Goal: Transaction & Acquisition: Purchase product/service

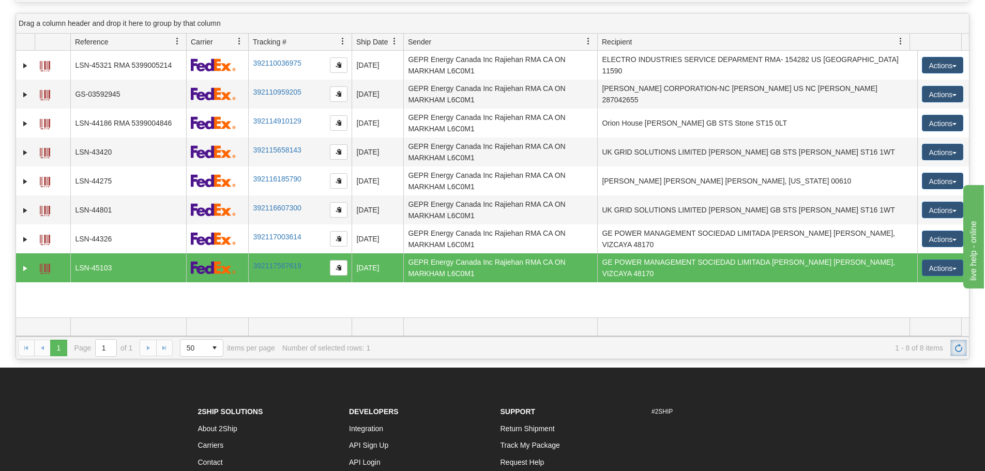
click at [953, 347] on link "Refresh" at bounding box center [958, 348] width 17 height 17
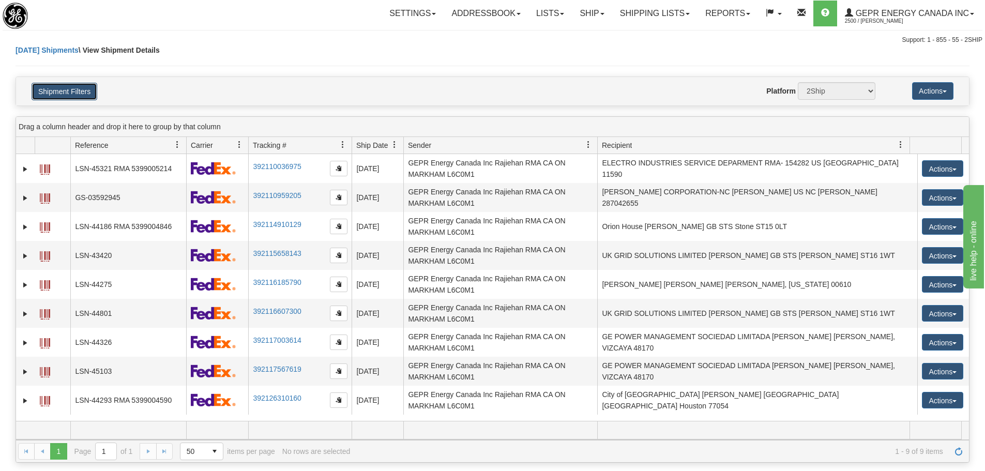
click at [67, 91] on button "Shipment Filters" at bounding box center [65, 92] width 66 height 18
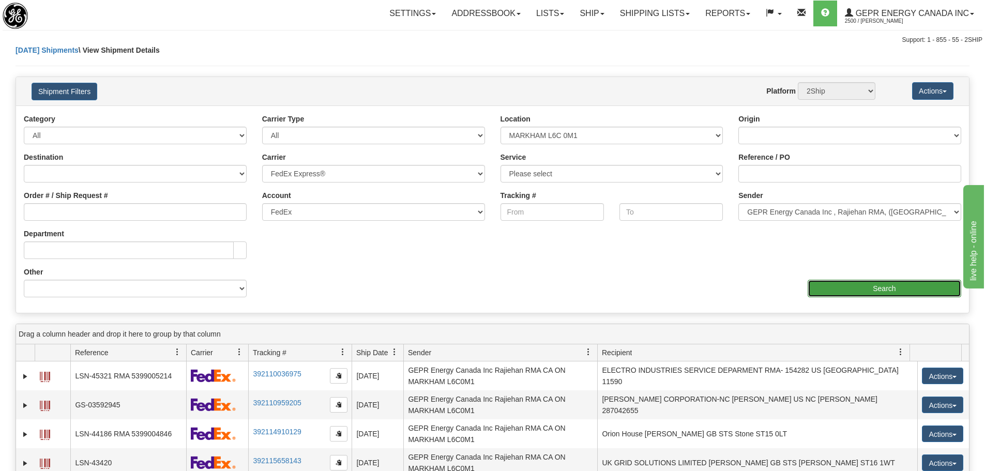
click at [874, 291] on input "Search" at bounding box center [885, 289] width 154 height 18
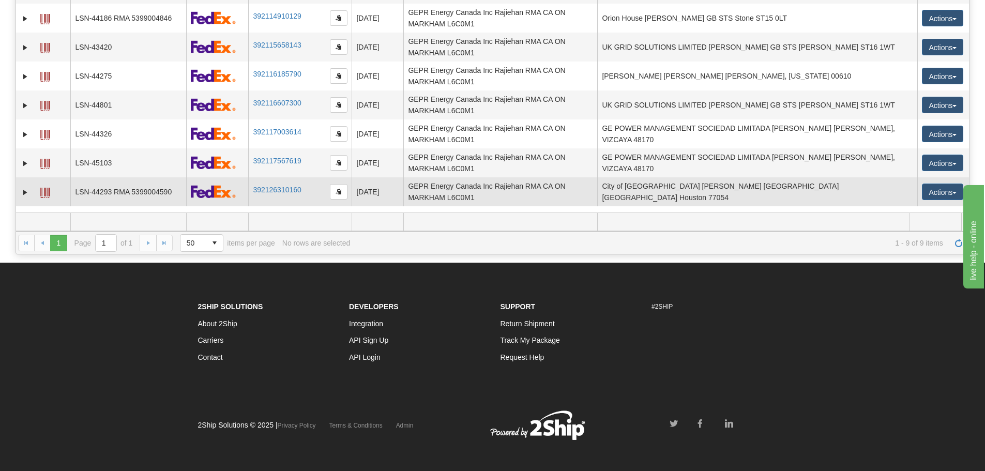
scroll to position [214, 0]
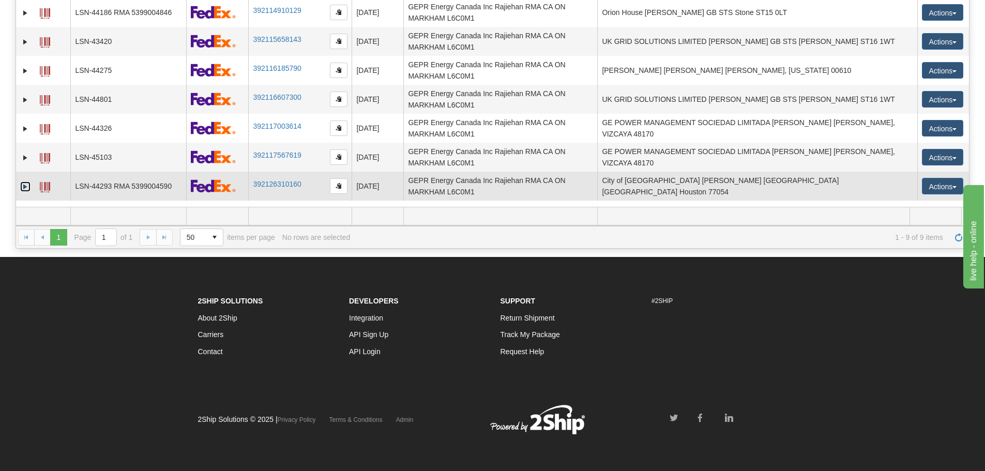
click at [23, 185] on link "Expand" at bounding box center [25, 186] width 10 height 10
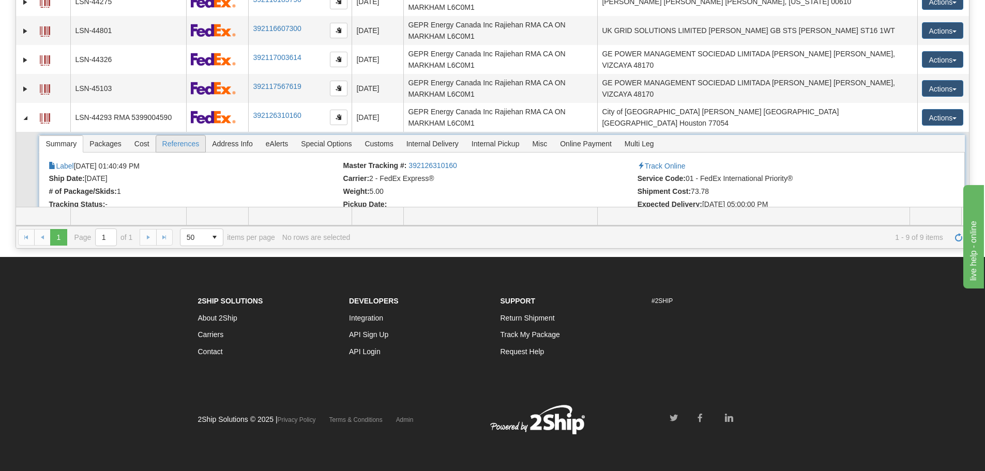
click at [183, 143] on span "References" at bounding box center [181, 143] width 50 height 17
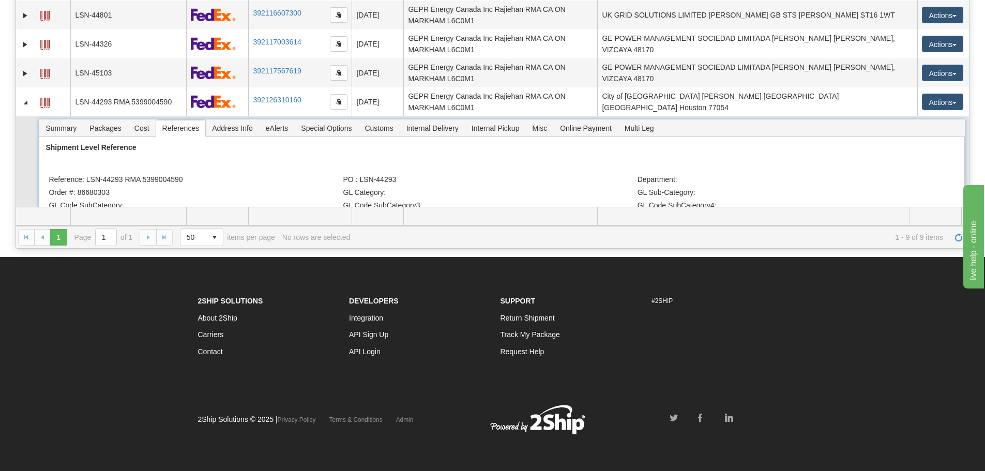
scroll to position [98, 0]
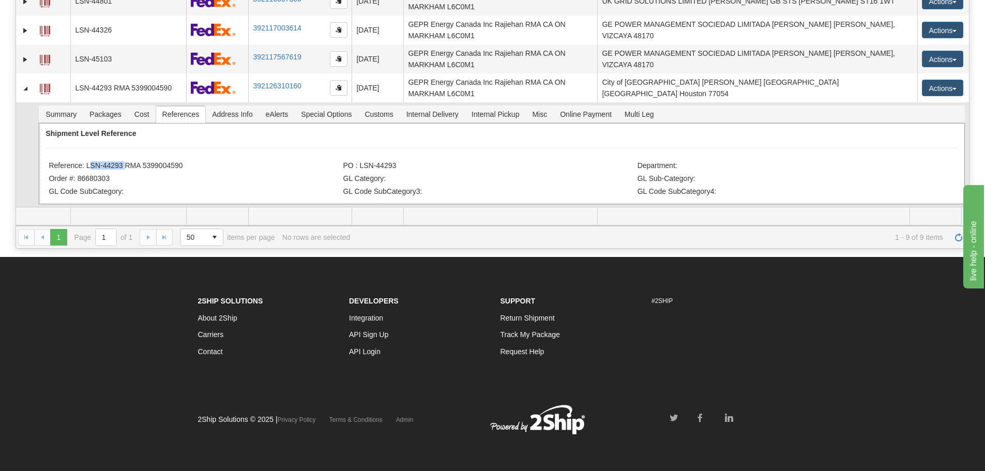
drag, startPoint x: 122, startPoint y: 168, endPoint x: 86, endPoint y: 167, distance: 35.7
click at [86, 167] on li "Reference: LSN-44293 RMA 5399004590" at bounding box center [195, 166] width 292 height 10
copy li "LSN-44293"
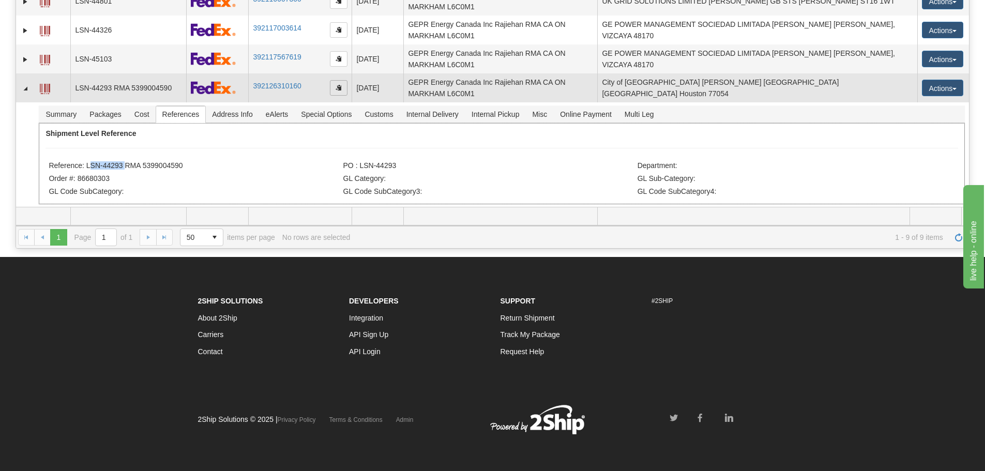
click at [337, 89] on span "button" at bounding box center [339, 87] width 6 height 6
copy li "LSN-44293"
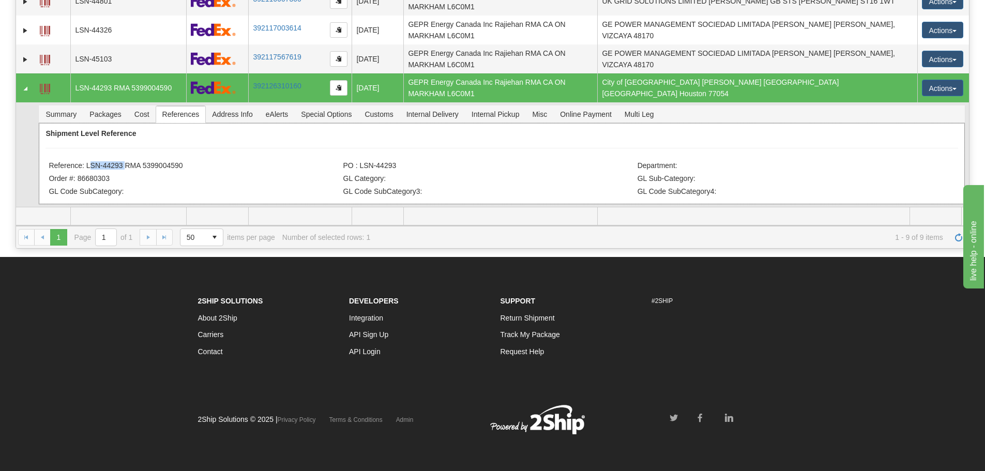
click at [179, 170] on li "Reference: LSN-44293 RMA 5399004590" at bounding box center [195, 166] width 292 height 10
click at [156, 169] on li "Reference: LSN-44293 RMA 5399004590" at bounding box center [195, 166] width 292 height 10
drag, startPoint x: 85, startPoint y: 165, endPoint x: 181, endPoint y: 165, distance: 96.2
click at [181, 165] on li "Reference: LSN-44293 RMA 5399004590" at bounding box center [195, 166] width 292 height 10
copy li "LSN-44293 RMA 5399004590"
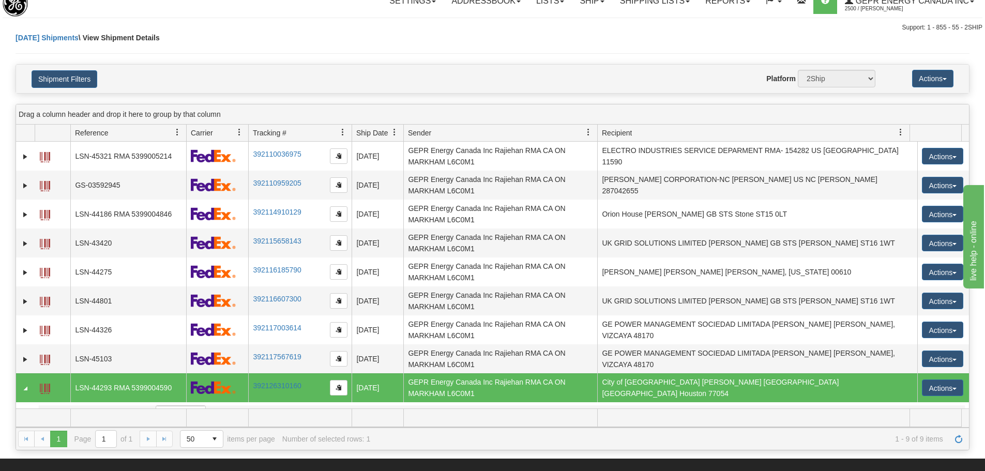
scroll to position [0, 0]
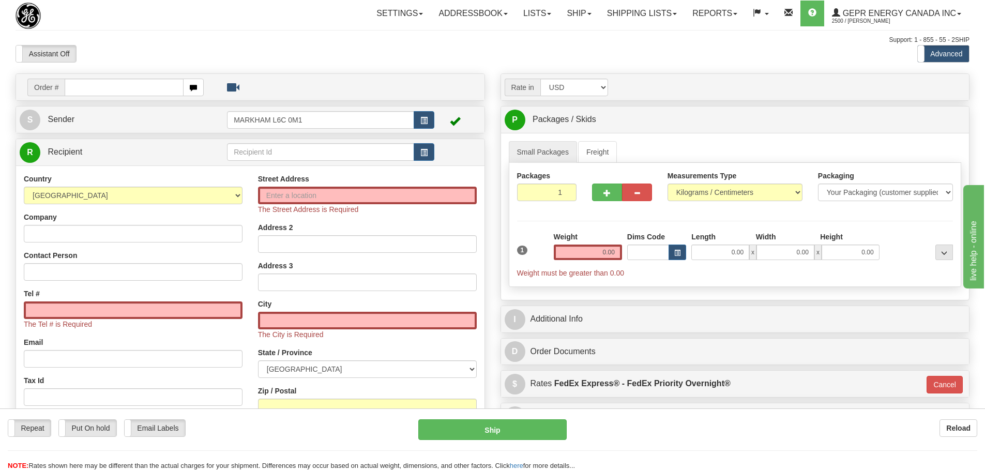
drag, startPoint x: 0, startPoint y: 0, endPoint x: 109, endPoint y: 94, distance: 144.1
click at [109, 94] on input "text" at bounding box center [124, 88] width 119 height 18
click at [82, 90] on input "0086680303" at bounding box center [124, 88] width 119 height 18
click at [80, 88] on input "0086680303" at bounding box center [124, 88] width 119 height 18
type input "86680303"
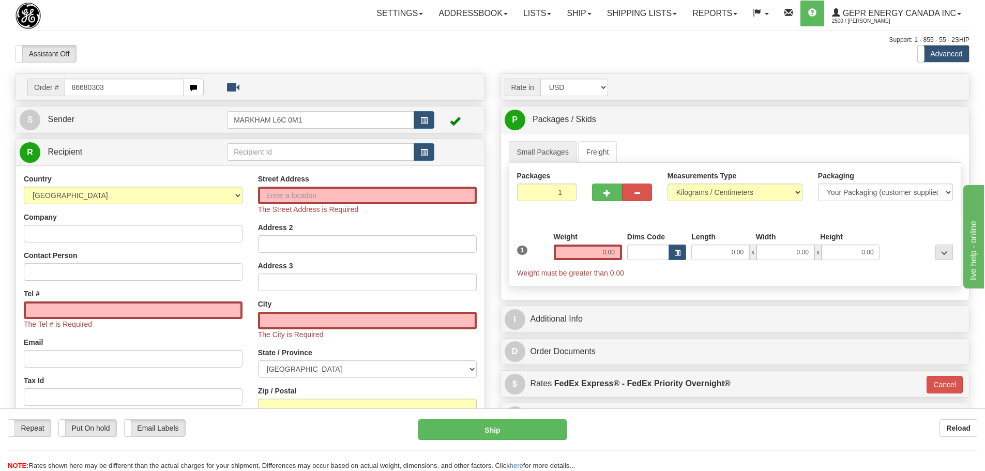
click at [92, 64] on body "Training Course Close Toggle navigation Settings Shipping Preferences New Recip…" at bounding box center [492, 235] width 985 height 471
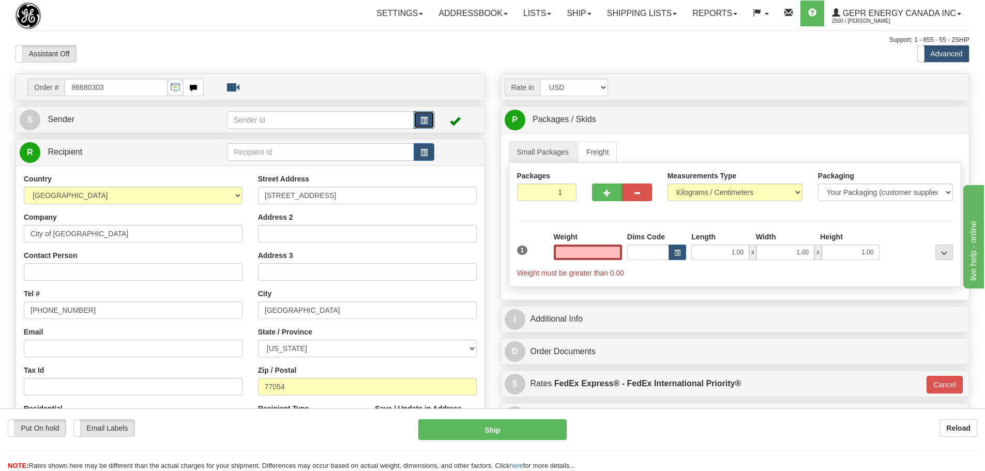
type input "0.00"
click at [424, 124] on span "button" at bounding box center [423, 120] width 7 height 7
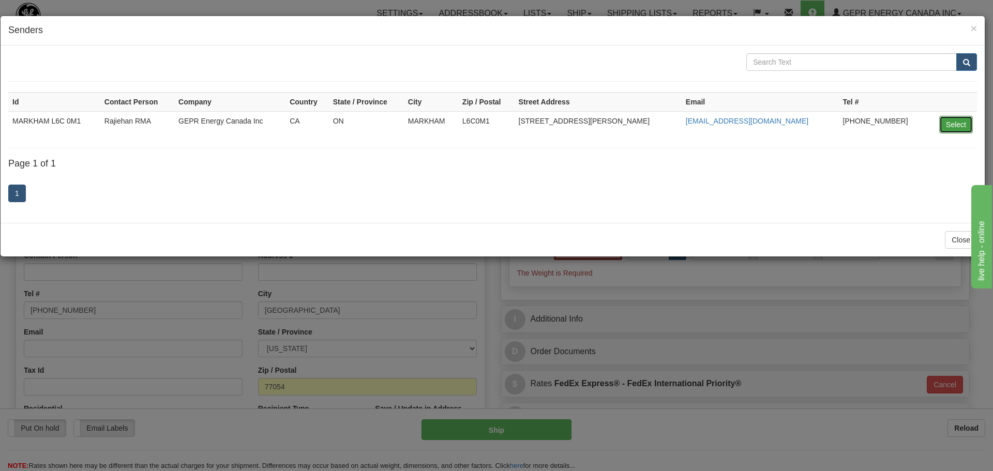
click at [948, 119] on button "Select" at bounding box center [956, 125] width 34 height 18
type input "MARKHAM L6C 0M1"
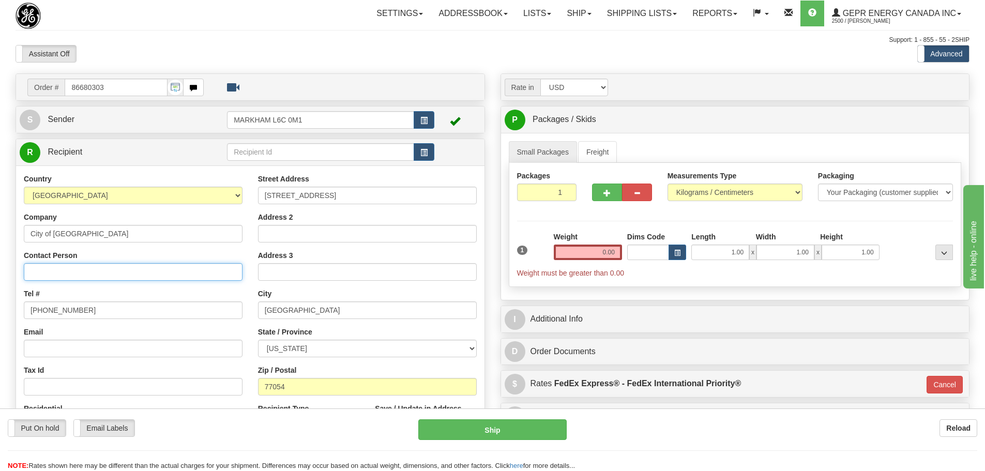
click at [53, 274] on input "Contact Person" at bounding box center [133, 272] width 219 height 18
paste input "Emery Johnston"
type input "Emery Johnston"
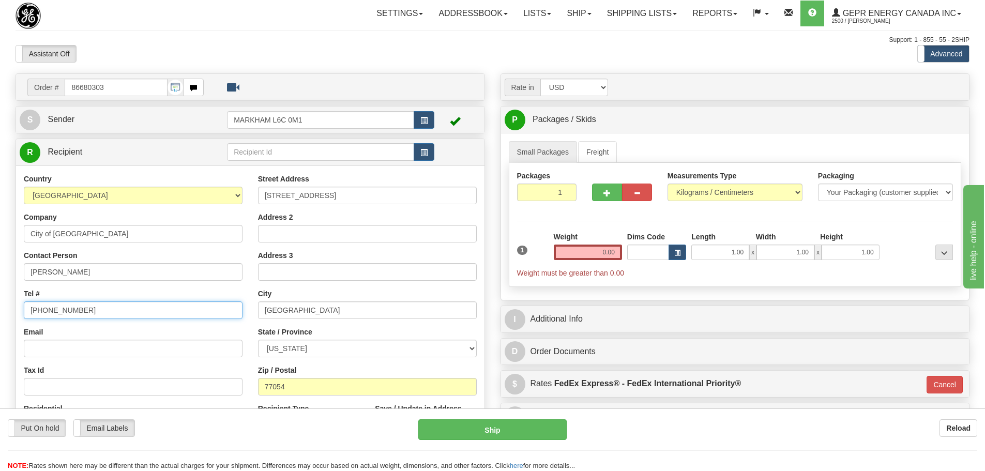
click at [130, 301] on input "(779)7960565" at bounding box center [133, 310] width 219 height 18
drag, startPoint x: 128, startPoint y: 302, endPoint x: -13, endPoint y: 304, distance: 141.7
click at [0, 304] on html "Training Course Close Toggle navigation Settings Shipping Preferences New Sende…" at bounding box center [492, 235] width 985 height 471
paste input "713-875-2547"
type input "713-875-2547"
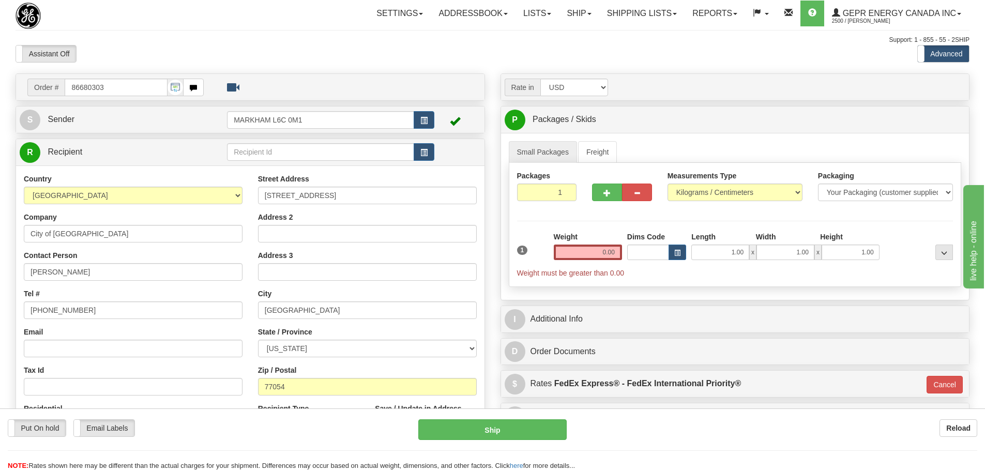
click at [592, 262] on div "Weight 0.00" at bounding box center [587, 250] width 73 height 36
click at [594, 257] on input "0.00" at bounding box center [588, 253] width 68 height 16
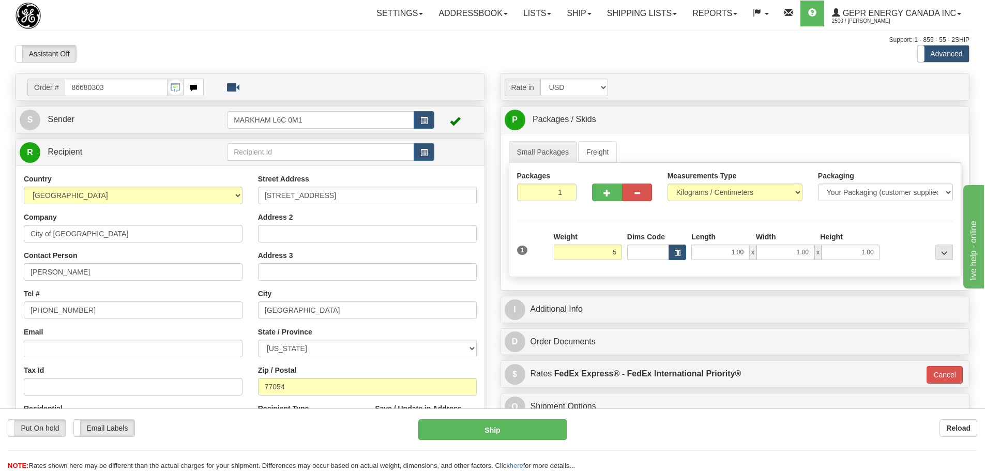
type input "5.00"
type input "01"
click at [586, 216] on div "Packages 1 1 Measurements Type" at bounding box center [735, 220] width 453 height 114
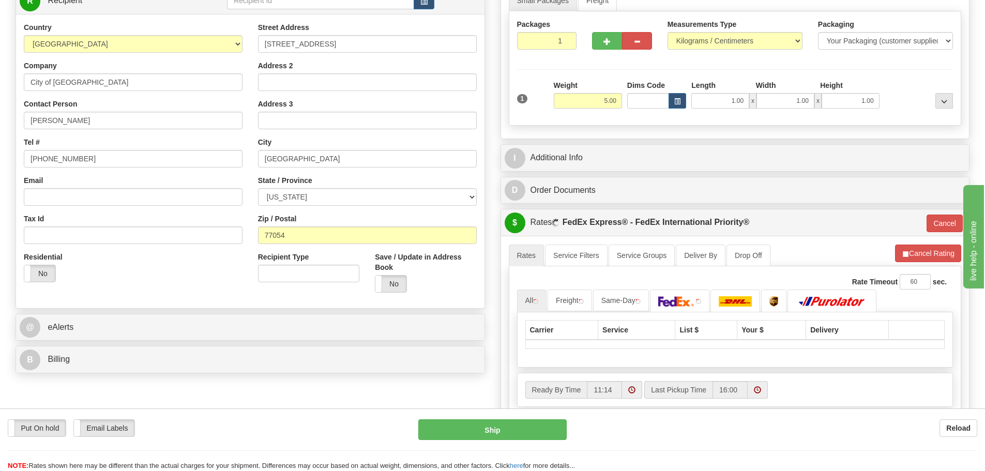
scroll to position [155, 0]
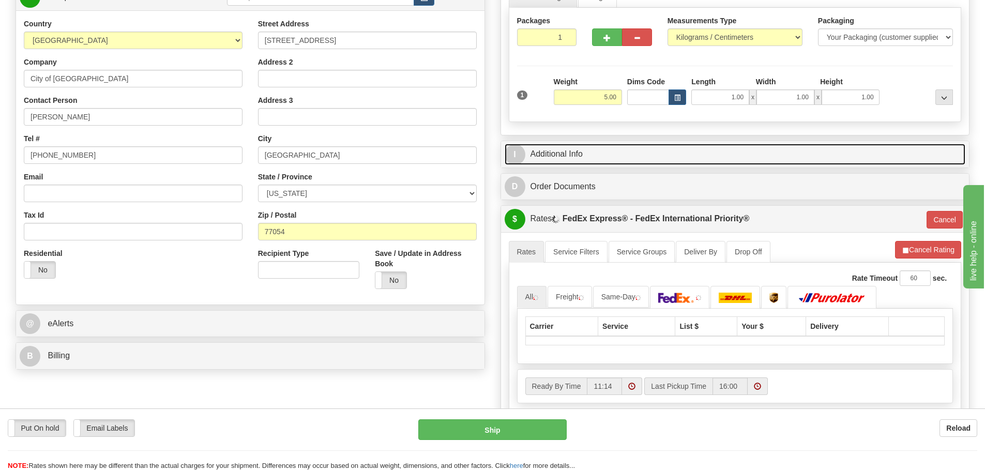
click at [605, 157] on link "I Additional Info" at bounding box center [735, 154] width 461 height 21
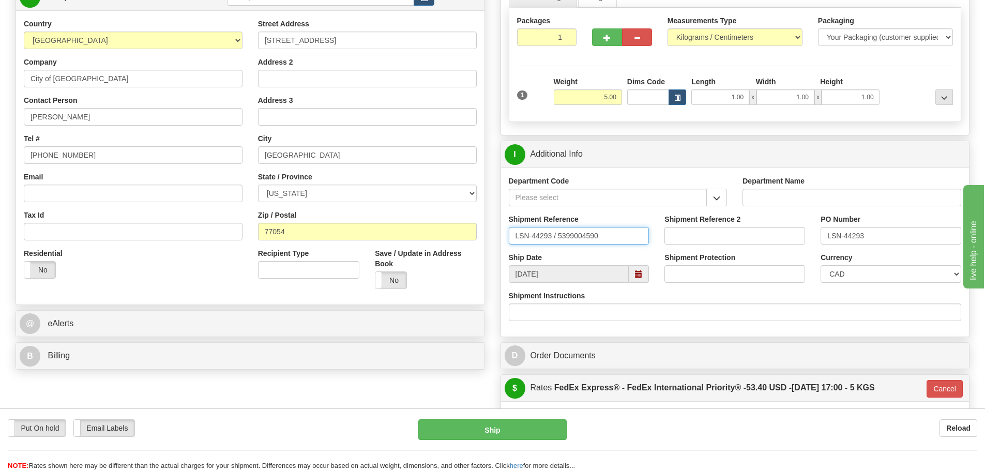
drag, startPoint x: 554, startPoint y: 233, endPoint x: 557, endPoint y: 238, distance: 5.9
click at [557, 238] on input "LSN-44293 / 5399004590" at bounding box center [579, 236] width 141 height 18
type input "LSN-44293 RMA 5399004590"
click at [860, 270] on select "CAD USD EUR ZAR RON ANG ARN AUD AUS AWG BBD BFR BGN BHD BMD BND BRC BRL CHP CKZ…" at bounding box center [890, 274] width 141 height 18
select select "1"
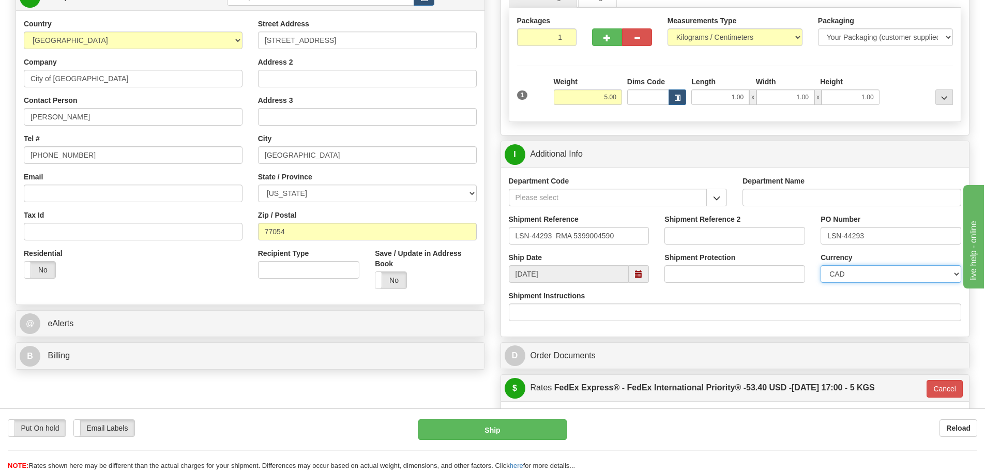
click at [820, 265] on select "CAD USD EUR ZAR RON ANG ARN AUD AUS AWG BBD BFR BGN BHD BMD BND BRC BRL CHP CKZ…" at bounding box center [890, 274] width 141 height 18
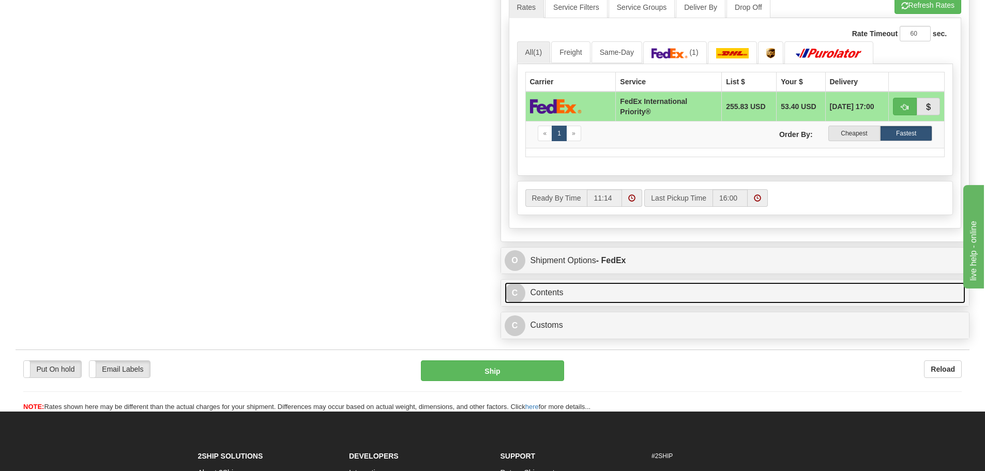
click at [612, 298] on link "C Contents" at bounding box center [735, 292] width 461 height 21
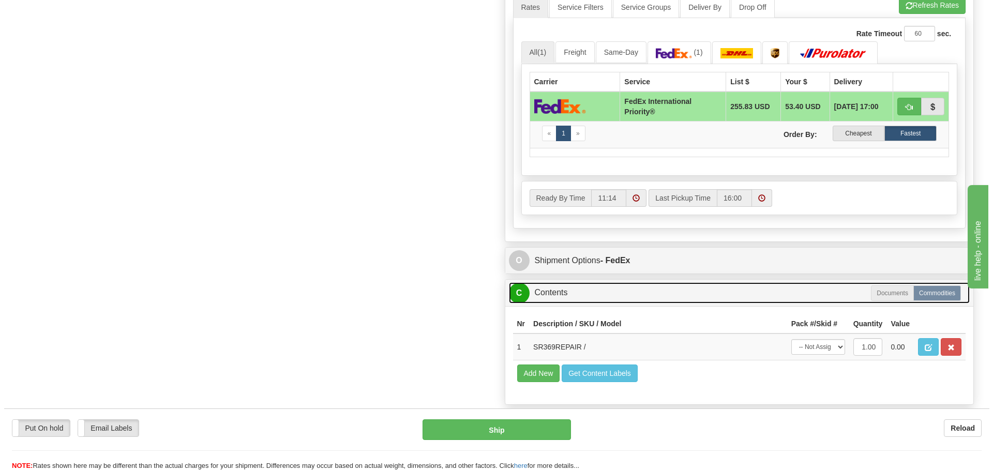
scroll to position [724, 0]
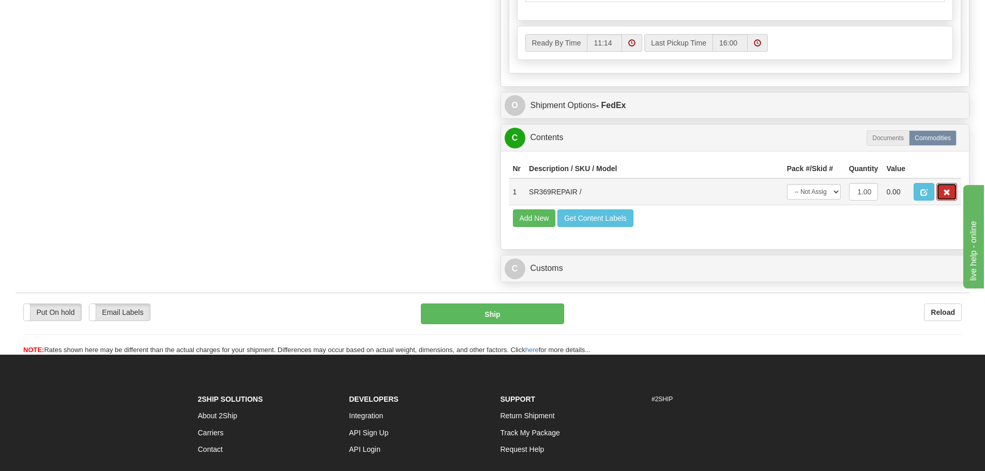
click at [948, 189] on span "button" at bounding box center [946, 192] width 7 height 7
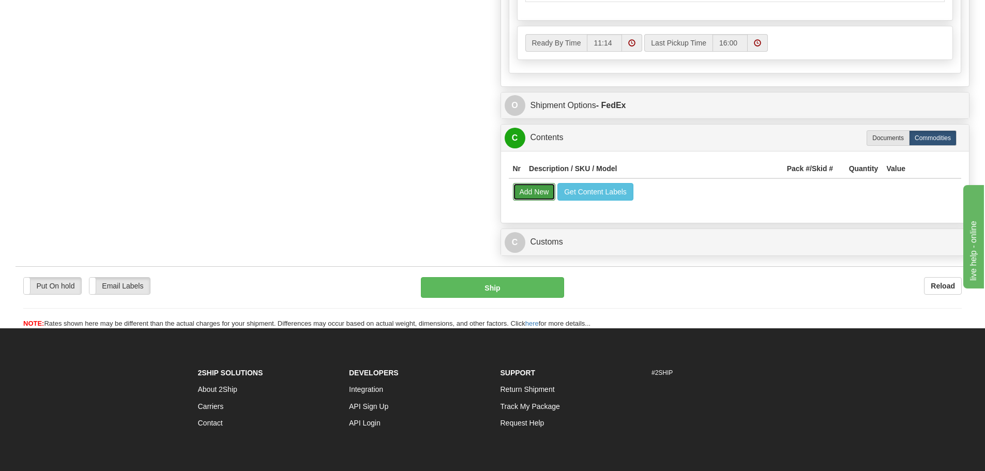
click at [546, 193] on button "Add New" at bounding box center [534, 192] width 43 height 18
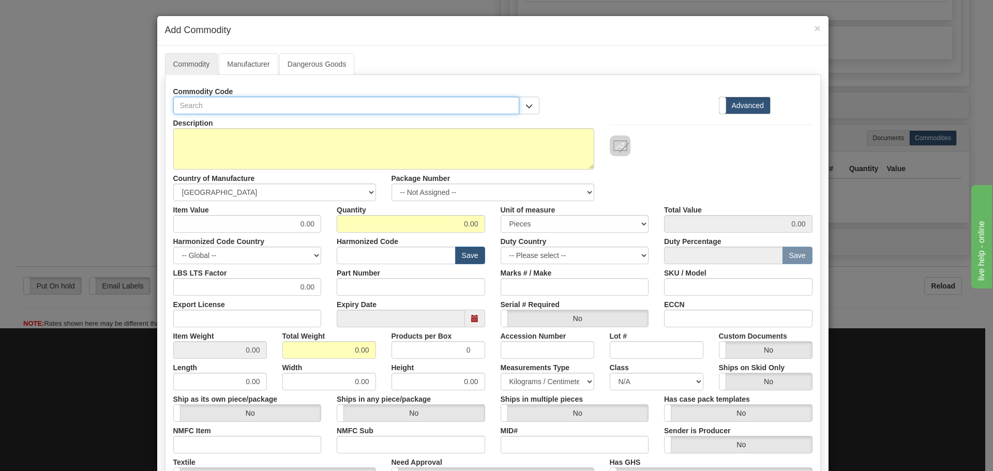
click at [356, 99] on input "text" at bounding box center [346, 106] width 346 height 18
paste input "369HI00000E"
type input "369HI00000E"
click at [354, 125] on div "Description" at bounding box center [383, 141] width 436 height 55
click at [383, 276] on div "Part Number" at bounding box center [411, 280] width 164 height 32
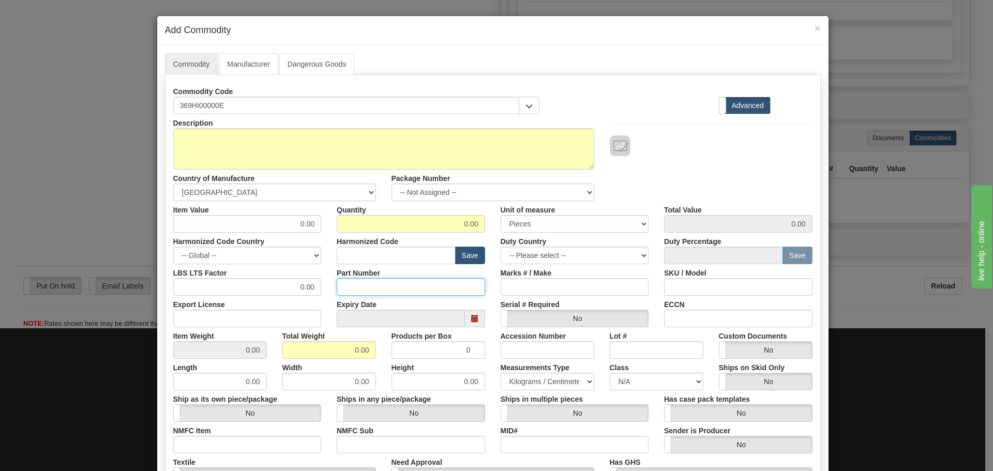
click at [383, 281] on input "Part Number" at bounding box center [411, 287] width 148 height 18
paste input "369HI00000E"
type input "369HI00000E"
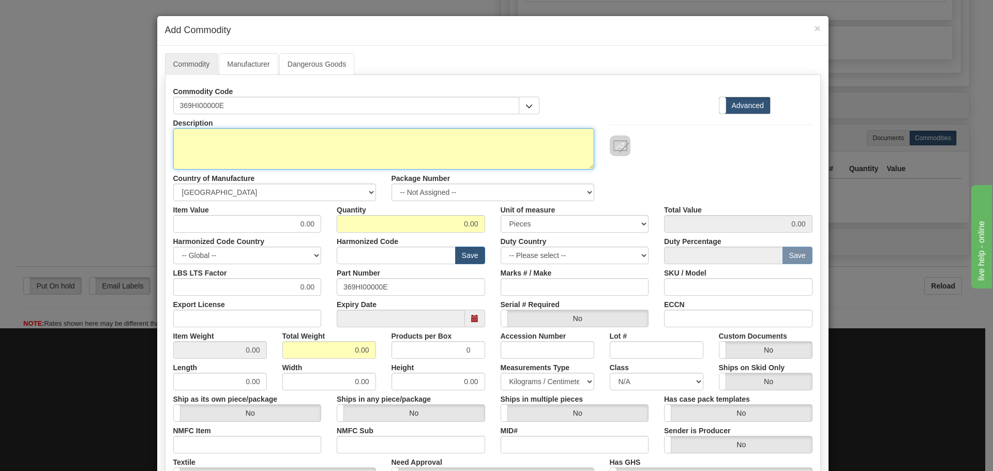
click at [281, 128] on textarea "Description" at bounding box center [383, 148] width 421 height 41
paste textarea "Obsolete - 369 Motor Protection System"
type textarea "Obsolete - 369 Motor Protection System"
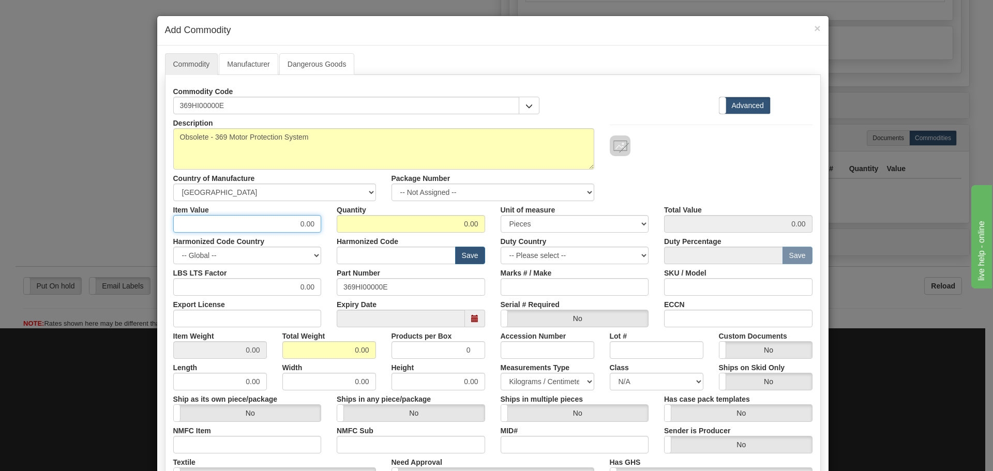
drag, startPoint x: 289, startPoint y: 222, endPoint x: 315, endPoint y: 227, distance: 26.4
click at [315, 227] on input "0.00" at bounding box center [247, 224] width 148 height 18
type input "75"
type input "1"
type input "75.00"
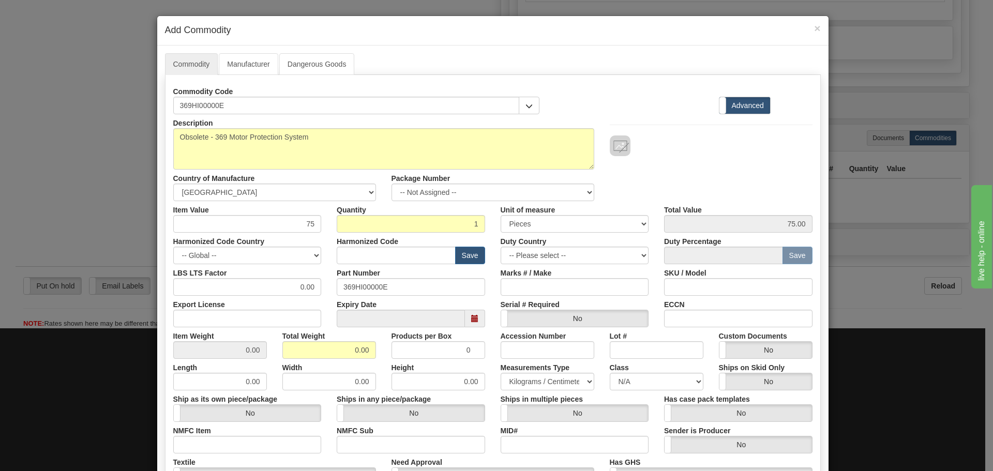
click at [359, 244] on label "Harmonized Code" at bounding box center [368, 240] width 62 height 14
click at [358, 250] on input "text" at bounding box center [396, 256] width 119 height 18
type input "8537.10.9070"
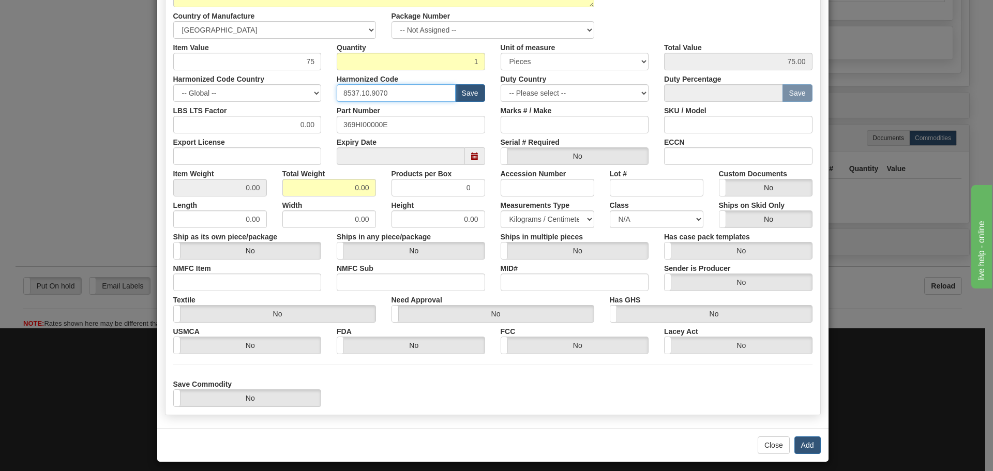
scroll to position [169, 0]
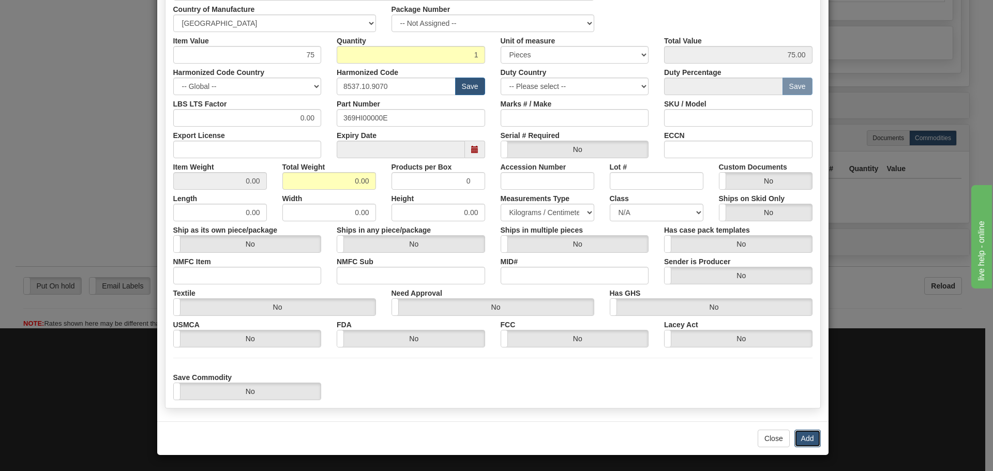
click at [802, 436] on button "Add" at bounding box center [807, 439] width 26 height 18
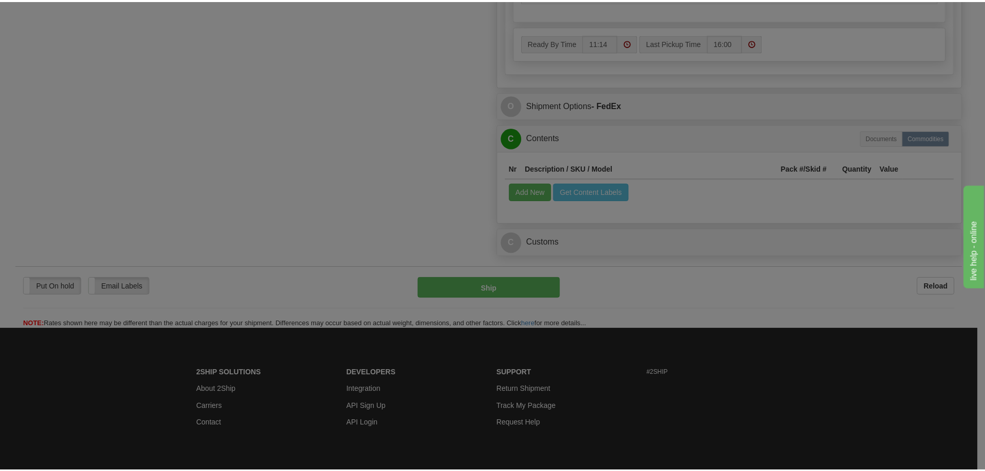
scroll to position [0, 0]
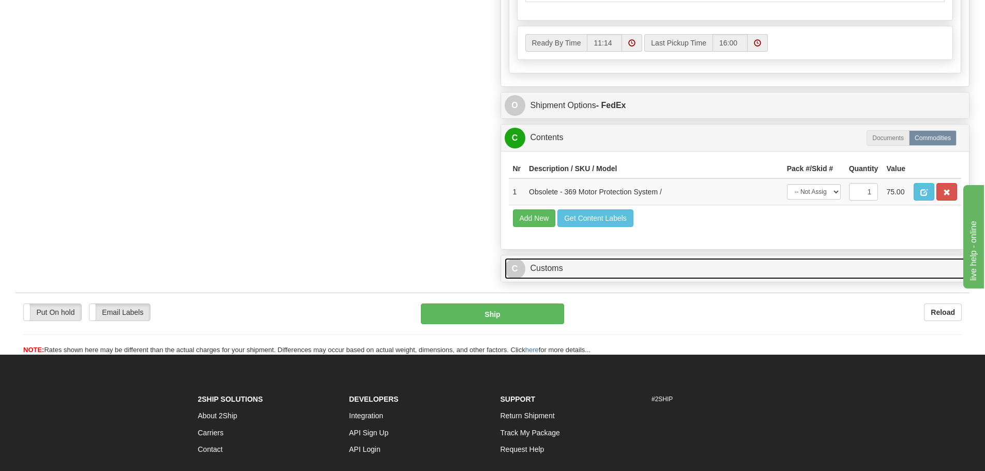
click at [582, 263] on link "C Customs" at bounding box center [735, 268] width 461 height 21
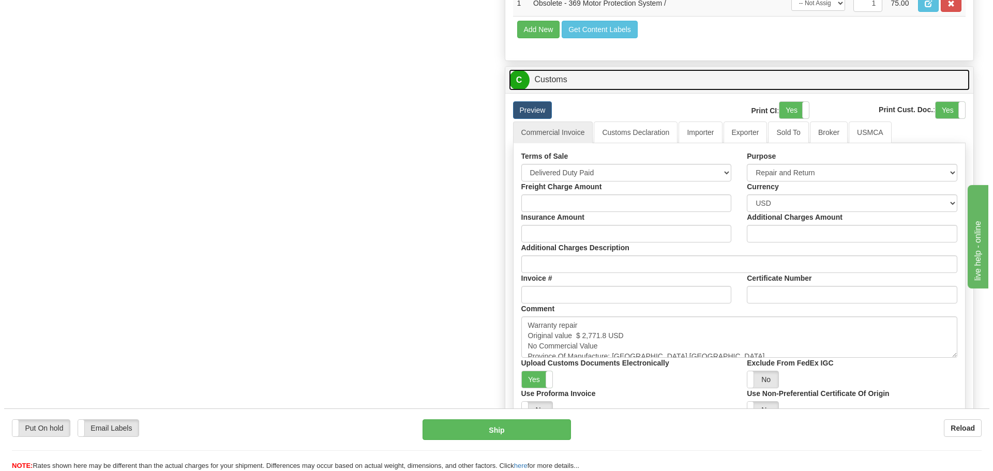
scroll to position [931, 0]
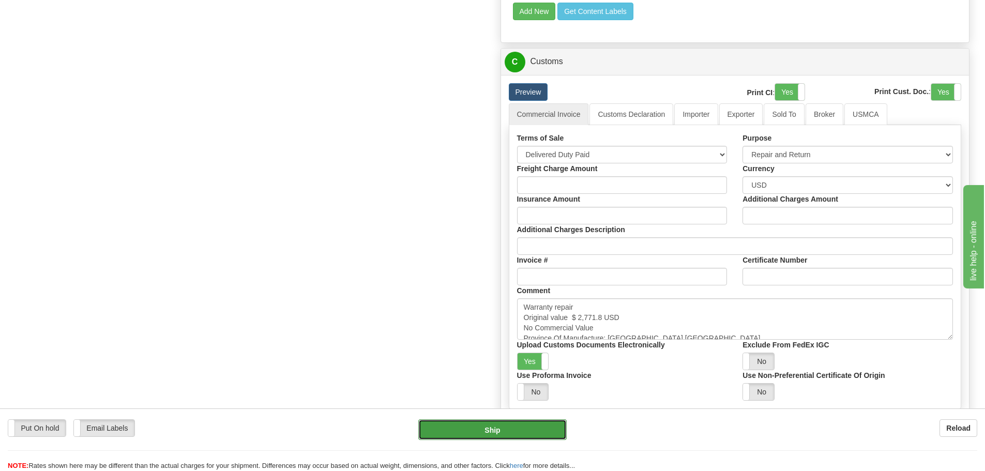
click at [520, 432] on button "Ship" at bounding box center [492, 429] width 148 height 21
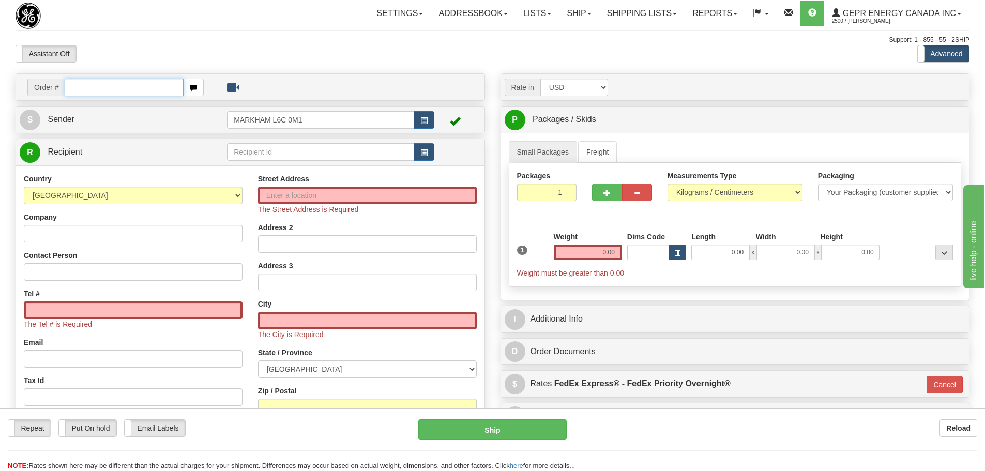
click at [83, 83] on input "text" at bounding box center [124, 88] width 119 height 18
paste input "86680880"
type input "86680880"
click at [247, 24] on body "Training Course Close Toggle navigation Settings Shipping Preferences New Recip…" at bounding box center [492, 235] width 985 height 471
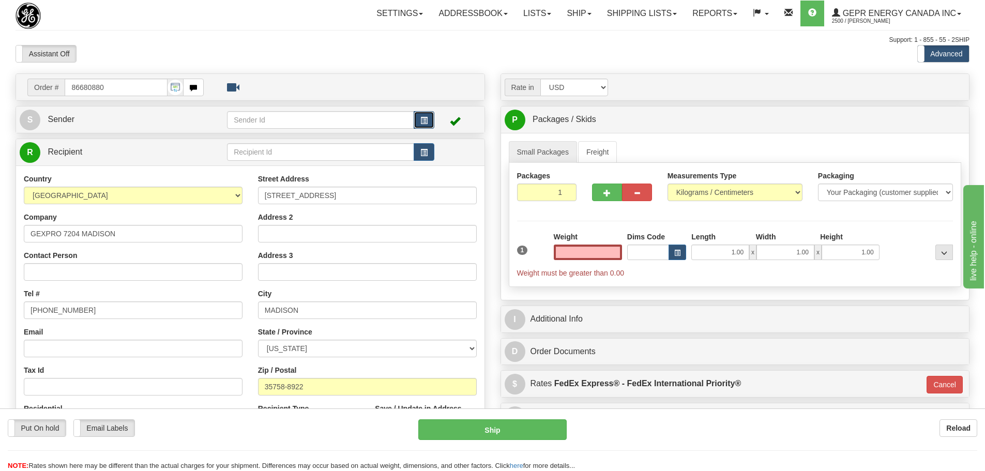
type input "0.00"
click at [421, 114] on button "button" at bounding box center [424, 120] width 21 height 18
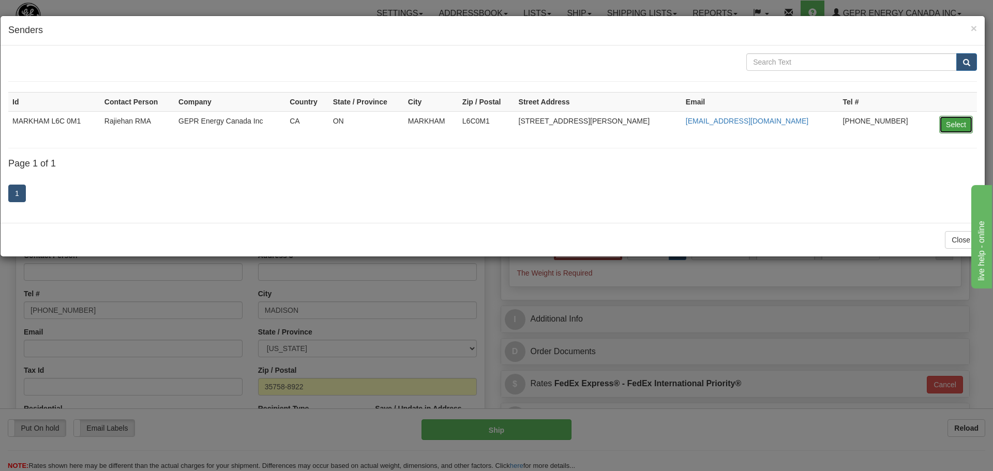
click at [951, 118] on button "Select" at bounding box center [956, 125] width 34 height 18
type input "MARKHAM L6C 0M1"
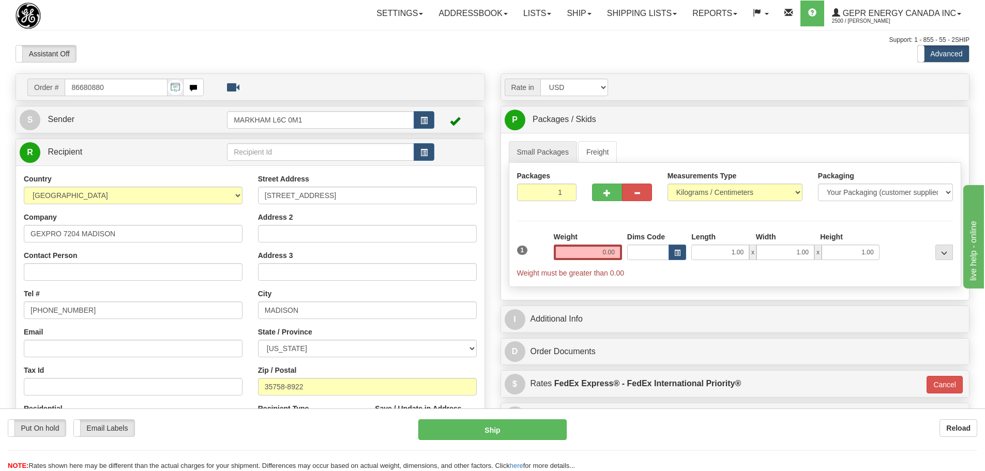
click at [293, 51] on div "Assistant On Assistant Off Do a return Do a return" at bounding box center [210, 54] width 404 height 18
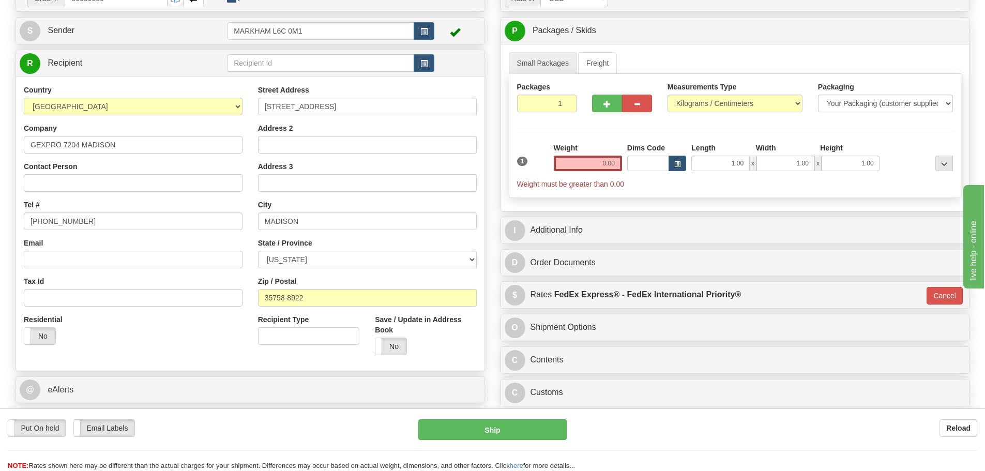
scroll to position [103, 0]
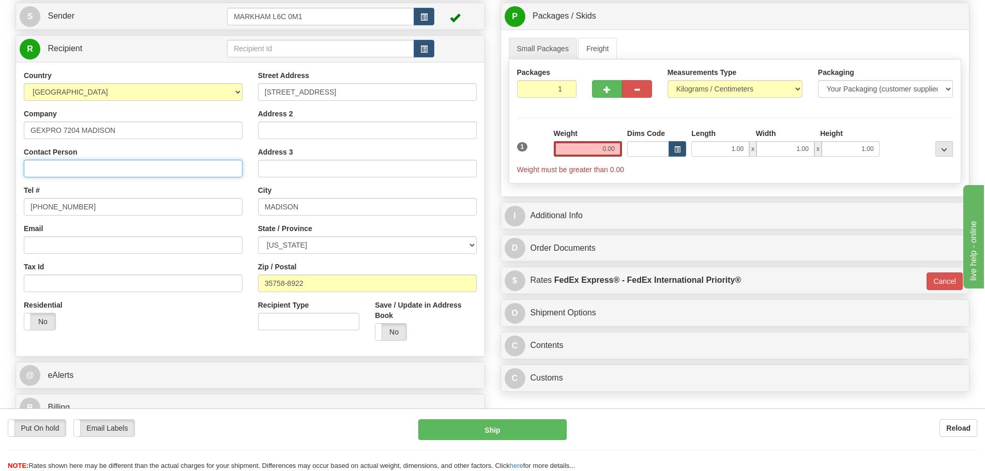
click at [94, 166] on input "Contact Person" at bounding box center [133, 169] width 219 height 18
paste input "DORIS SHERRILL"
type input "DORIS SHERRILL"
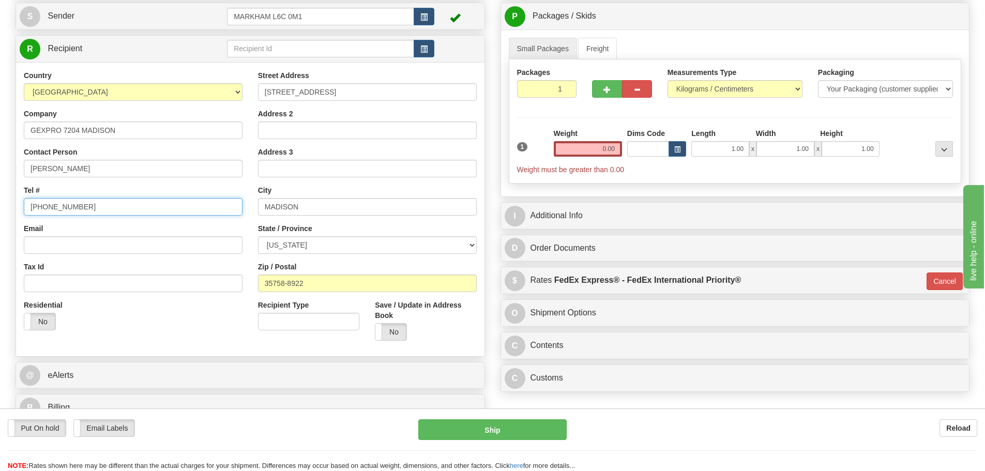
click at [102, 208] on input "[PHONE_NUMBER]" at bounding box center [133, 207] width 219 height 18
drag, startPoint x: 101, startPoint y: 207, endPoint x: -18, endPoint y: 207, distance: 118.9
click at [0, 207] on html "Training Course Close Toggle navigation Settings Shipping Preferences New Sende…" at bounding box center [492, 132] width 985 height 471
paste input "7705651556"
type input "7705651556"
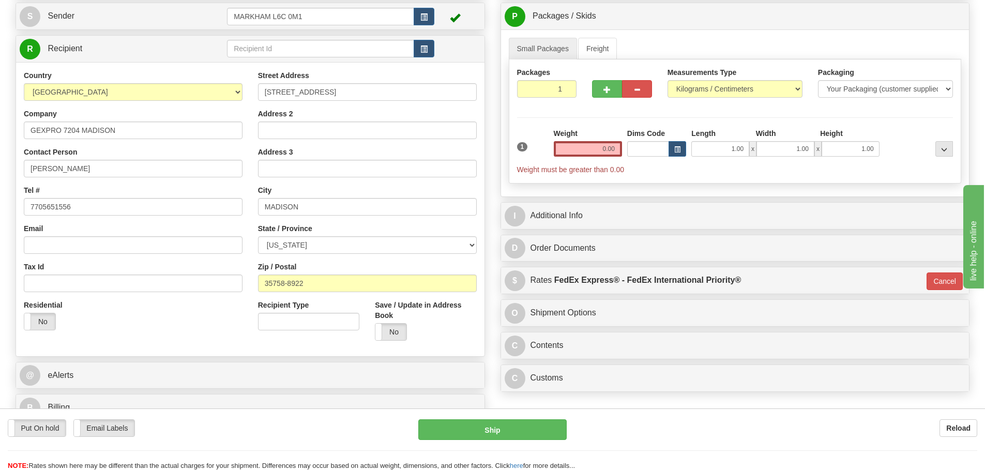
click at [65, 194] on div "Tel # 7705651556" at bounding box center [133, 200] width 219 height 31
click at [85, 190] on div "Tel # 7705651556" at bounding box center [133, 200] width 219 height 31
click at [234, 190] on div "Tel # 7705651556" at bounding box center [133, 200] width 219 height 31
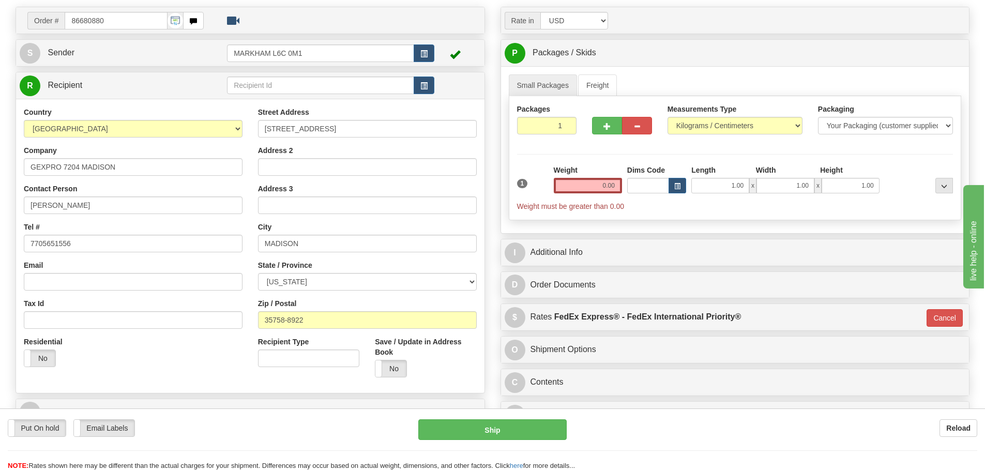
scroll to position [52, 0]
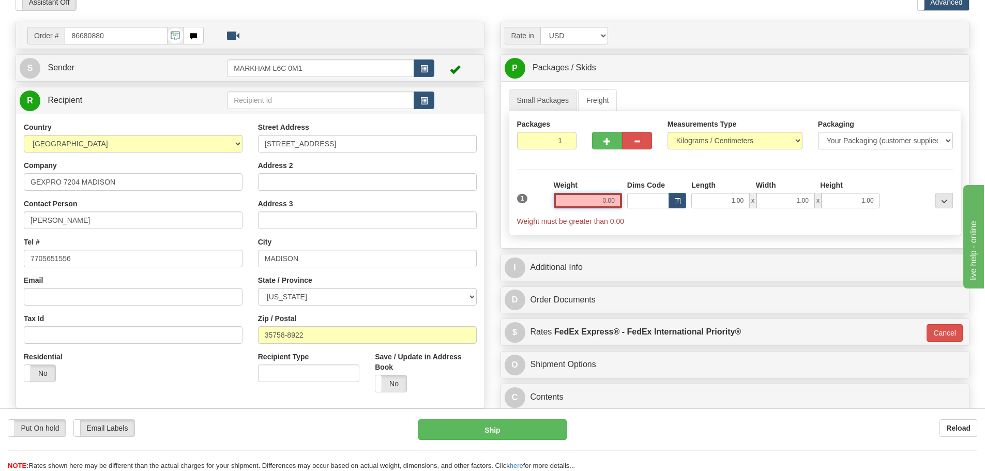
click at [611, 204] on input "0.00" at bounding box center [588, 201] width 68 height 16
click at [610, 204] on input "text" at bounding box center [588, 201] width 68 height 16
type input "0.00"
click at [601, 203] on input "0.00" at bounding box center [588, 201] width 68 height 16
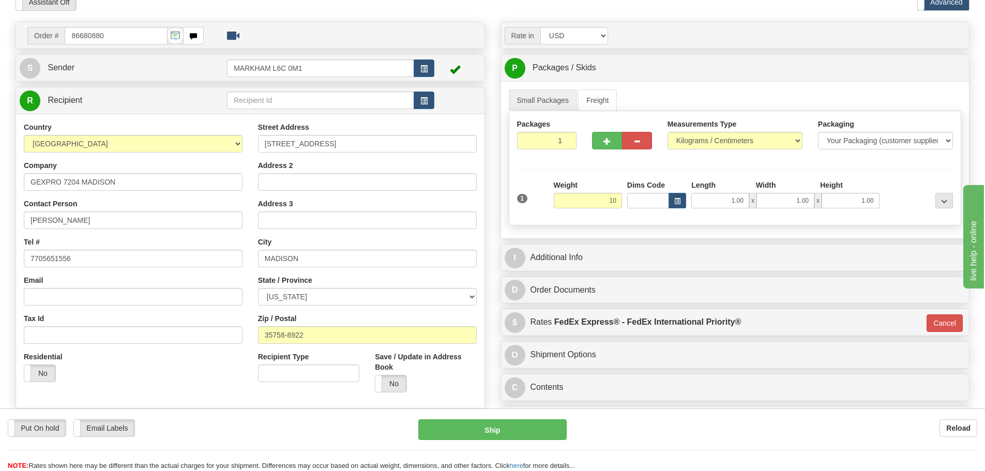
type input "10.00"
type input "01"
click at [605, 174] on div "Packages 1 1 Measurements Type" at bounding box center [735, 168] width 453 height 114
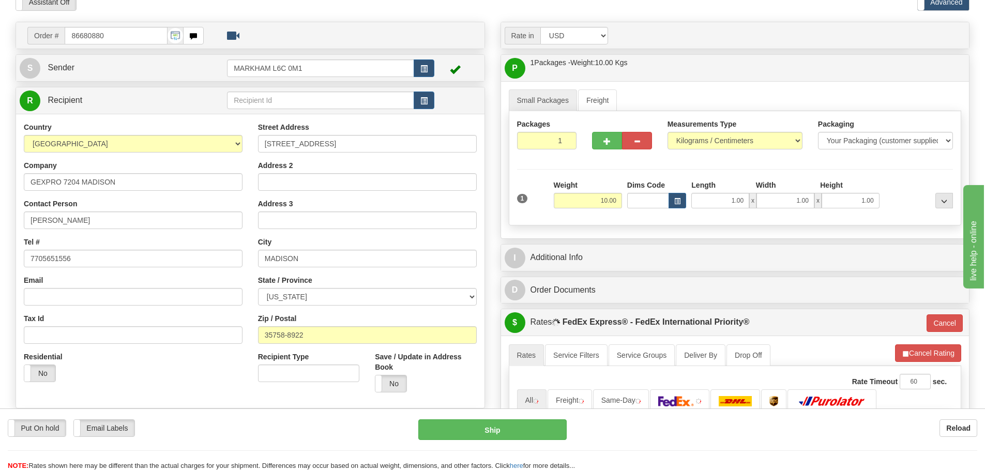
click at [599, 246] on div "I Additional Info" at bounding box center [735, 258] width 468 height 26
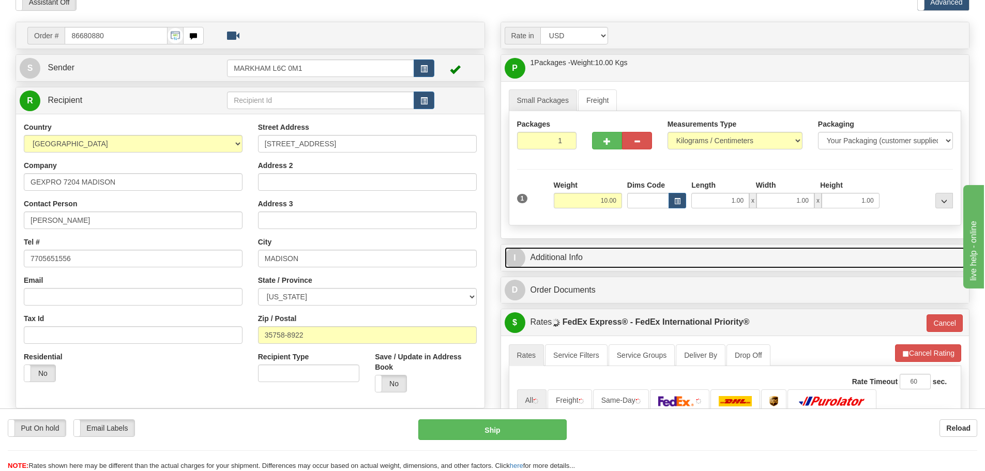
click at [598, 248] on link "I Additional Info" at bounding box center [735, 257] width 461 height 21
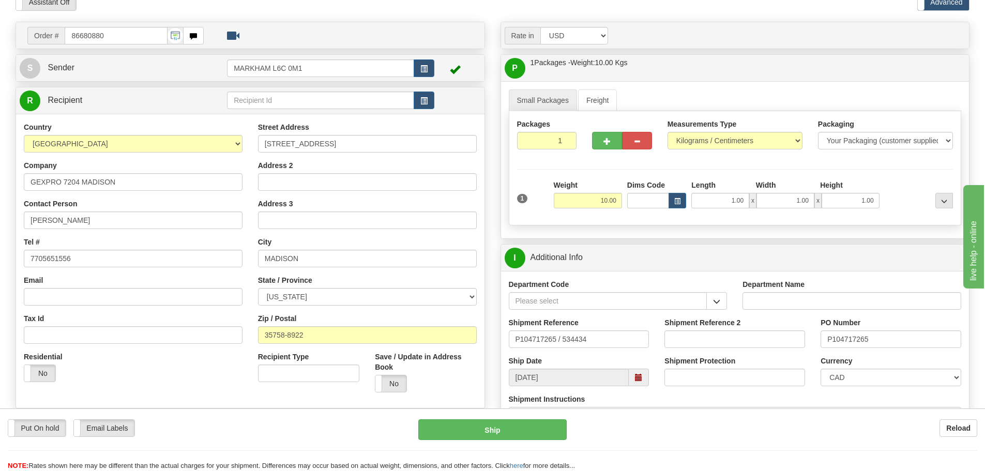
scroll to position [103, 0]
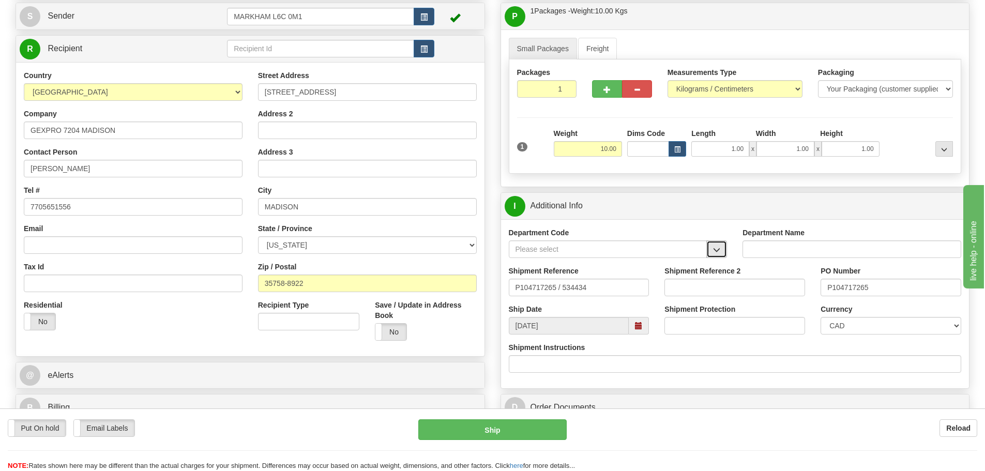
click at [710, 254] on button "button" at bounding box center [716, 249] width 21 height 18
click at [690, 264] on div "SER" at bounding box center [605, 265] width 188 height 11
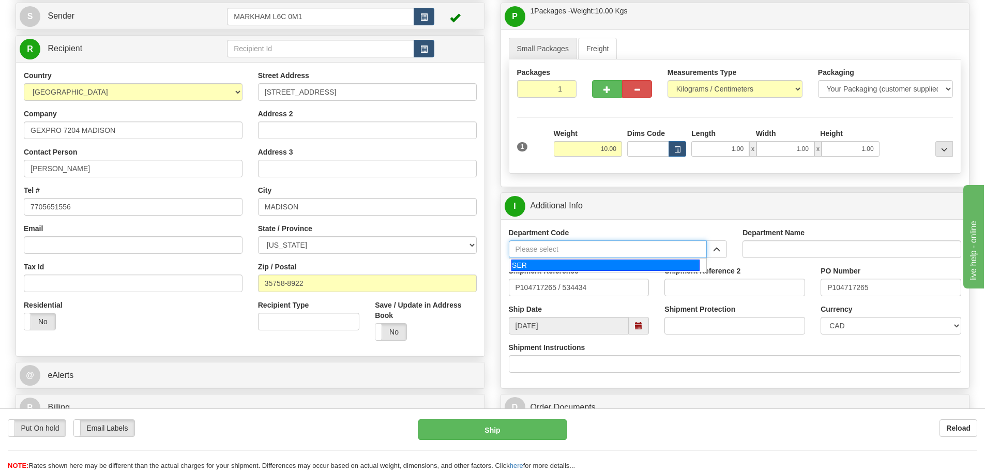
type input "SER"
type input "SERVICE DEPARTMENT"
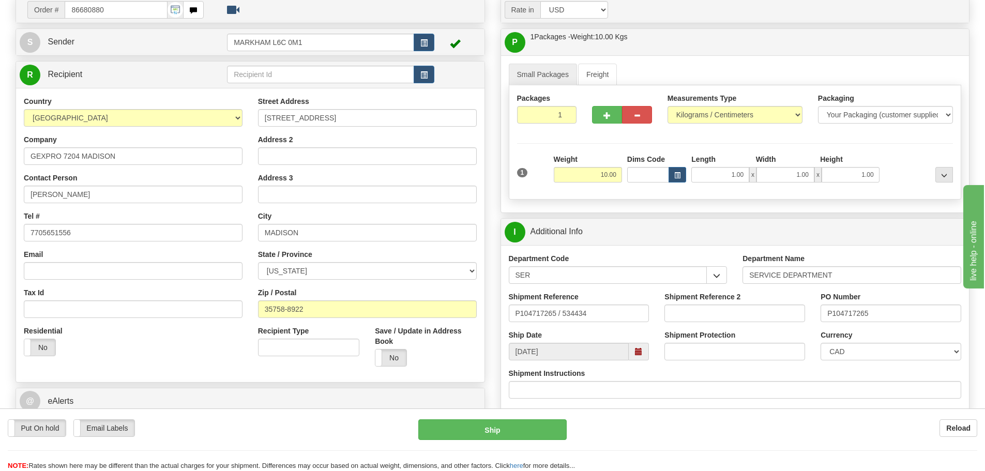
scroll to position [155, 0]
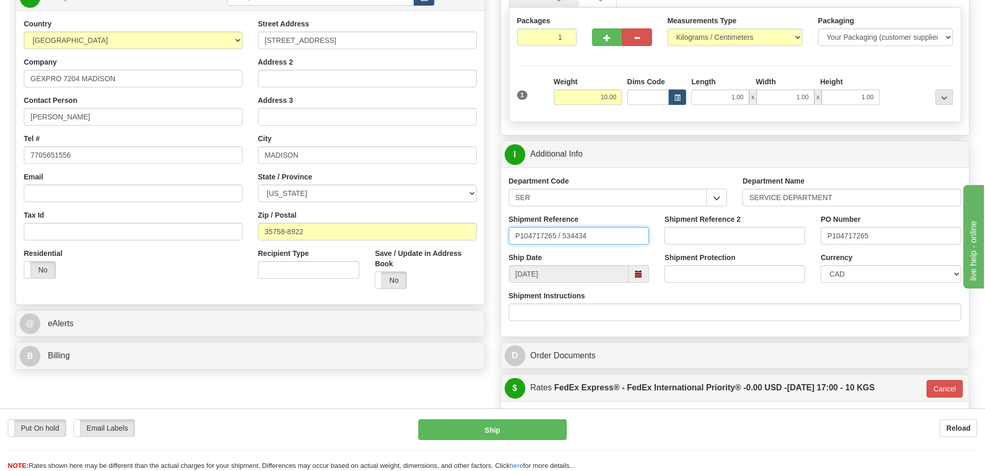
click at [648, 230] on input "P104717265 / 534434" at bounding box center [579, 236] width 141 height 18
drag, startPoint x: 647, startPoint y: 230, endPoint x: 449, endPoint y: 239, distance: 198.2
paste input "LSN-44839"
click at [579, 239] on input "LSN-44839 RMA" at bounding box center [579, 236] width 141 height 18
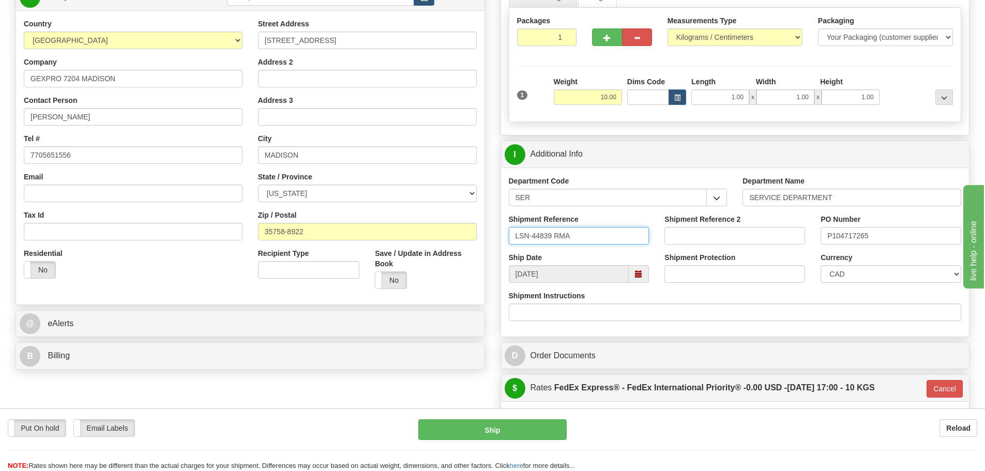
paste input "5399004955"
type input "LSN-44839 RMA 5399004955"
click at [886, 240] on input "P104717265" at bounding box center [890, 236] width 141 height 18
drag, startPoint x: 886, startPoint y: 238, endPoint x: 805, endPoint y: 236, distance: 81.2
click at [805, 236] on div "Shipment Reference LSN-44839 RMA 5399004955 Shipment Reference 2 PO Number P104…" at bounding box center [735, 233] width 468 height 38
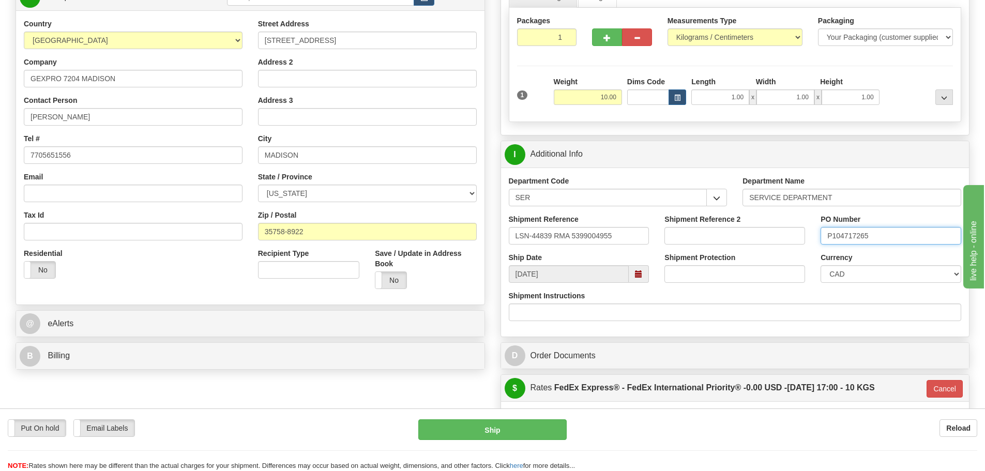
paste input "420198389"
type input "4201983895"
click at [889, 272] on select "CAD USD EUR ZAR RON ANG ARN AUD AUS AWG BBD BFR BGN BHD BMD BND BRC BRL CHP CKZ…" at bounding box center [890, 274] width 141 height 18
select select "1"
click at [820, 265] on select "CAD USD EUR ZAR RON ANG ARN AUD AUS AWG BBD BFR BGN BHD BMD BND BRC BRL CHP CKZ…" at bounding box center [890, 274] width 141 height 18
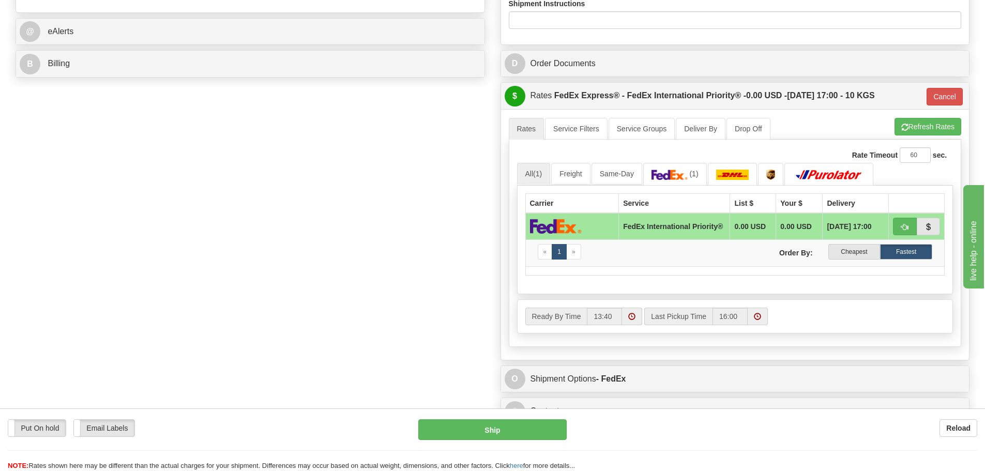
scroll to position [465, 0]
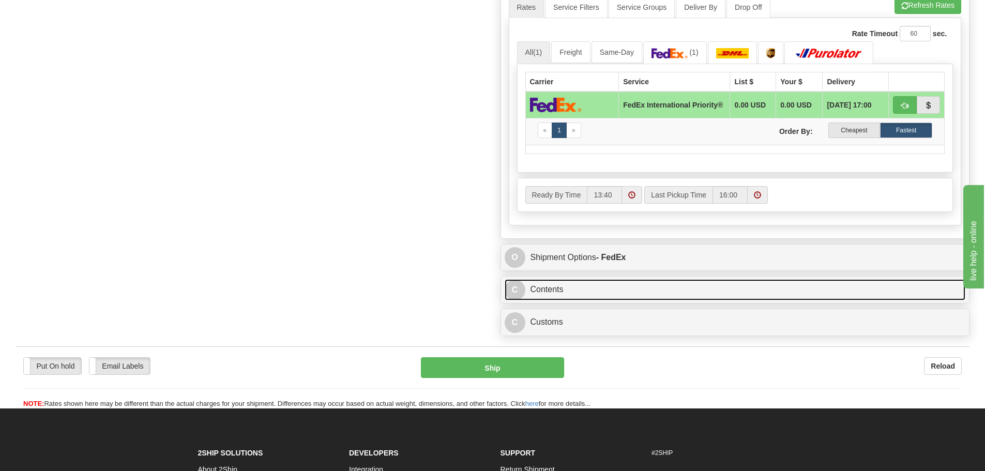
click at [641, 296] on link "C Contents" at bounding box center [735, 289] width 461 height 21
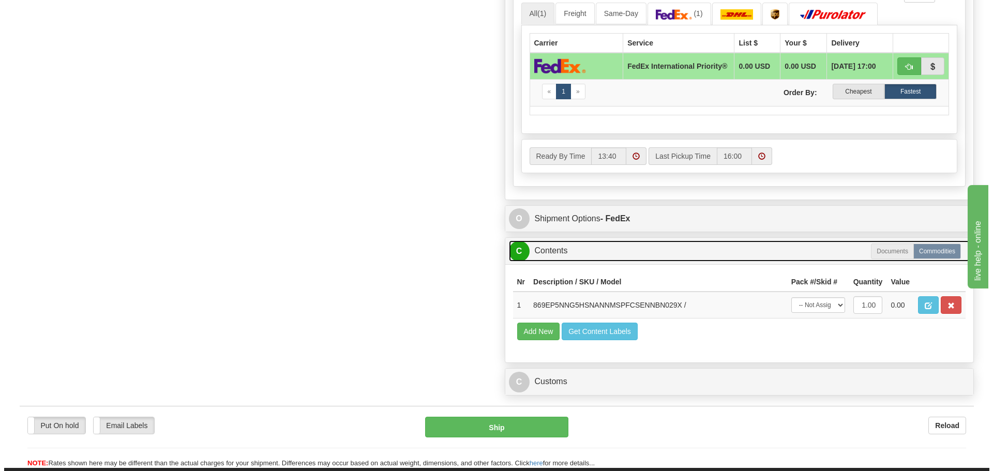
scroll to position [672, 0]
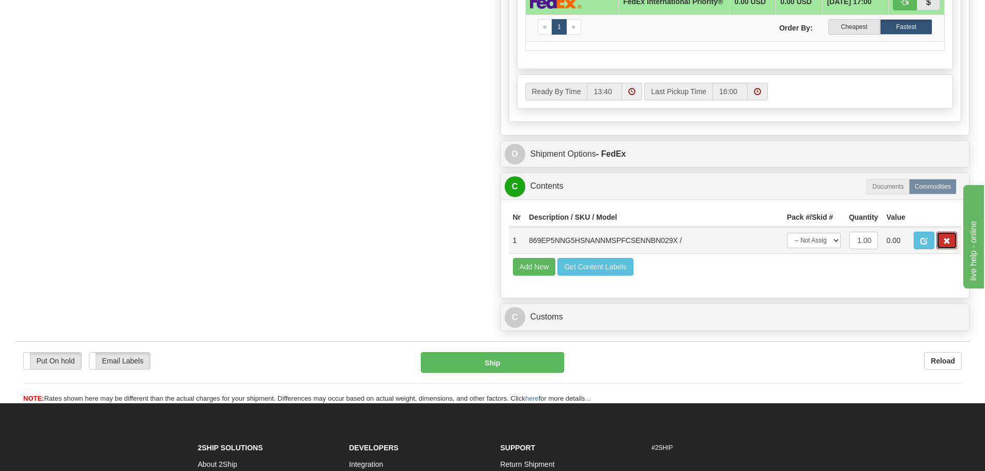
click at [939, 246] on button "button" at bounding box center [946, 241] width 21 height 18
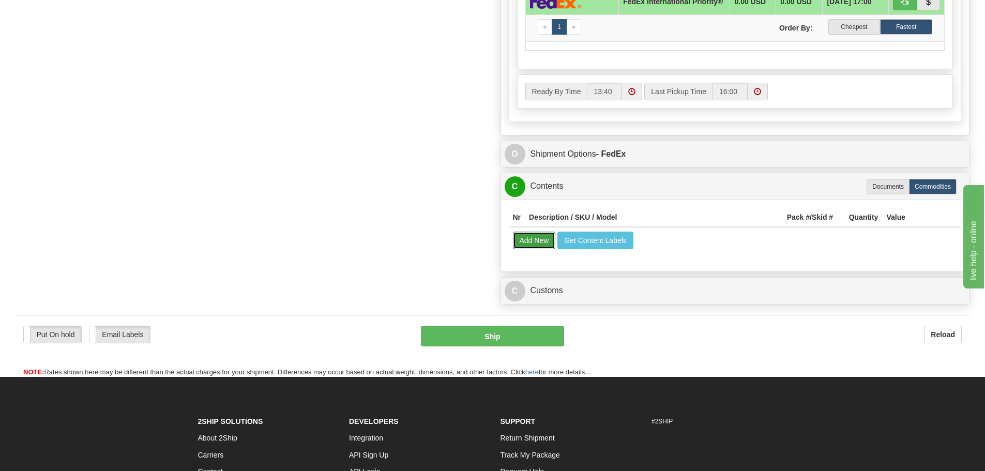
click at [552, 239] on button "Add New" at bounding box center [534, 241] width 43 height 18
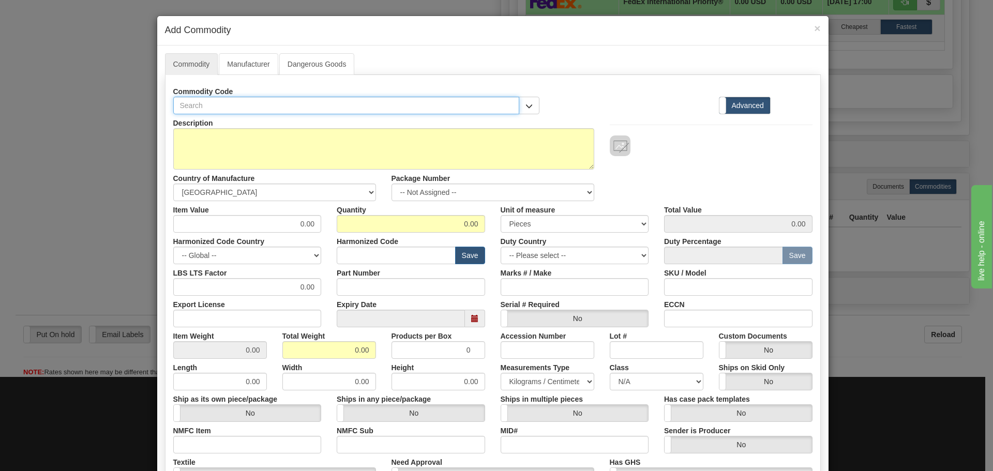
click at [313, 106] on input "text" at bounding box center [346, 106] width 346 height 18
paste input "869EP5NNG5HSNANNMSPFCSENNBN"
type input "869EP5NNG5HSNANNMSPFCSENNBN"
click at [372, 280] on input "Part Number" at bounding box center [411, 287] width 148 height 18
paste input "869EP5NNG5HSNANNMSPFCSENNBN"
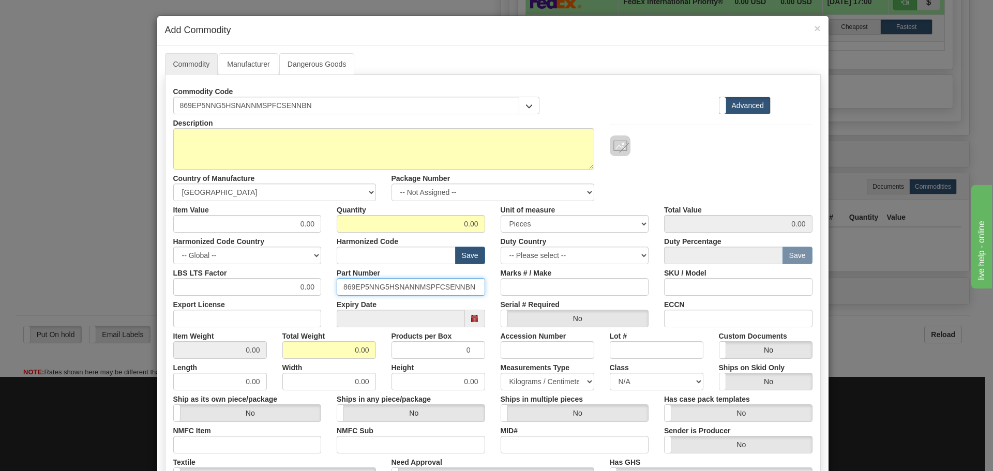
paste input "869 Motor Protection Relay"
type input "869EP5NNG5HSNANNMSPFCSENNBN869 Motor Protection Relay"
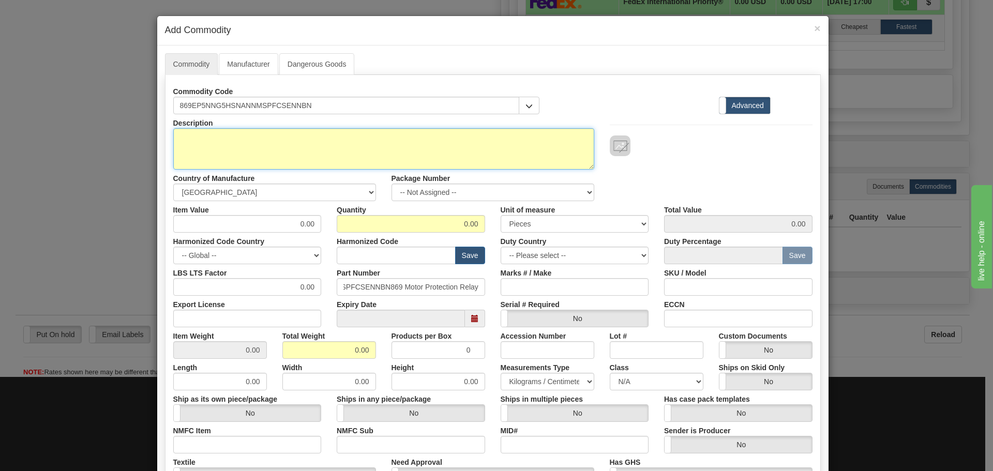
click at [234, 154] on textarea "Description" at bounding box center [383, 148] width 421 height 41
paste textarea "869 Motor Protection Relay"
type textarea "869 Motor Protection Relay"
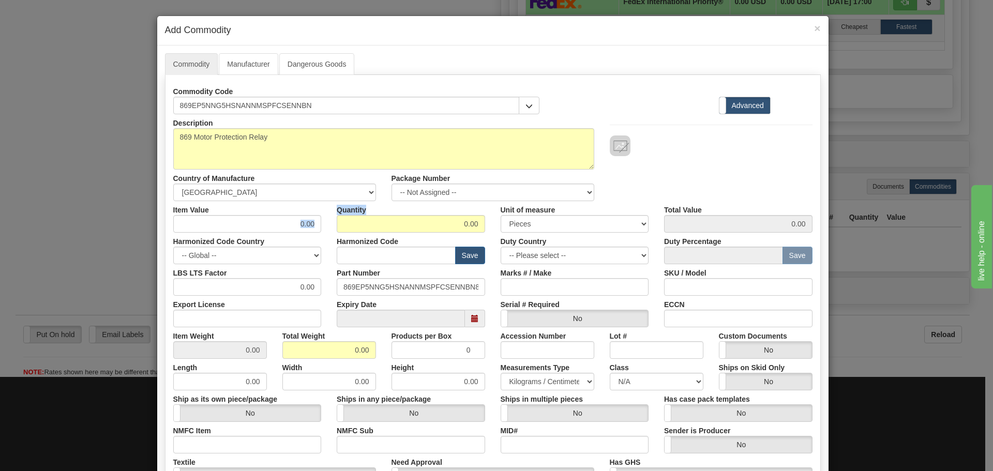
drag, startPoint x: 281, startPoint y: 214, endPoint x: 326, endPoint y: 221, distance: 45.6
click at [326, 221] on div "Item Value 0.00 Quantity 0.00 Unit of measure 3 Thousand Square Inches Adjustme…" at bounding box center [492, 217] width 655 height 32
click at [266, 225] on input "0.00" at bounding box center [247, 224] width 148 height 18
drag, startPoint x: 266, startPoint y: 225, endPoint x: 324, endPoint y: 223, distance: 58.5
click at [324, 223] on div "Item Value 0.00" at bounding box center [247, 217] width 164 height 32
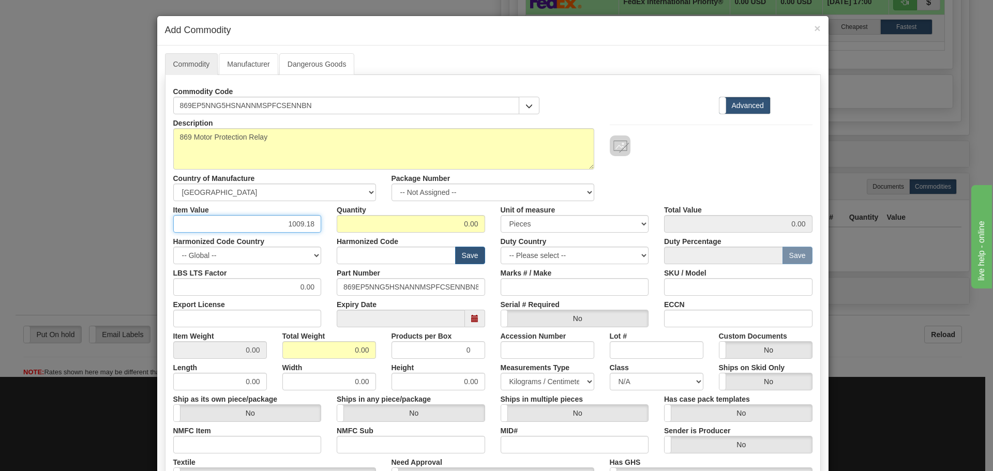
type input "1009.18"
type input "1"
type input "1009.18"
click at [342, 252] on input "text" at bounding box center [396, 256] width 119 height 18
type input "8537.10.9070"
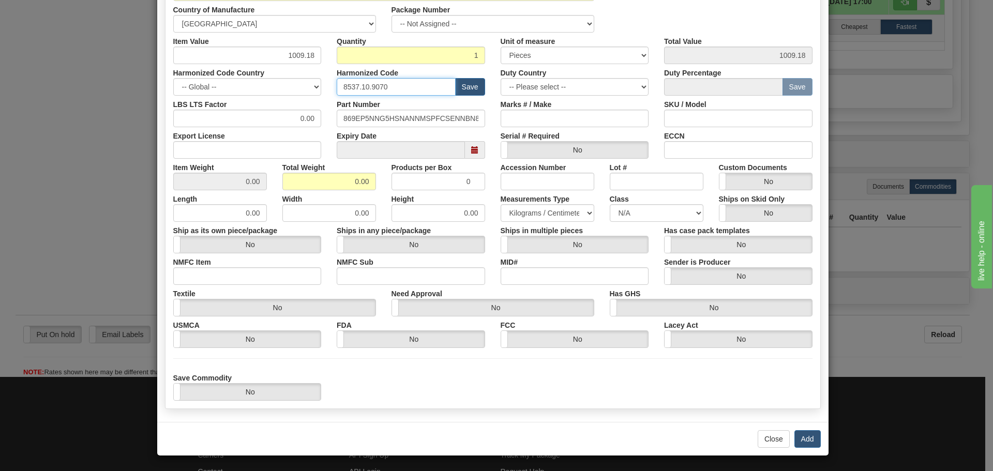
scroll to position [169, 0]
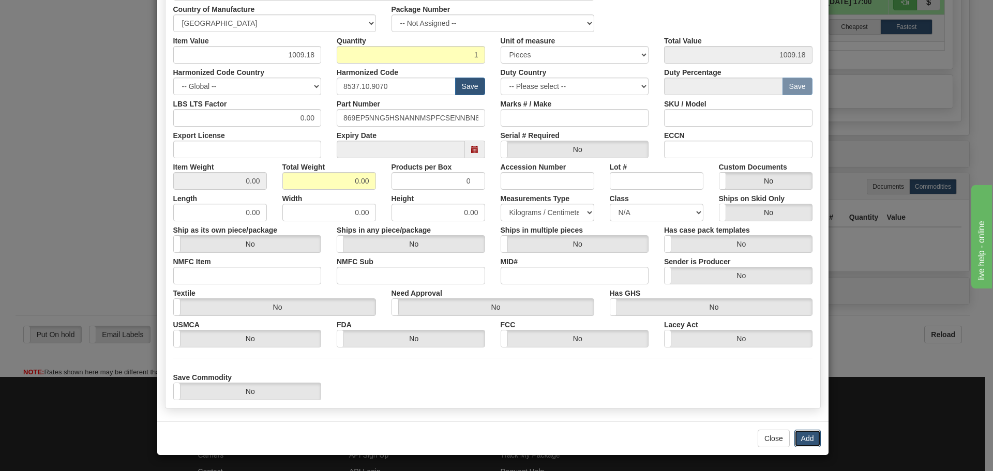
click at [804, 442] on button "Add" at bounding box center [807, 439] width 26 height 18
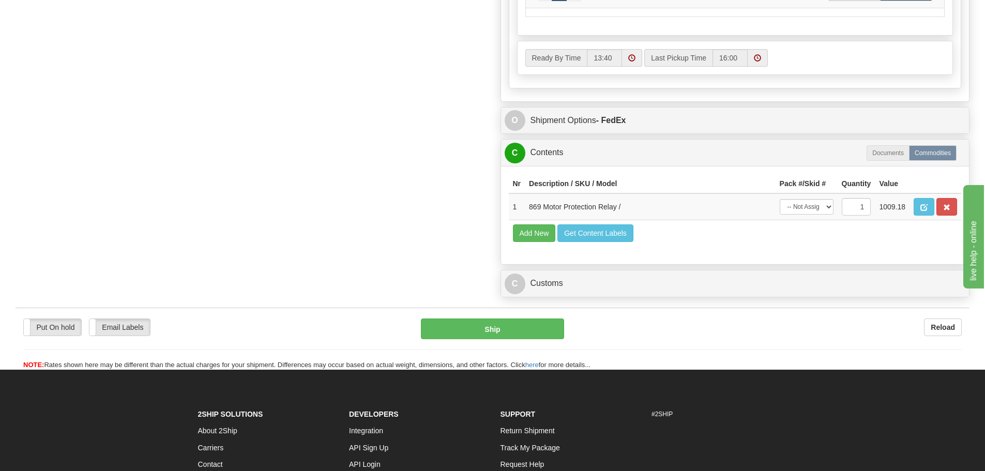
scroll to position [724, 0]
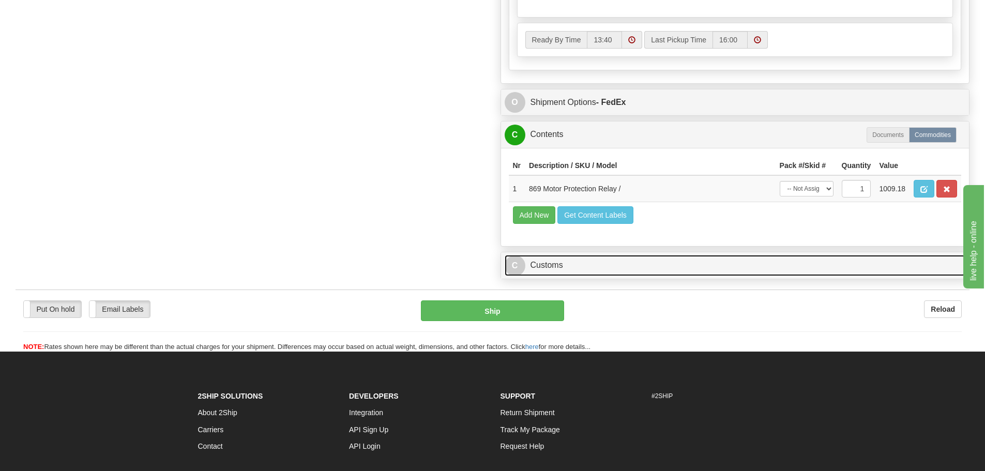
click at [615, 274] on link "C Customs" at bounding box center [735, 265] width 461 height 21
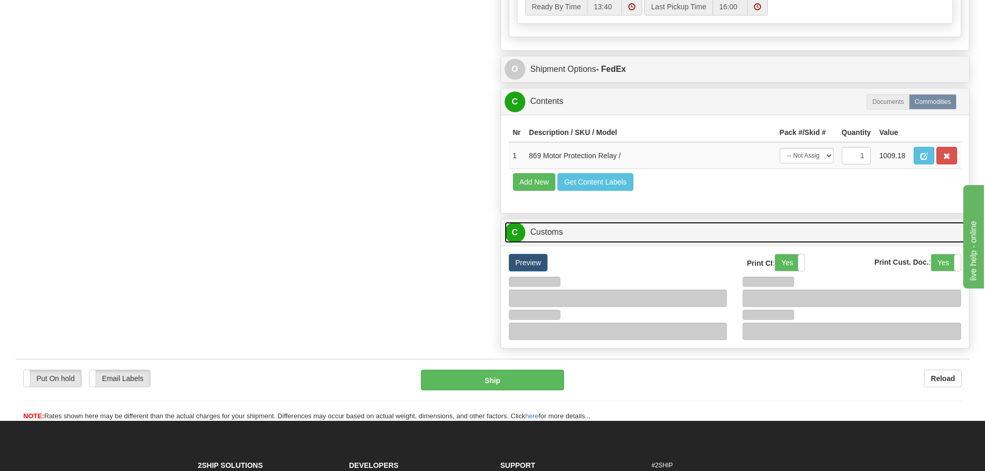
scroll to position [775, 0]
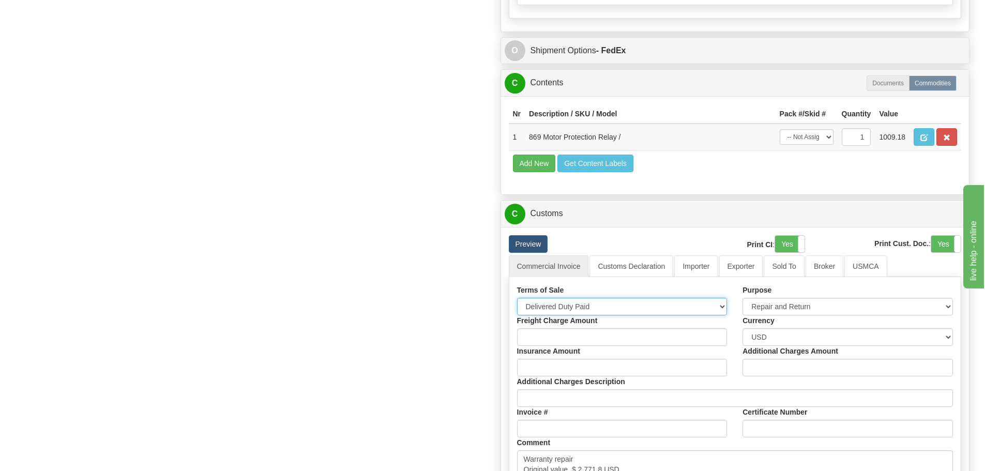
click at [607, 310] on select "Free Carrier Free On Board Ex Works Delivered Duty Unpaid Delivered Duty Paid C…" at bounding box center [622, 307] width 210 height 18
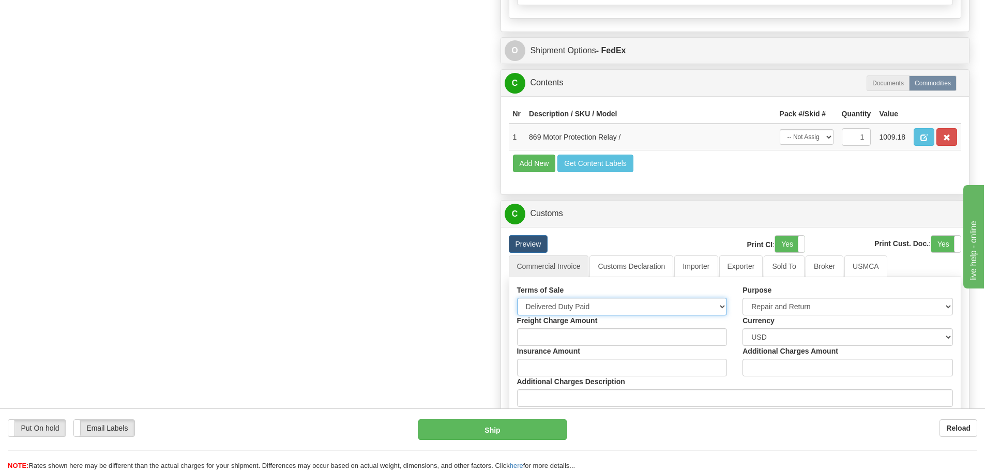
select select "7"
click at [517, 301] on select "Free Carrier Free On Board Ex Works Delivered Duty Unpaid Delivered Duty Paid C…" at bounding box center [622, 307] width 210 height 18
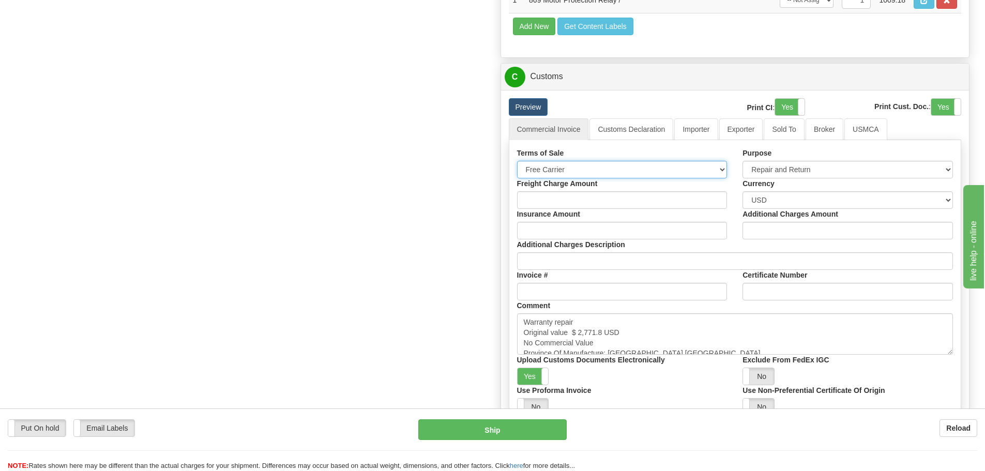
scroll to position [931, 0]
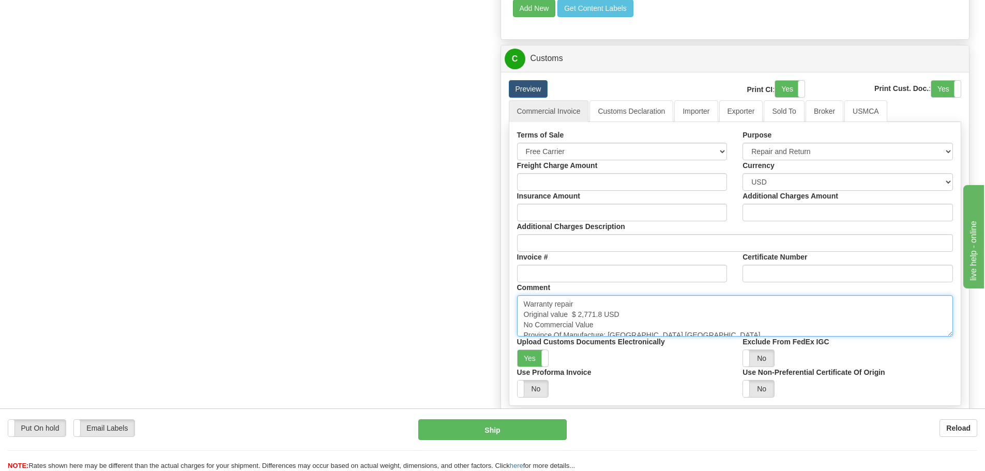
drag, startPoint x: 567, startPoint y: 306, endPoint x: 573, endPoint y: 308, distance: 6.5
click at [567, 306] on textarea "Warranty repair Original value $ 2,771.8 USD No Commercial Value Province Of Ma…" at bounding box center [735, 315] width 436 height 41
drag, startPoint x: 573, startPoint y: 308, endPoint x: 521, endPoint y: 306, distance: 52.8
click at [521, 306] on textarea "Warranty repair Original value $ 2,771.8 USD No Commercial Value Province Of Ma…" at bounding box center [735, 315] width 436 height 41
paste textarea "Repair & return unit"
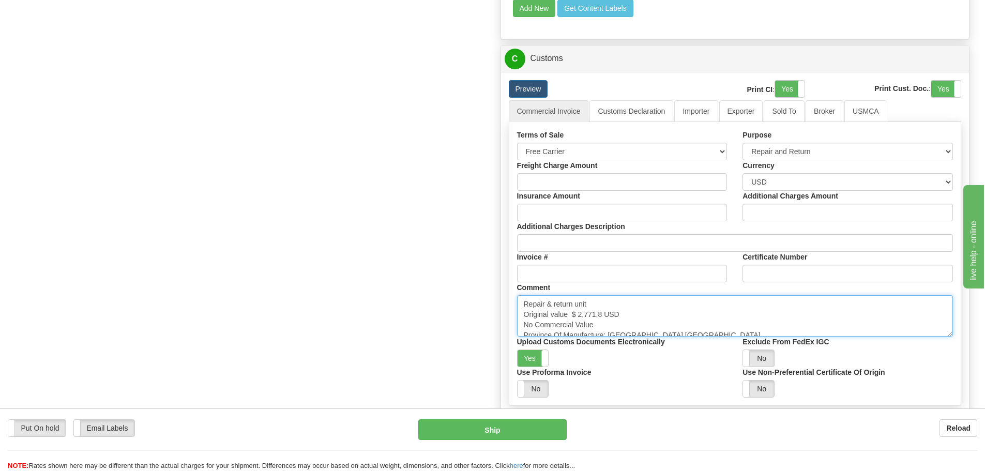
drag, startPoint x: 606, startPoint y: 318, endPoint x: 571, endPoint y: 318, distance: 35.2
click at [571, 318] on textarea "Warranty repair Original value $ 2,771.8 USD No Commercial Value Province Of Ma…" at bounding box center [735, 315] width 436 height 41
paste textarea "6,481.48"
paste textarea "$ 6,481.48"
drag, startPoint x: 638, startPoint y: 317, endPoint x: 573, endPoint y: 317, distance: 65.1
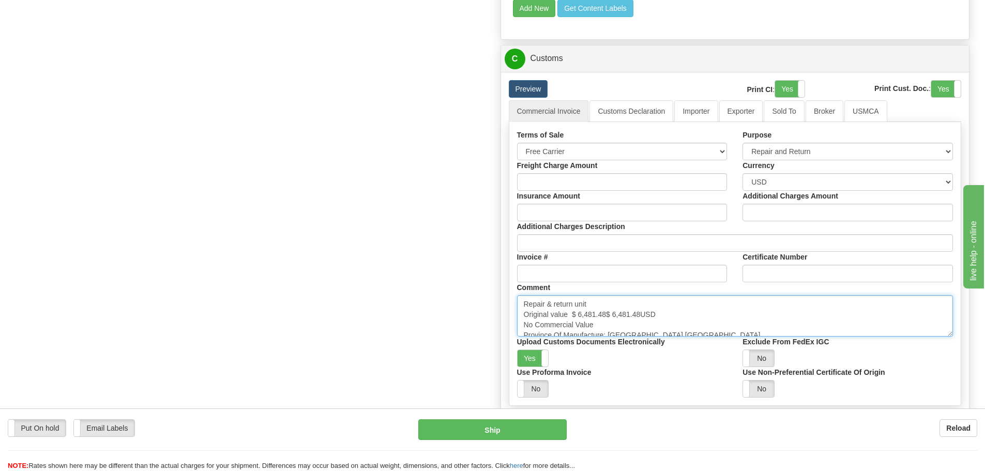
click at [573, 317] on textarea "Warranty repair Original value $ 2,771.8 USD No Commercial Value Province Of Ma…" at bounding box center [735, 315] width 436 height 41
paste textarea
click at [635, 323] on textarea "Warranty repair Original value $ 2,771.8 USD No Commercial Value Province Of Ma…" at bounding box center [735, 315] width 436 height 41
type textarea "Repair & return unit Original value $ 6,481.48 USD No Commercial Value Province…"
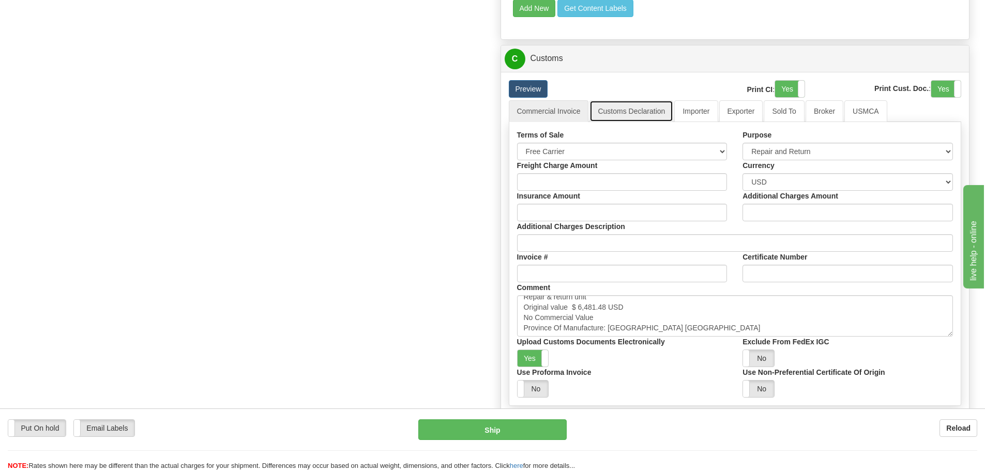
click at [652, 114] on link "Customs Declaration" at bounding box center [631, 111] width 84 height 22
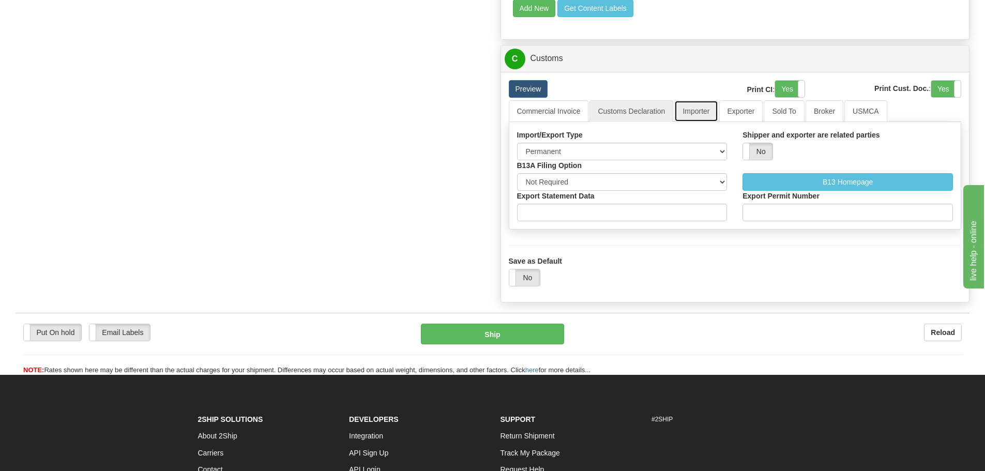
click at [684, 119] on link "Importer" at bounding box center [695, 111] width 43 height 22
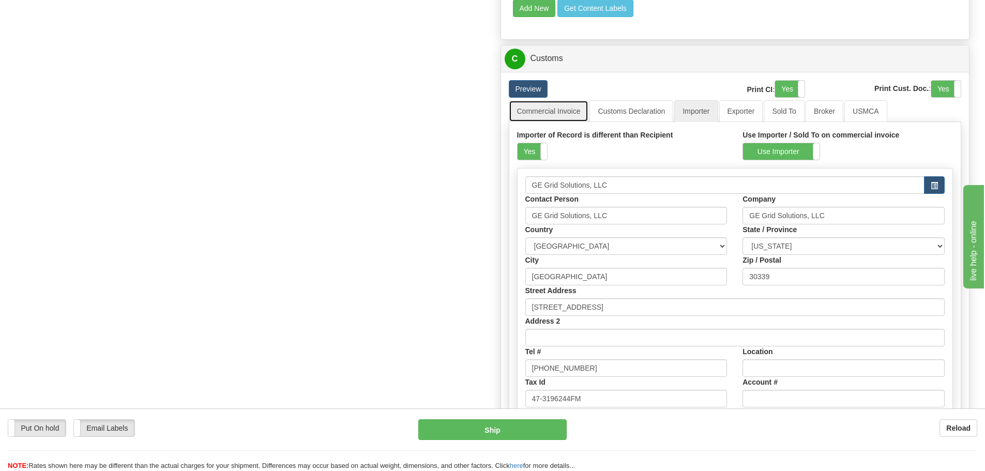
click at [558, 122] on link "Commercial Invoice" at bounding box center [549, 111] width 80 height 22
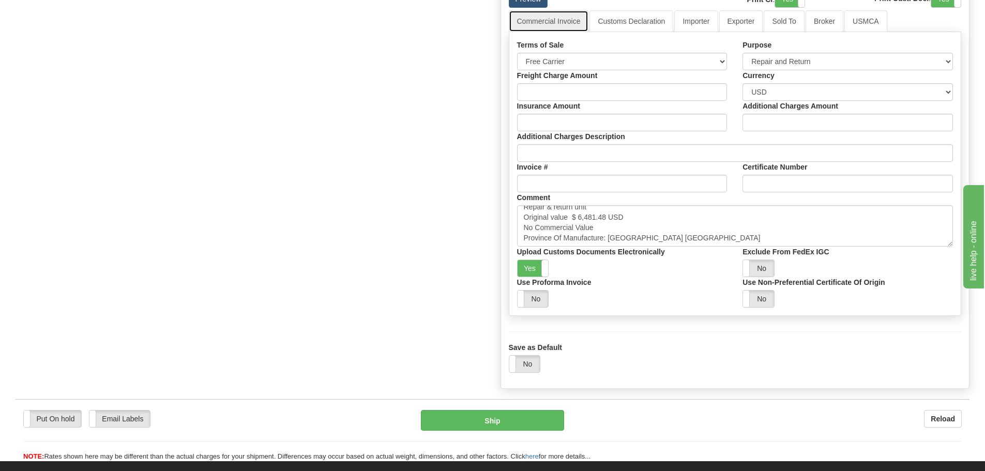
scroll to position [1034, 0]
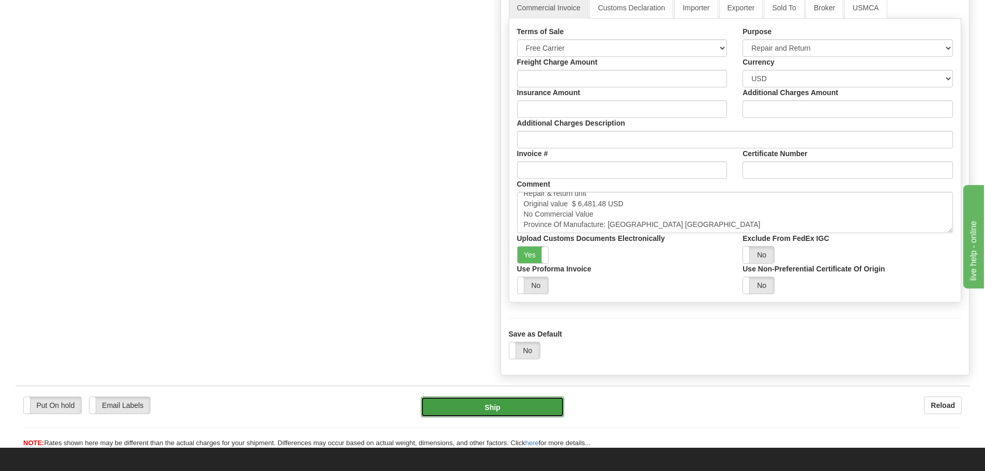
click at [488, 405] on button "Ship" at bounding box center [492, 407] width 143 height 21
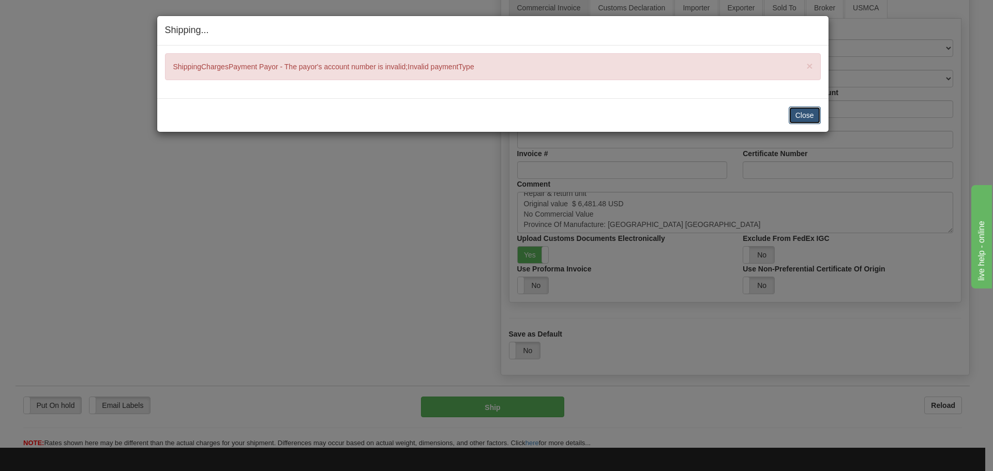
click at [796, 117] on button "Close" at bounding box center [804, 115] width 32 height 18
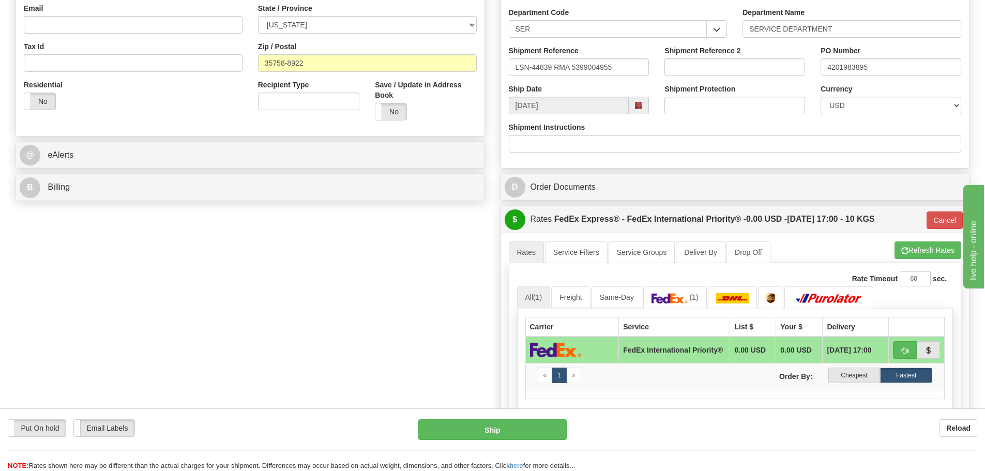
scroll to position [310, 0]
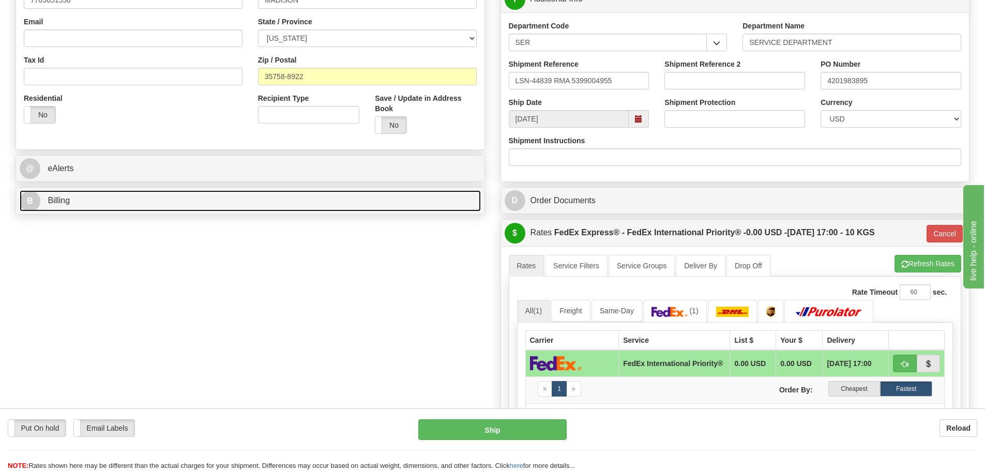
click at [321, 210] on link "B Billing" at bounding box center [250, 200] width 461 height 21
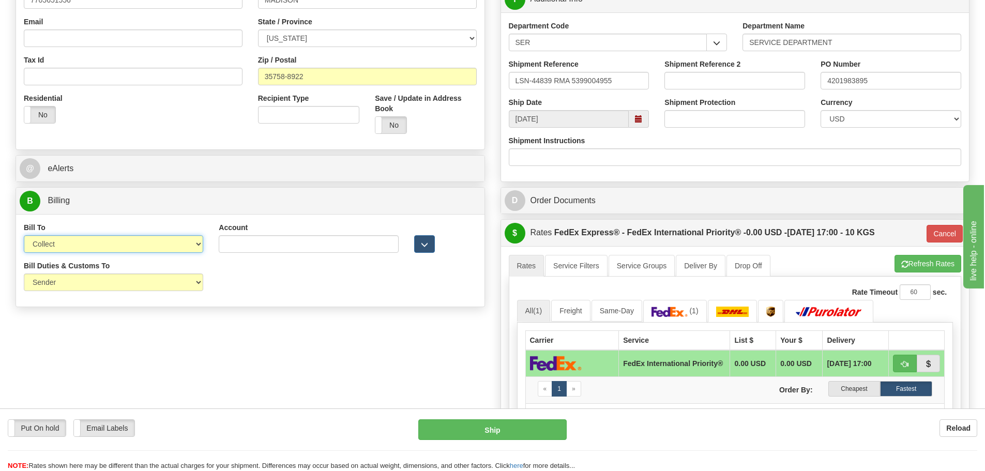
click at [175, 242] on select "Sender Recipient Third Party Collect" at bounding box center [113, 244] width 179 height 18
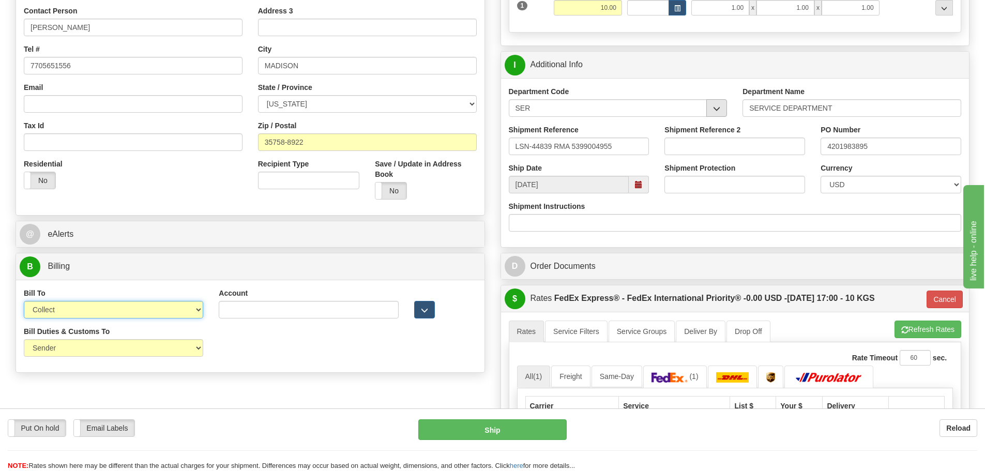
scroll to position [155, 0]
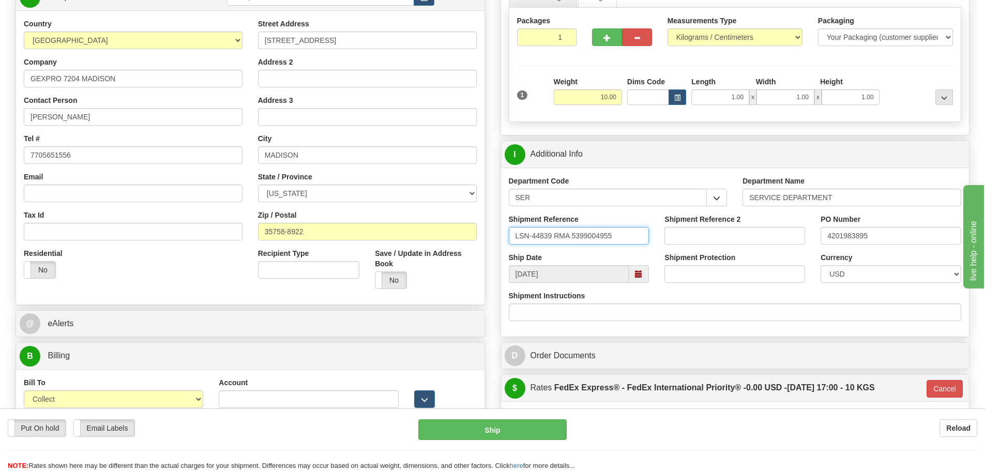
drag, startPoint x: 595, startPoint y: 253, endPoint x: 573, endPoint y: 261, distance: 23.7
click at [573, 261] on div "Department Code SER SER Department Name SERVICE DEPARTMENT Shipment Reference L…" at bounding box center [735, 252] width 468 height 169
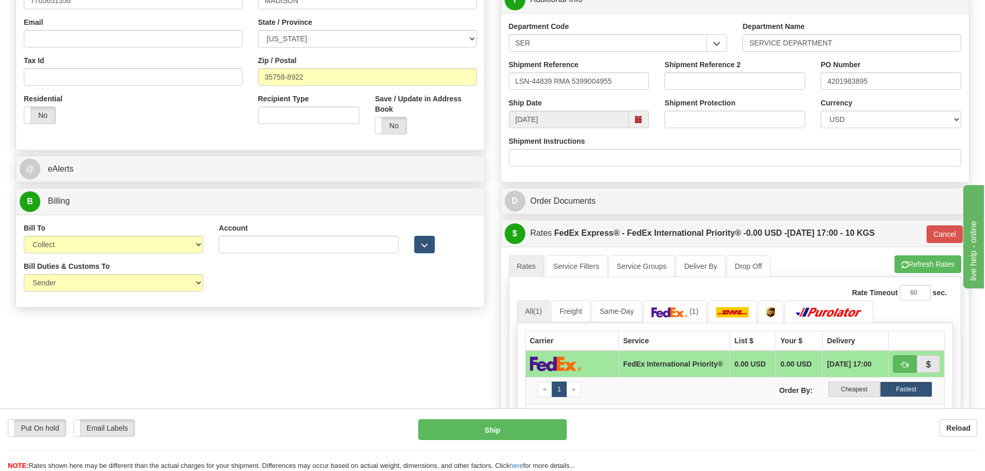
scroll to position [310, 0]
click at [129, 231] on div "Bill To Sender Recipient Third Party Collect" at bounding box center [113, 237] width 179 height 31
click at [127, 259] on div "Bill To Sender Recipient Third Party Collect" at bounding box center [113, 241] width 195 height 38
click at [128, 252] on select "Sender Recipient Third Party Collect" at bounding box center [113, 244] width 179 height 18
select select "2"
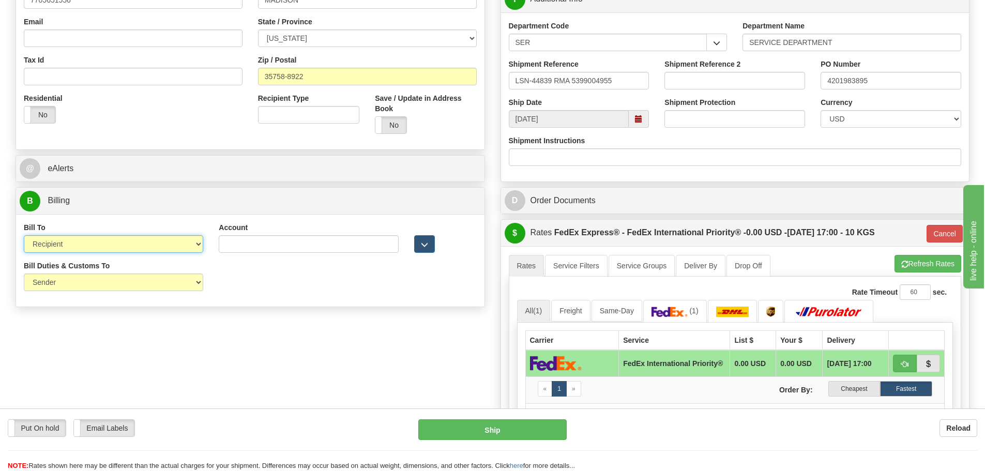
click at [24, 235] on select "Sender Recipient Third Party Collect" at bounding box center [113, 244] width 179 height 18
type input "01"
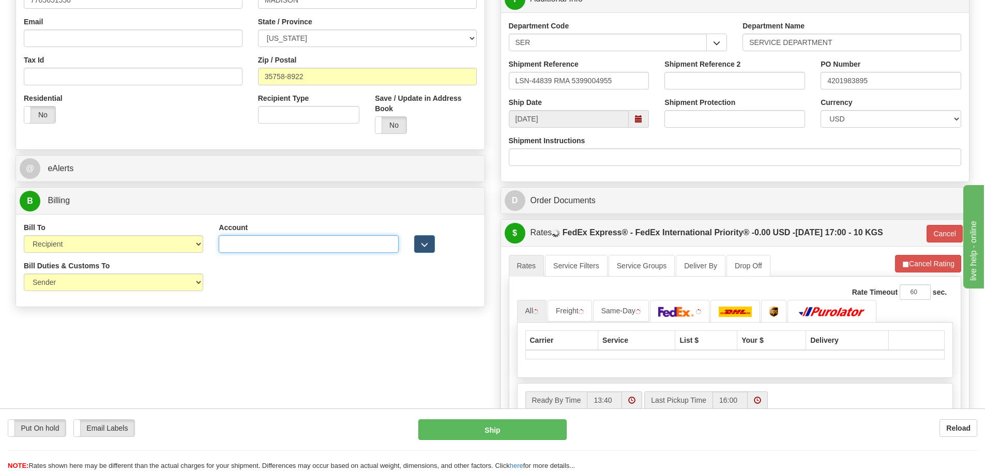
click at [232, 240] on input "Account" at bounding box center [308, 244] width 179 height 18
paste input "48E08E"
type input "48E08E"
click at [134, 291] on select "Sender Recipient Third Party" at bounding box center [113, 282] width 179 height 18
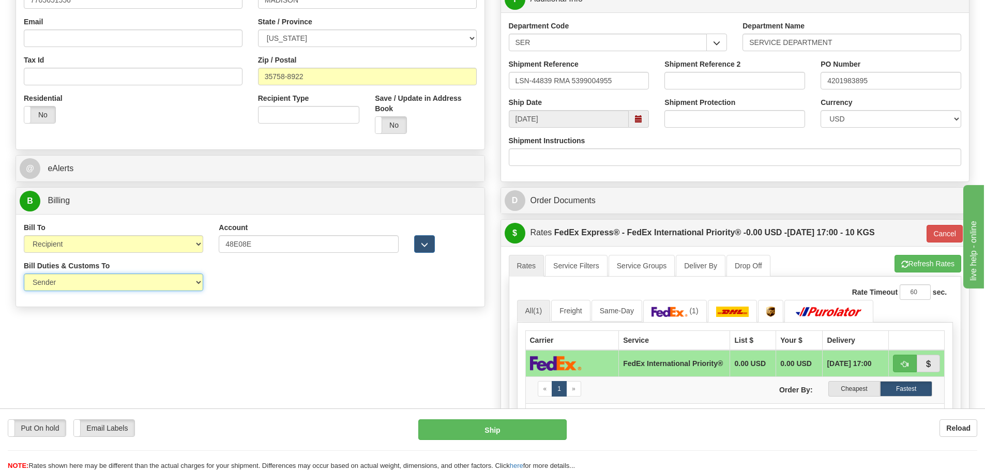
select select "2"
click at [24, 273] on select "Sender Recipient Third Party" at bounding box center [113, 282] width 179 height 18
type input "01"
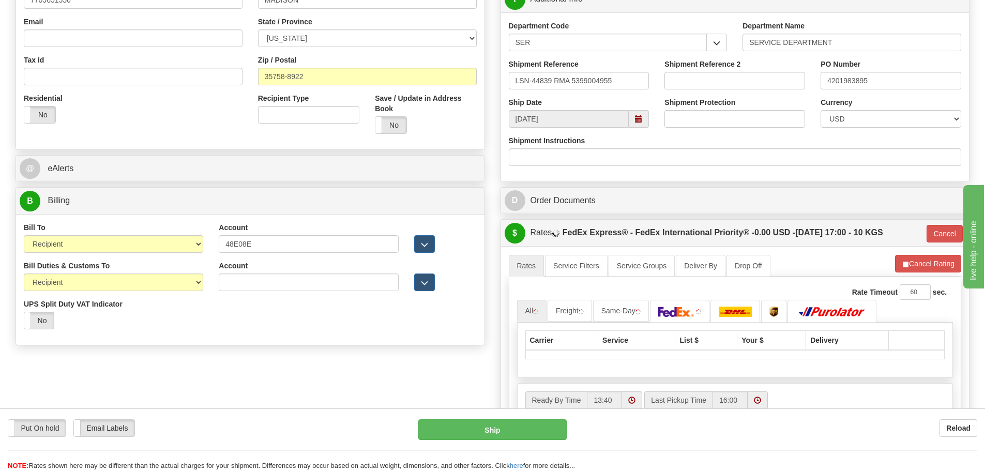
drag, startPoint x: 213, startPoint y: 288, endPoint x: 219, endPoint y: 288, distance: 5.7
click at [214, 288] on div "Account 3rd Party Account List Duties & Customs Please select" at bounding box center [308, 280] width 195 height 38
click at [221, 290] on input "Account" at bounding box center [308, 282] width 179 height 18
paste input "48E08E"
type input "48E08E"
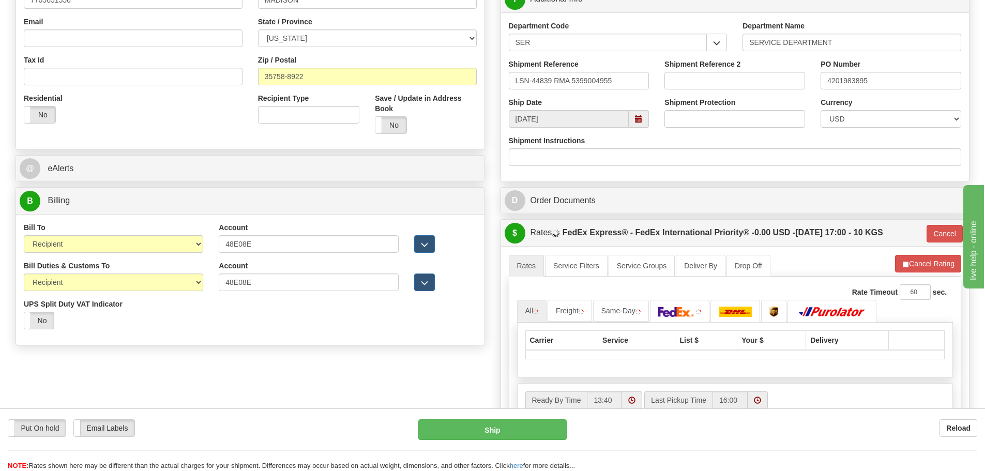
click at [221, 301] on div "Bill Duties & Customs To Sender Recipient Third Party UPS Split Duty VAT Indica…" at bounding box center [250, 299] width 468 height 77
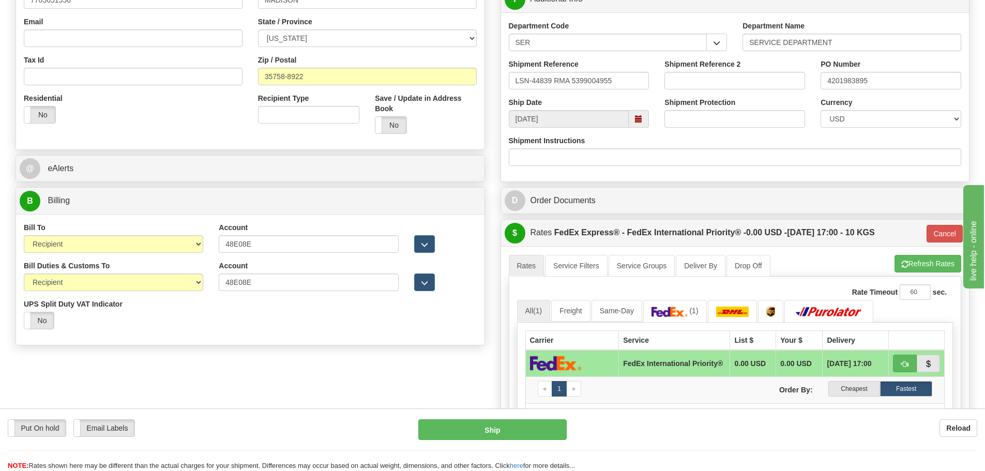
scroll to position [207, 0]
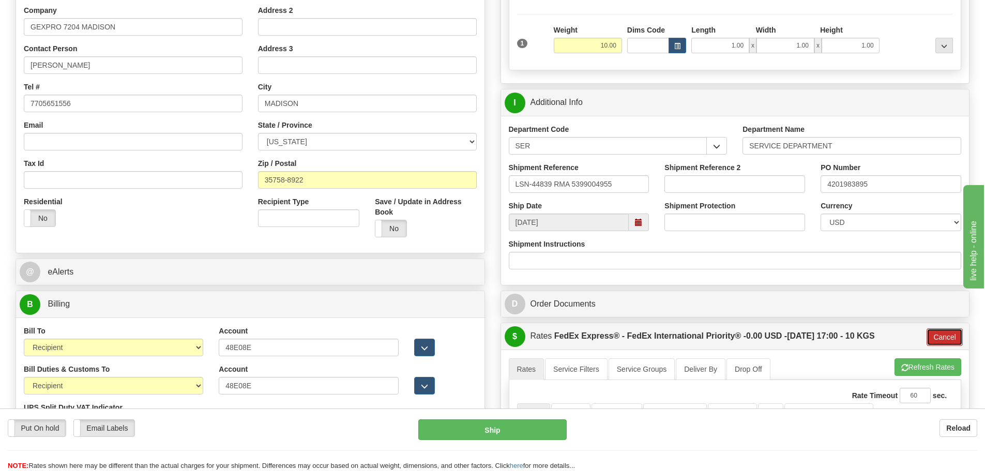
click at [930, 337] on button "Cancel" at bounding box center [944, 337] width 36 height 18
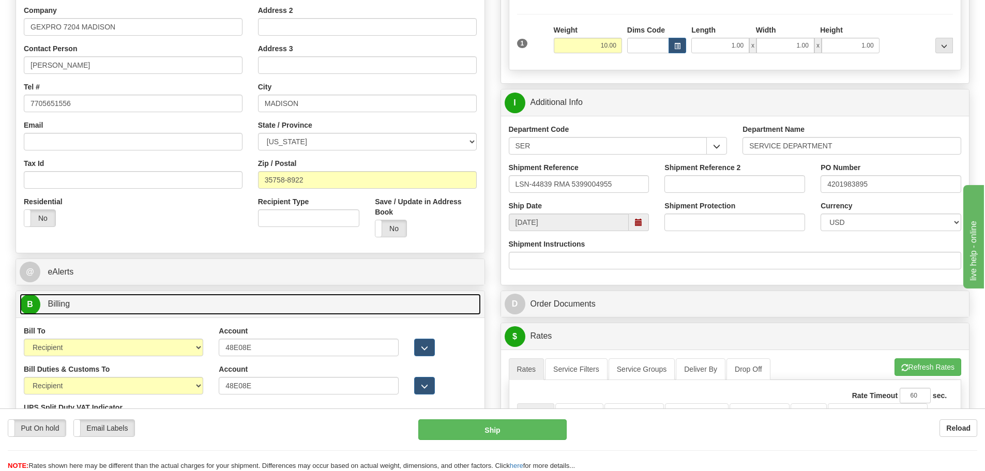
click at [443, 295] on link "B Billing" at bounding box center [250, 304] width 461 height 21
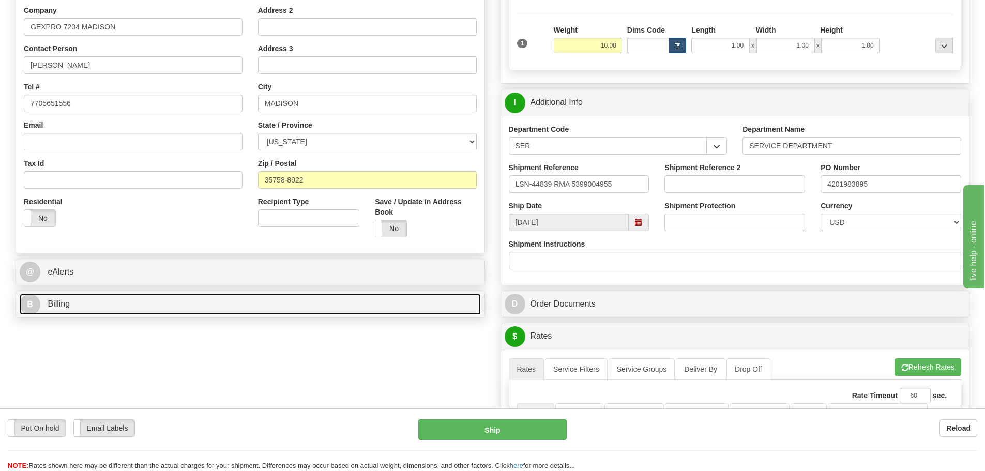
click at [443, 295] on link "B Billing" at bounding box center [250, 304] width 461 height 21
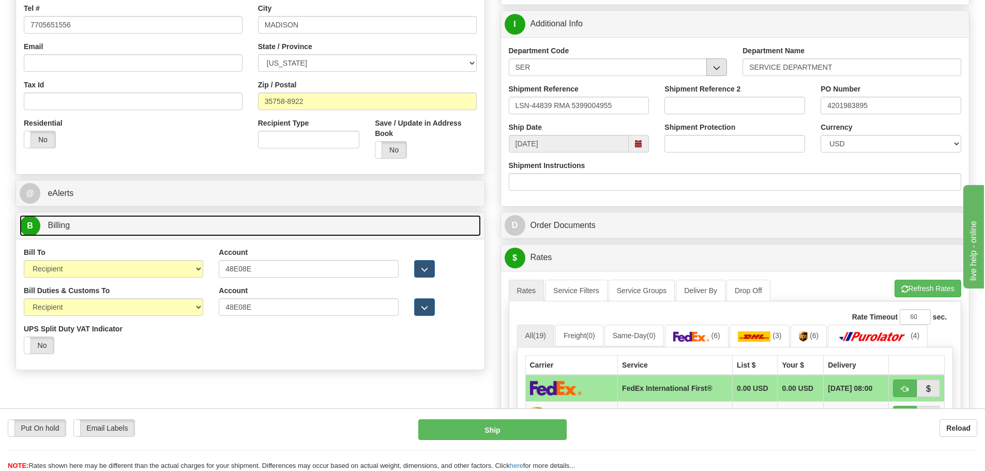
scroll to position [362, 0]
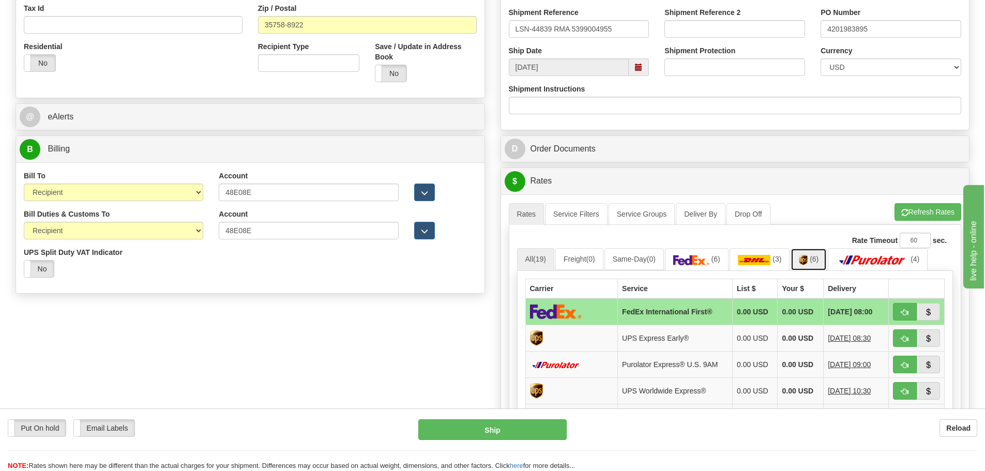
click at [805, 260] on img at bounding box center [803, 260] width 9 height 10
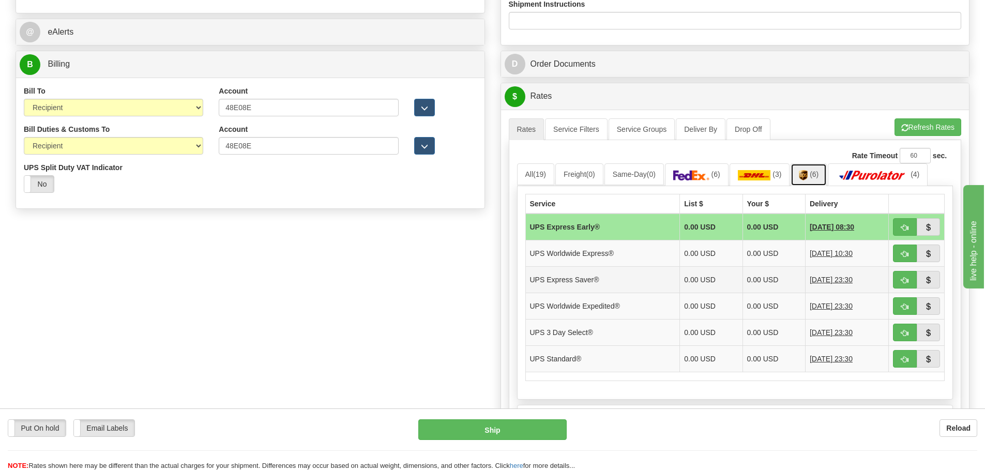
scroll to position [465, 0]
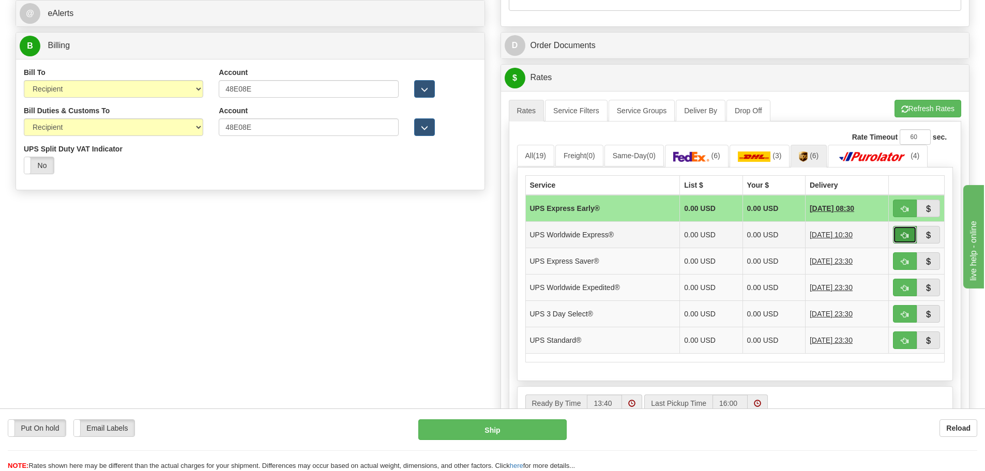
click at [900, 237] on button "button" at bounding box center [905, 235] width 24 height 18
type input "07"
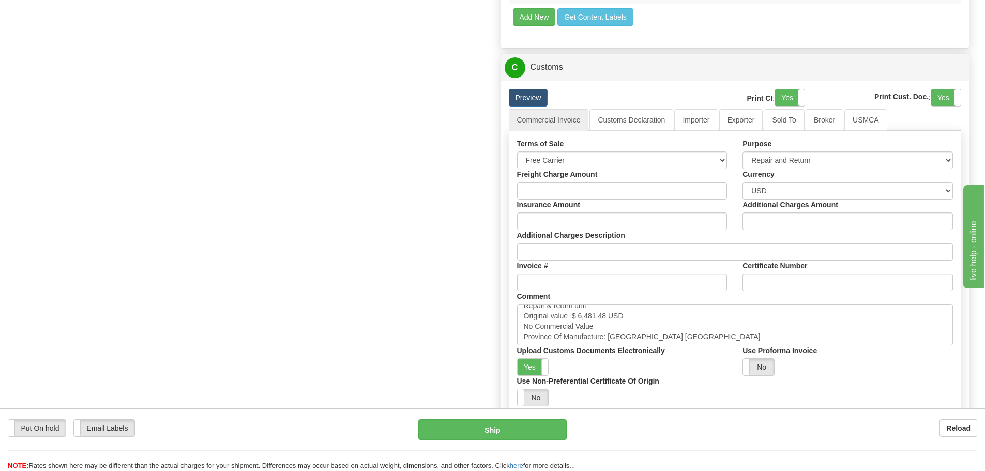
scroll to position [672, 0]
click at [434, 430] on button "Ship" at bounding box center [492, 429] width 148 height 21
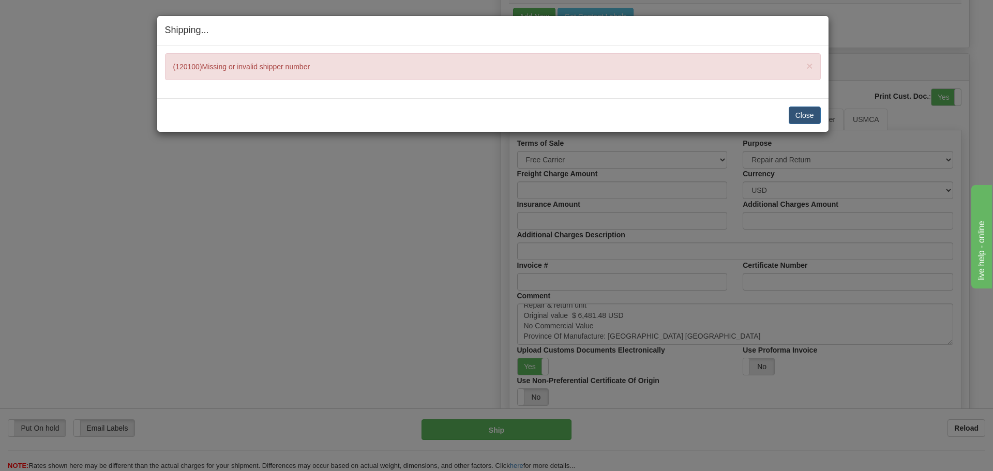
click at [805, 124] on div "Close Cancel Cancel Shipment and Quit Pickup Quit Pickup ONLY" at bounding box center [492, 115] width 671 height 34
click at [805, 120] on button "Close" at bounding box center [804, 115] width 32 height 18
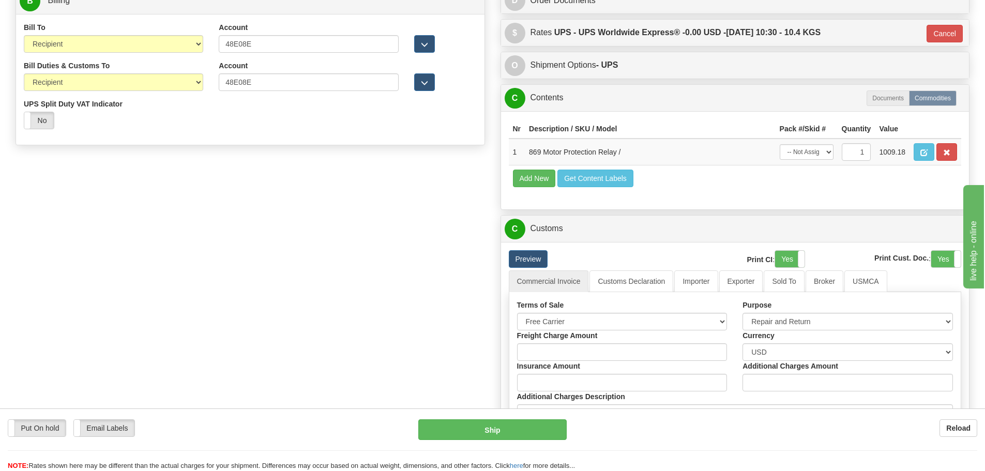
scroll to position [465, 0]
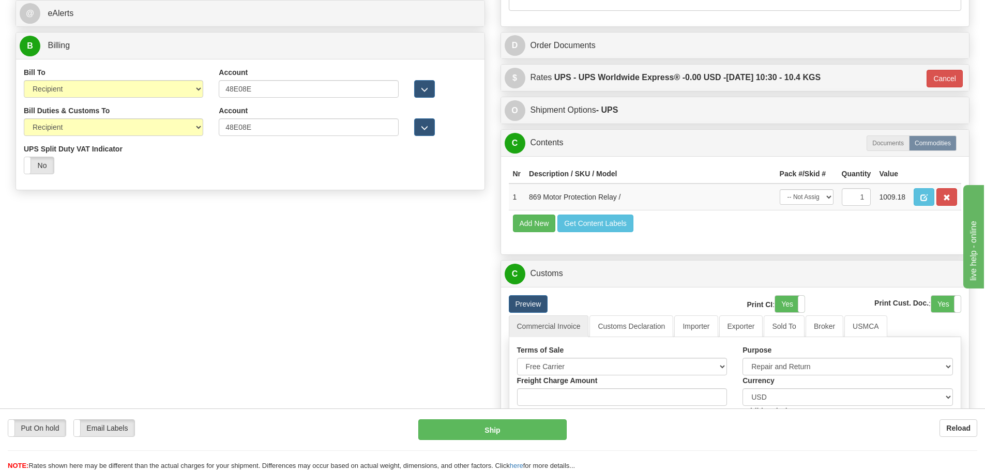
click at [265, 139] on div "Account 48E08E 3rd Party Account List Duties & Customs Please select" at bounding box center [308, 124] width 195 height 38
drag, startPoint x: 266, startPoint y: 93, endPoint x: 203, endPoint y: 102, distance: 63.2
click at [199, 98] on div "Bill To Sender Recipient Third Party Collect Account 48E08E 3rd Party Account L…" at bounding box center [250, 86] width 468 height 38
drag, startPoint x: 265, startPoint y: 124, endPoint x: 216, endPoint y: 135, distance: 49.8
click at [216, 135] on div "Account 48E08E 3rd Party Account List Duties & Customs Please select" at bounding box center [308, 124] width 195 height 38
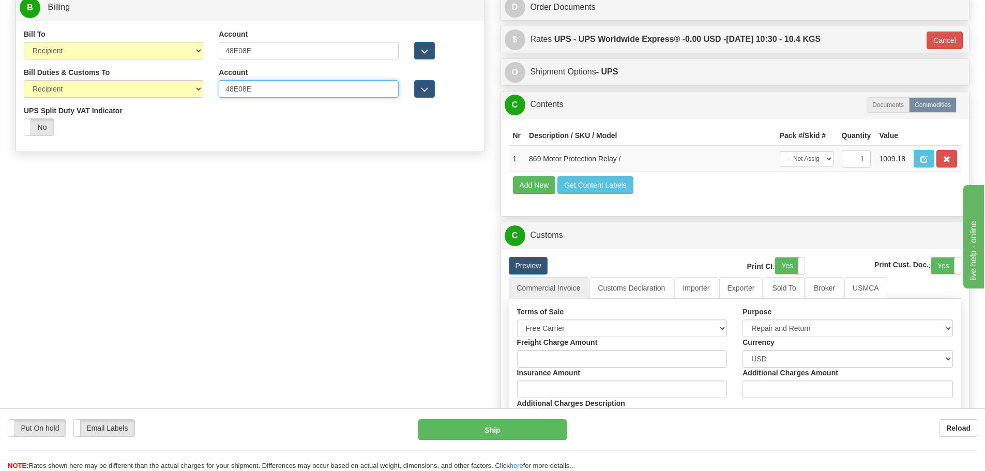
scroll to position [517, 0]
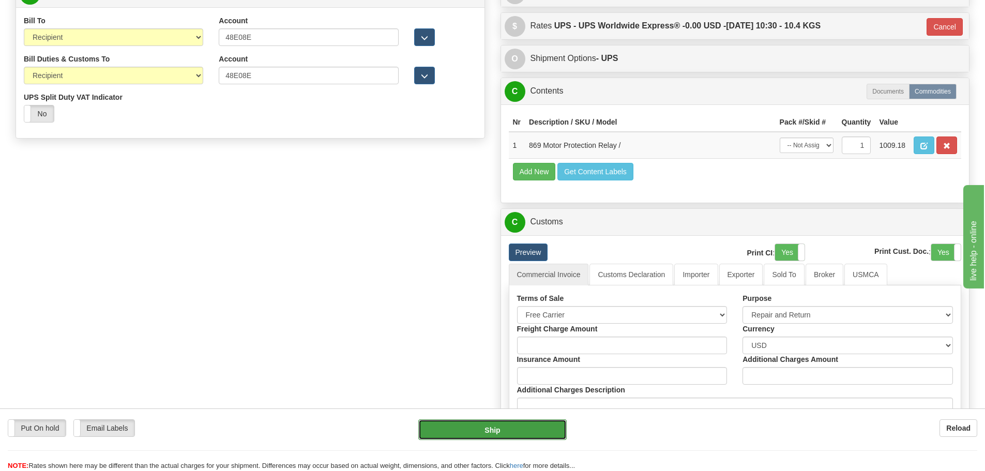
click at [436, 422] on button "Ship" at bounding box center [492, 429] width 148 height 21
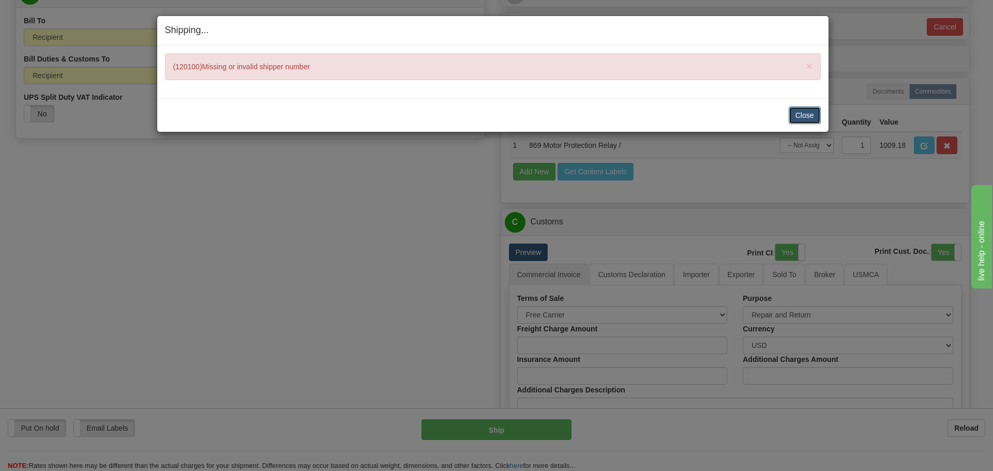
click at [792, 119] on button "Close" at bounding box center [804, 115] width 32 height 18
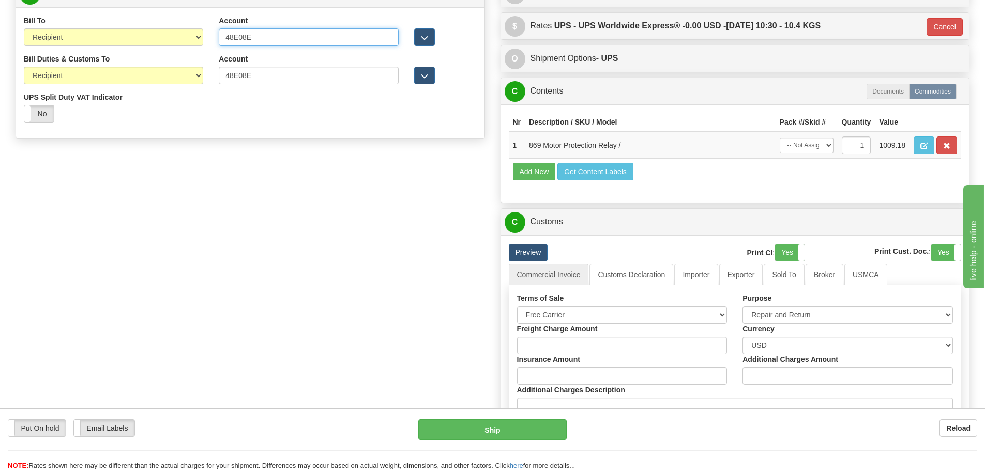
click at [238, 44] on input "48E08E" at bounding box center [308, 37] width 179 height 18
type input "48E 08E"
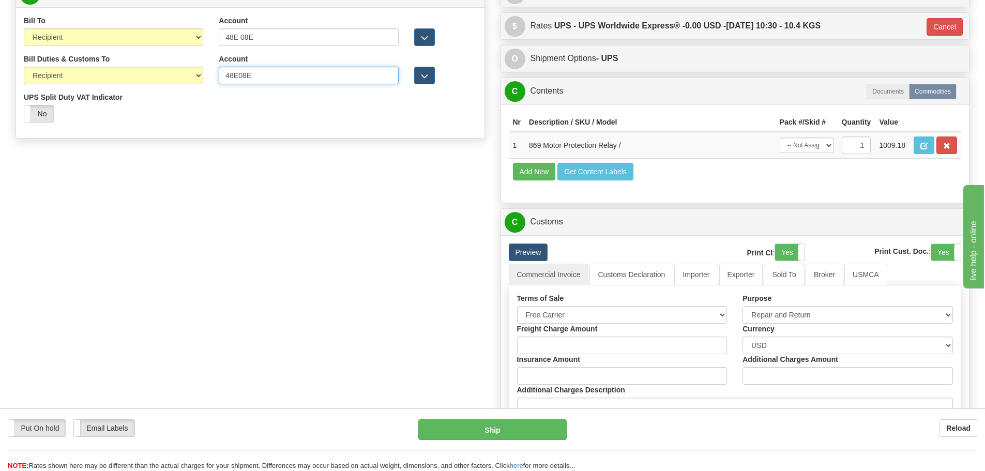
click at [239, 75] on input "48E08E" at bounding box center [308, 76] width 179 height 18
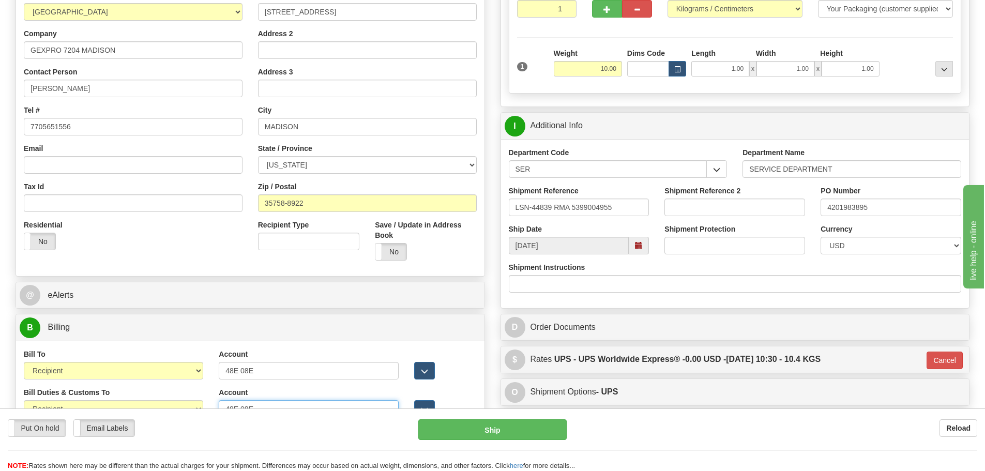
scroll to position [362, 0]
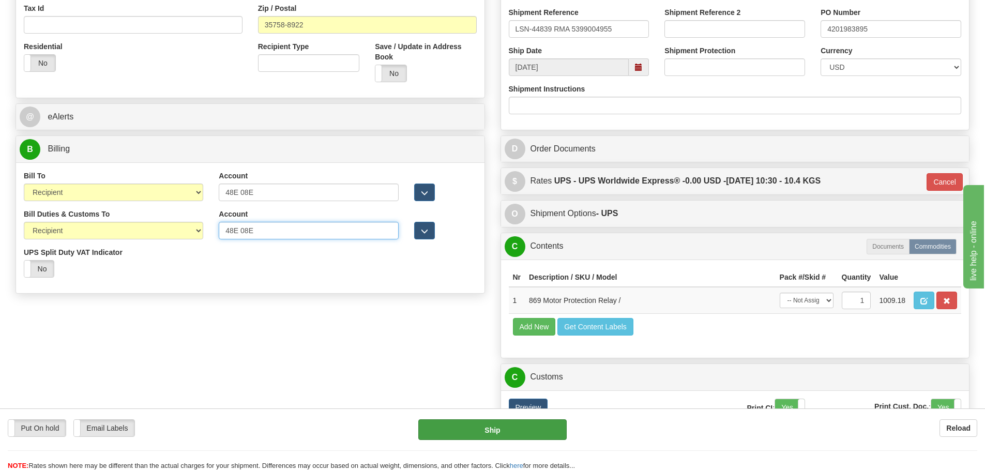
type input "48E 08E"
click at [498, 427] on button "Ship" at bounding box center [492, 429] width 148 height 21
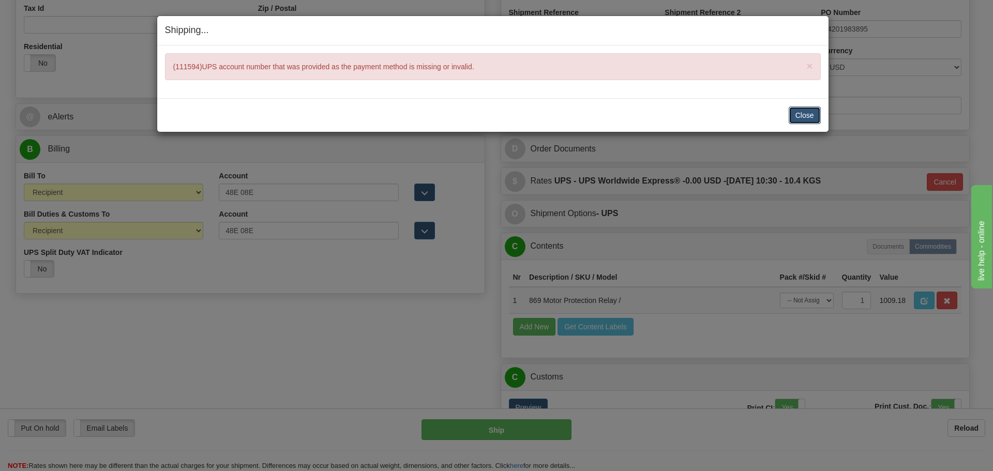
click at [798, 116] on button "Close" at bounding box center [804, 115] width 32 height 18
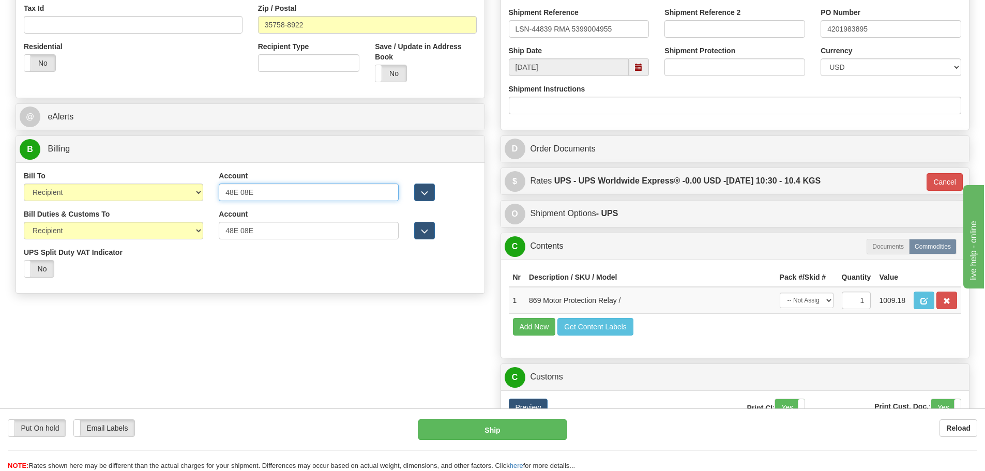
click at [242, 199] on input "48E 08E" at bounding box center [308, 193] width 179 height 18
type input "48E08E"
click at [243, 233] on input "48E 08E" at bounding box center [308, 231] width 179 height 18
click at [242, 231] on input "48E 08E" at bounding box center [308, 231] width 179 height 18
type input "48E08E"
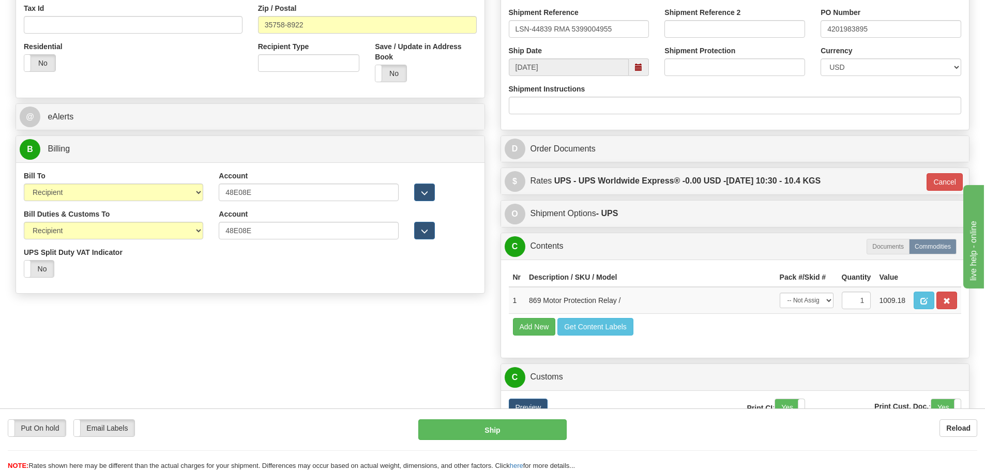
click at [319, 292] on div "Bill To Sender Recipient Third Party Collect Account 48E08E 3rd Party Account L…" at bounding box center [250, 227] width 468 height 131
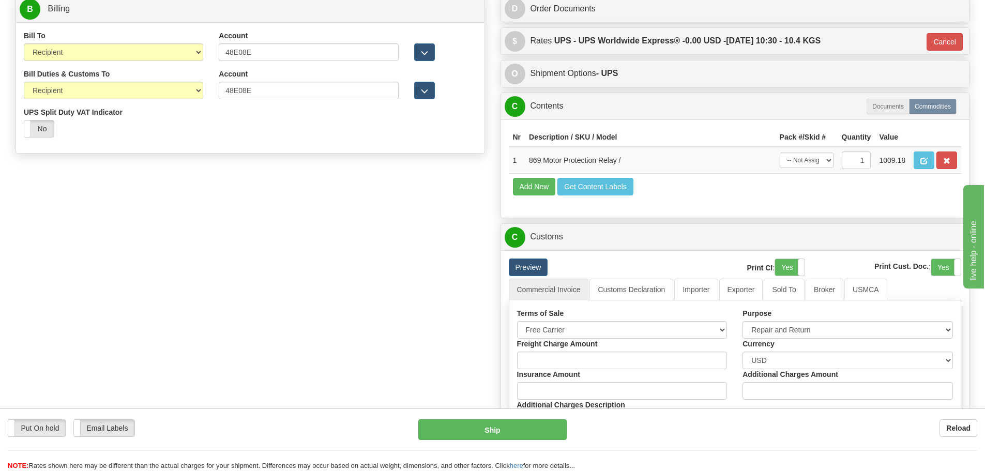
scroll to position [620, 0]
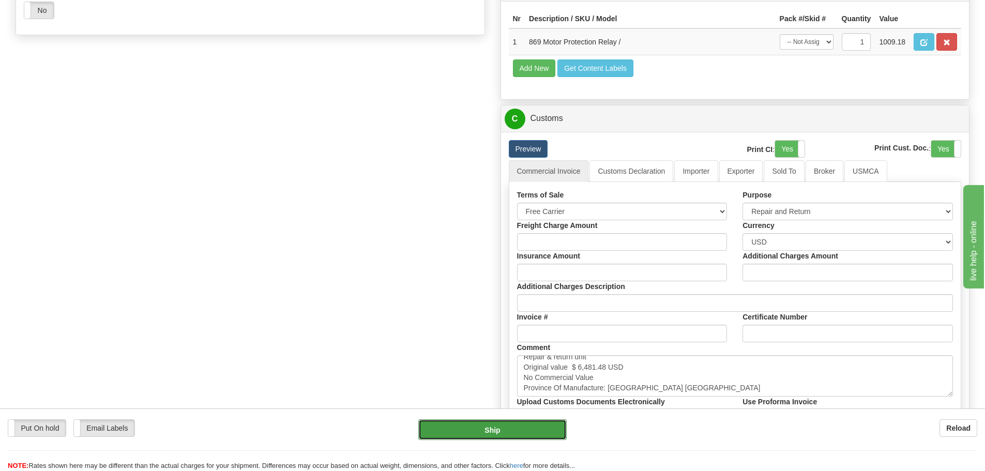
click at [481, 438] on button "Ship" at bounding box center [492, 429] width 148 height 21
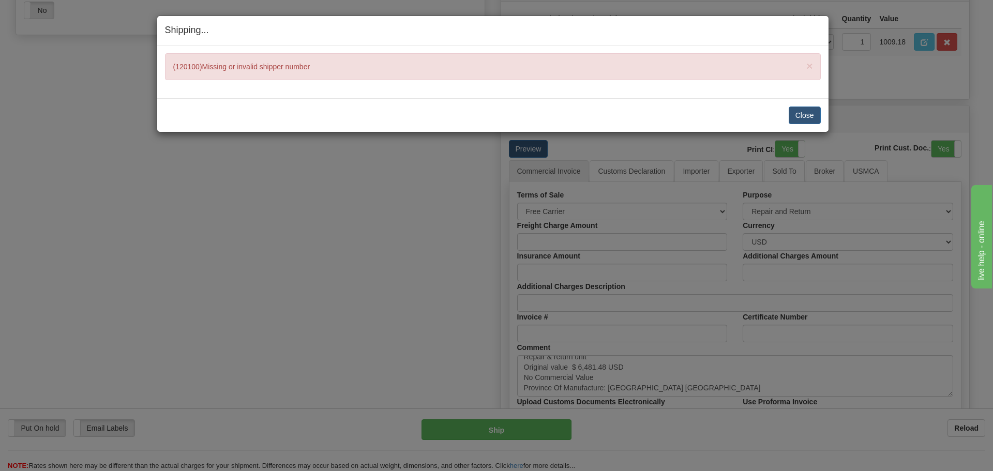
click at [790, 124] on div "Close Cancel Cancel Shipment and Quit Pickup Quit Pickup ONLY" at bounding box center [492, 115] width 671 height 34
click at [803, 120] on button "Close" at bounding box center [804, 115] width 32 height 18
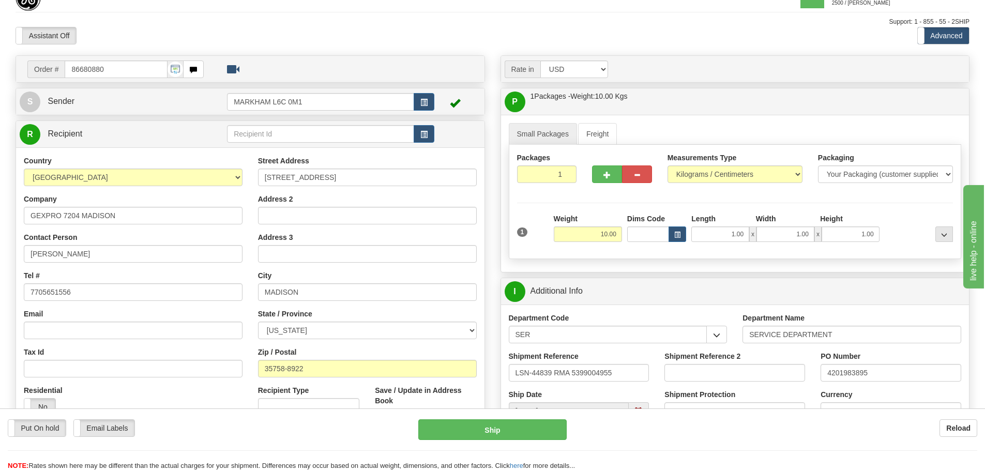
scroll to position [0, 0]
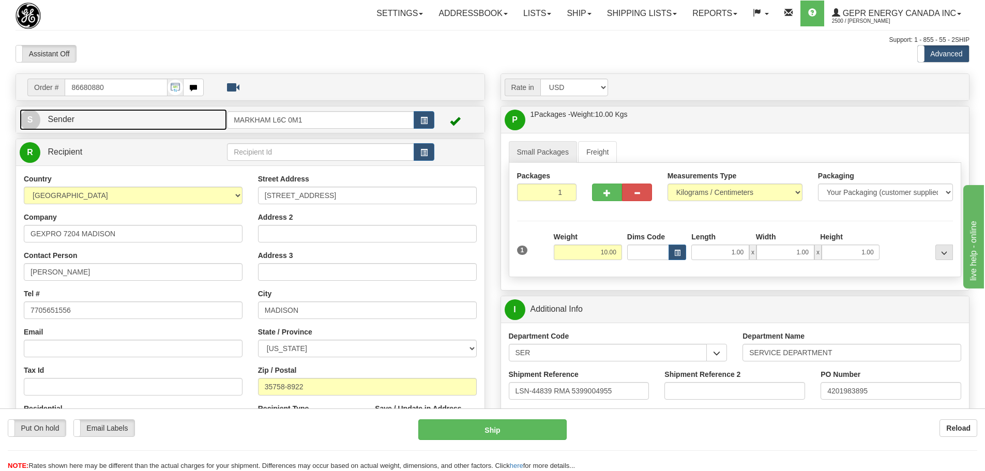
click at [148, 114] on link "S Sender" at bounding box center [123, 119] width 207 height 21
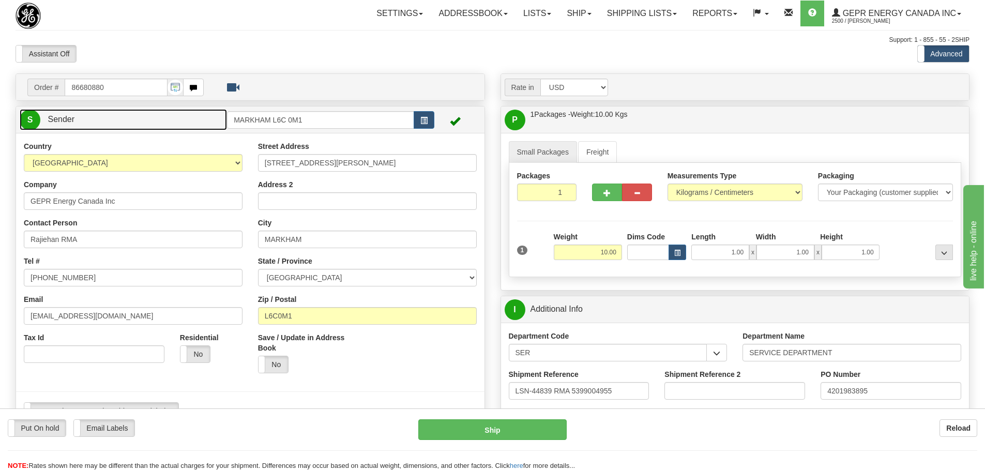
click at [148, 114] on link "S Sender" at bounding box center [123, 119] width 207 height 21
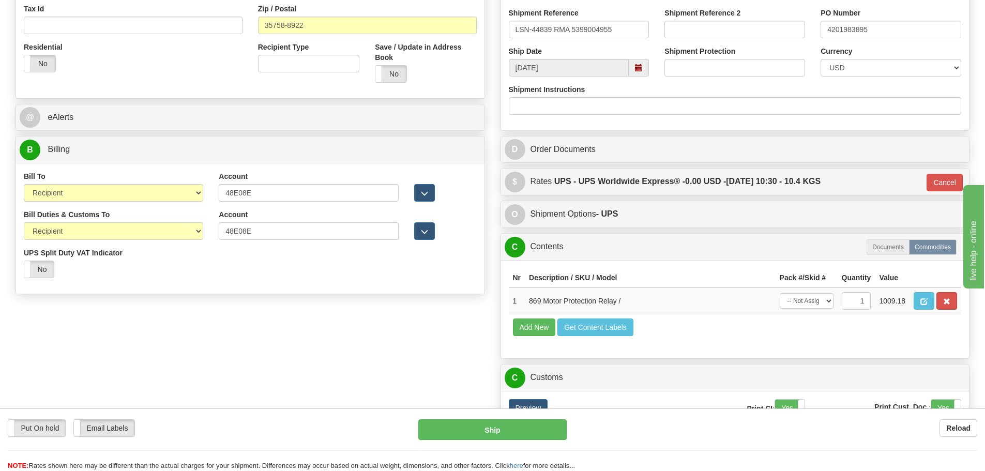
scroll to position [362, 0]
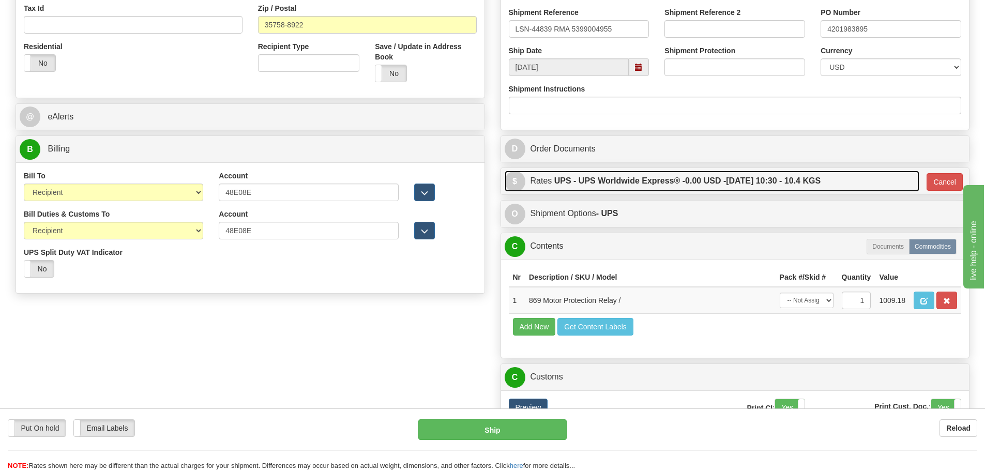
click at [665, 180] on label "UPS - UPS Worldwide Express® - 0.00 USD - 08/15/2025 10:30 - 10.4 KGS" at bounding box center [687, 181] width 266 height 21
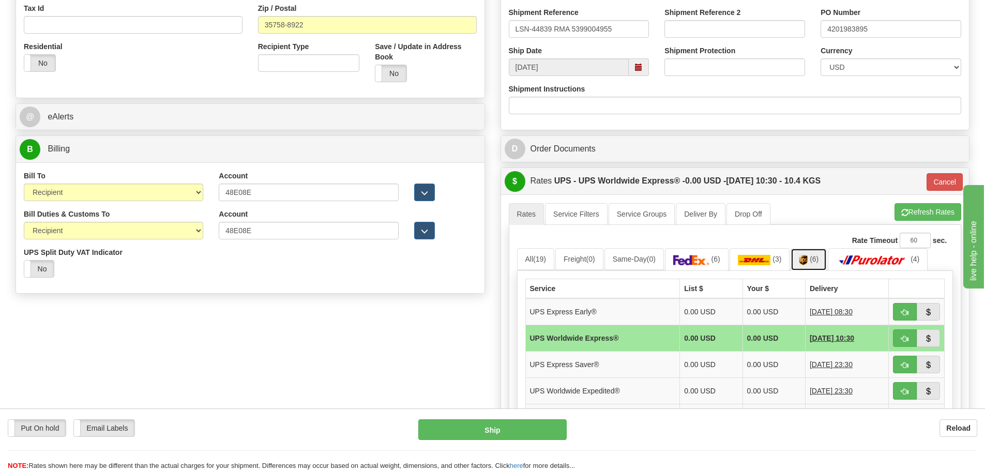
click at [819, 264] on link "(6)" at bounding box center [808, 259] width 36 height 22
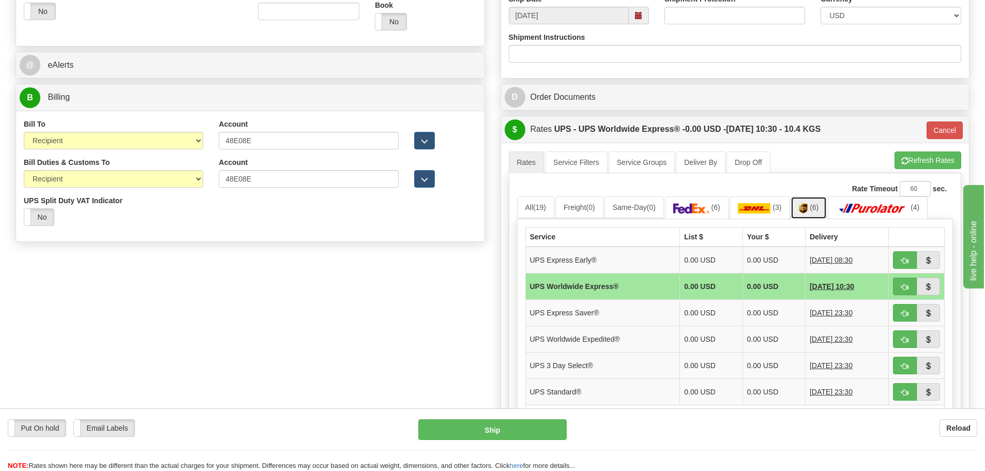
scroll to position [465, 0]
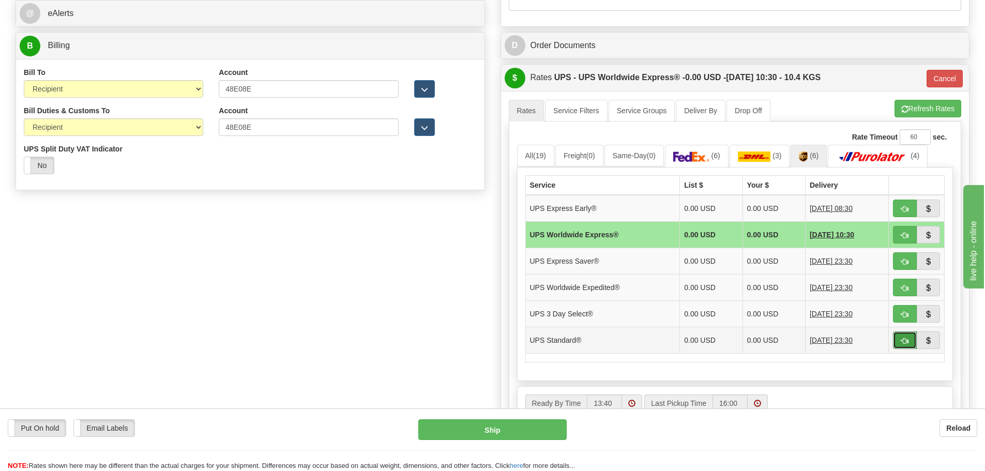
click at [901, 338] on span "button" at bounding box center [904, 341] width 7 height 7
type input "11"
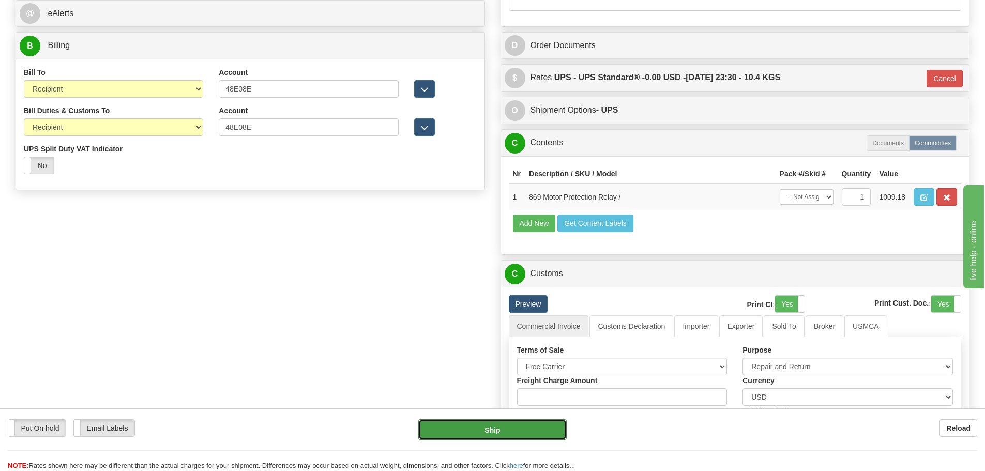
click at [478, 423] on button "Ship" at bounding box center [492, 429] width 148 height 21
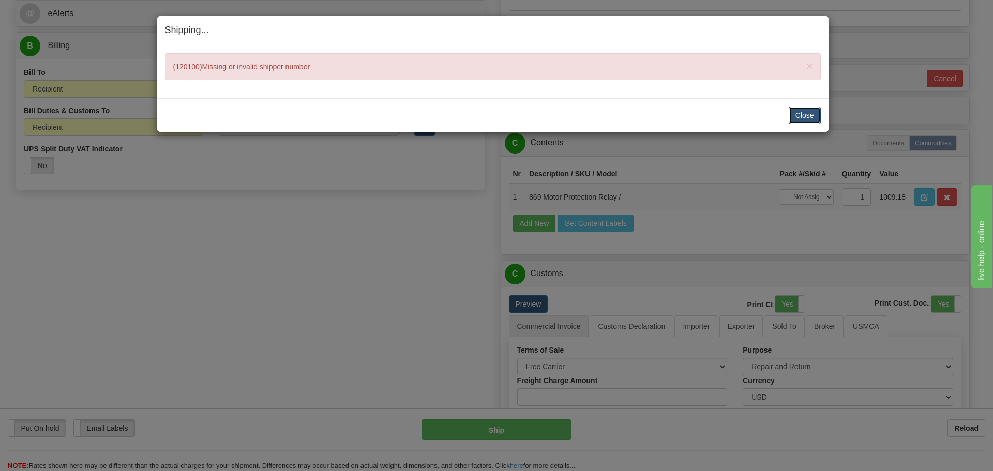
click at [812, 121] on button "Close" at bounding box center [804, 115] width 32 height 18
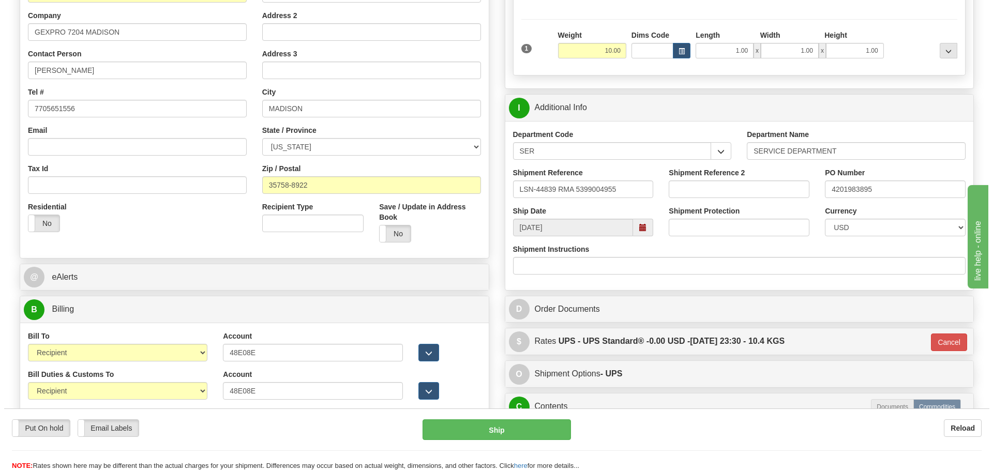
scroll to position [155, 0]
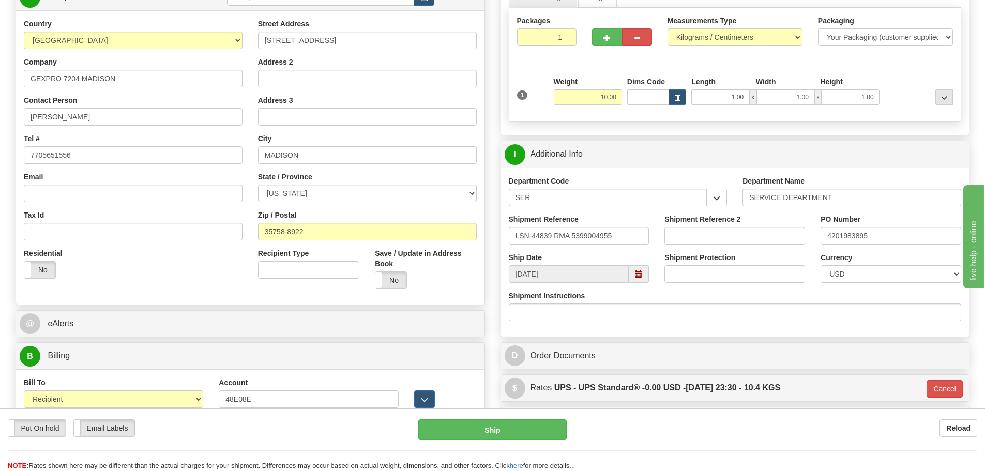
click at [41, 439] on div "Put On hold Put On hold Email Labels Email Labels Edit Reload Ship" at bounding box center [492, 429] width 985 height 21
click at [632, 238] on input "LSN-44839 RMA 5399004955" at bounding box center [579, 236] width 141 height 18
drag, startPoint x: 632, startPoint y: 238, endPoint x: 499, endPoint y: 240, distance: 132.9
click at [499, 240] on div "Rate in Account Currency ARN AWG AUD AUS BHD BBD BFR BMD BRC BRL GBP UKL BND BG…" at bounding box center [735, 463] width 485 height 1090
click at [484, 307] on div "Order # 86680880 S" at bounding box center [250, 211] width 485 height 587
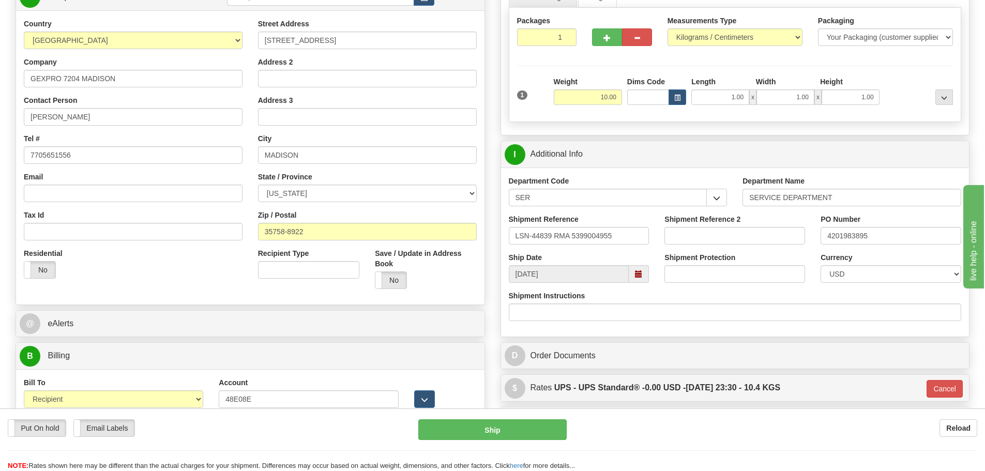
click at [66, 422] on div "Put On hold Put On hold Email Labels Email Labels Edit Reload" at bounding box center [205, 428] width 395 height 18
click at [58, 428] on label "Put On hold" at bounding box center [36, 428] width 57 height 17
click at [473, 422] on button "Hold" at bounding box center [492, 429] width 148 height 21
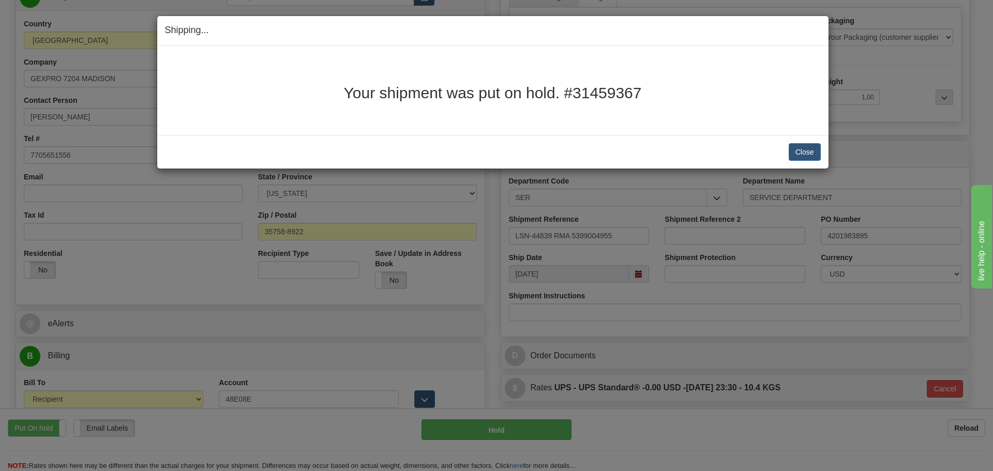
drag, startPoint x: 344, startPoint y: 90, endPoint x: 647, endPoint y: 87, distance: 303.0
click at [647, 87] on h2 "Your shipment was put on hold. #31459367" at bounding box center [493, 92] width 656 height 17
copy h2 "Your shipment was put on hold. #31459367"
drag, startPoint x: 801, startPoint y: 148, endPoint x: 794, endPoint y: 148, distance: 7.8
click at [794, 148] on button "Close" at bounding box center [804, 152] width 32 height 18
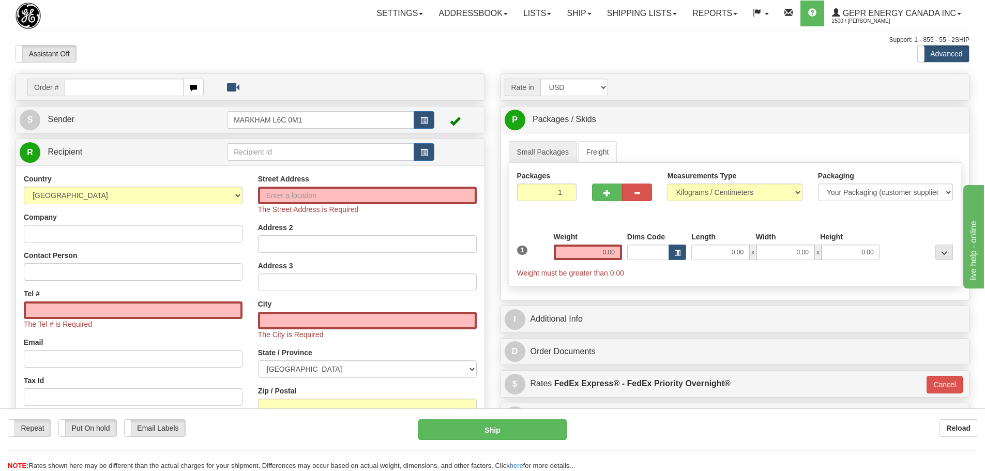
click at [235, 52] on div "Assistant On Assistant Off Do a return Do a return" at bounding box center [210, 54] width 404 height 18
click at [247, 35] on div "Toggle navigation Settings Shipping Preferences Fields Preferences New" at bounding box center [492, 301] width 985 height 603
click at [136, 83] on input "text" at bounding box center [124, 88] width 119 height 18
paste input "86680894"
type input "86680894"
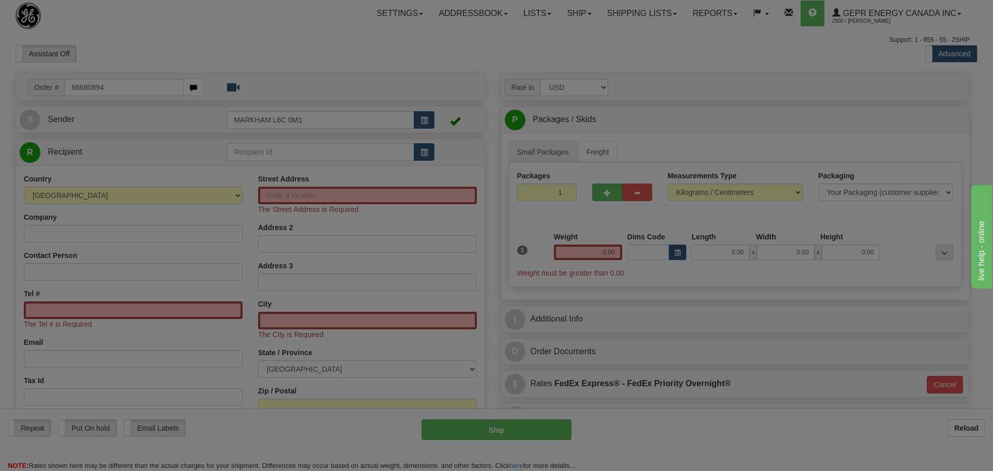
click at [155, 25] on body "Training Course Close Toggle navigation Settings Shipping Preferences New Recip…" at bounding box center [496, 235] width 993 height 471
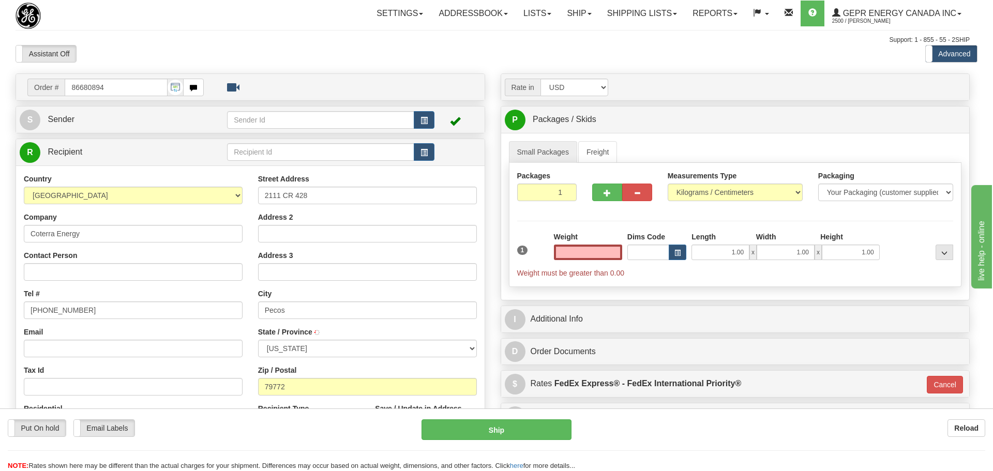
type input "0.00"
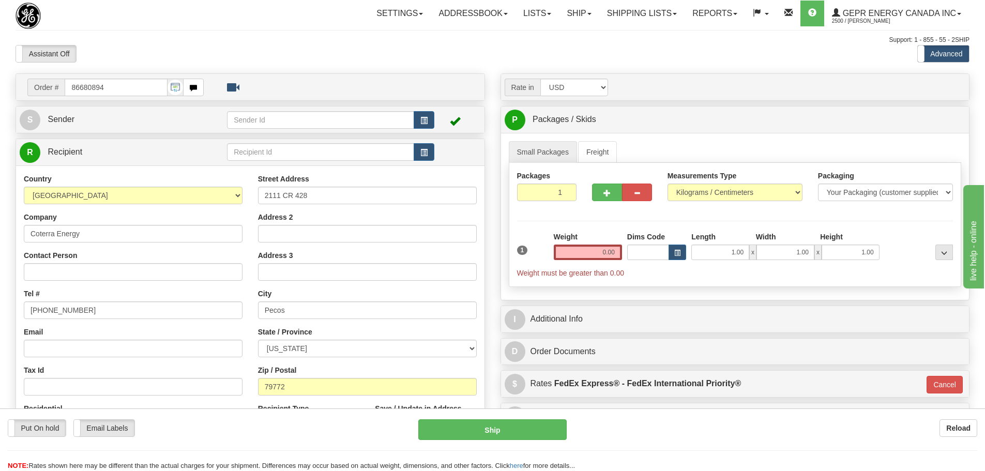
click at [426, 106] on div "S Sender" at bounding box center [250, 119] width 468 height 26
click at [426, 108] on div "S Sender" at bounding box center [250, 119] width 468 height 26
click at [427, 119] on span "button" at bounding box center [423, 120] width 7 height 7
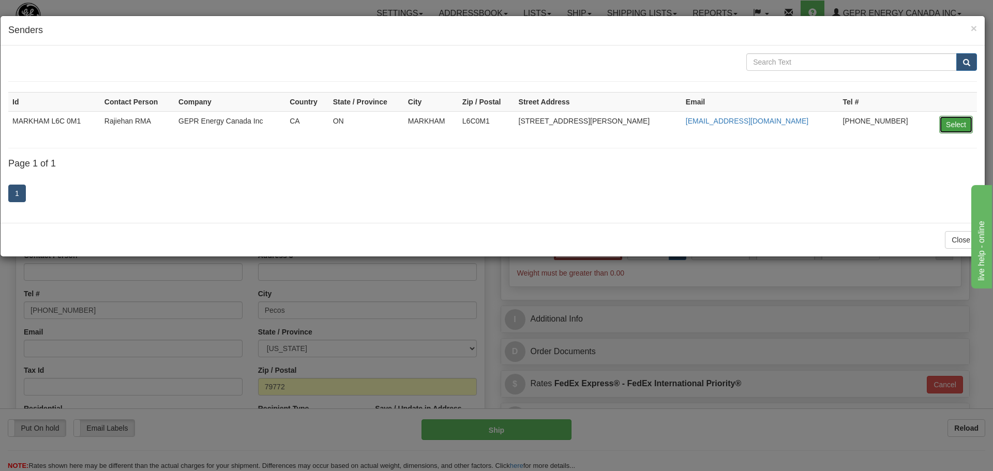
click at [945, 119] on button "Select" at bounding box center [956, 125] width 34 height 18
type input "MARKHAM L6C 0M1"
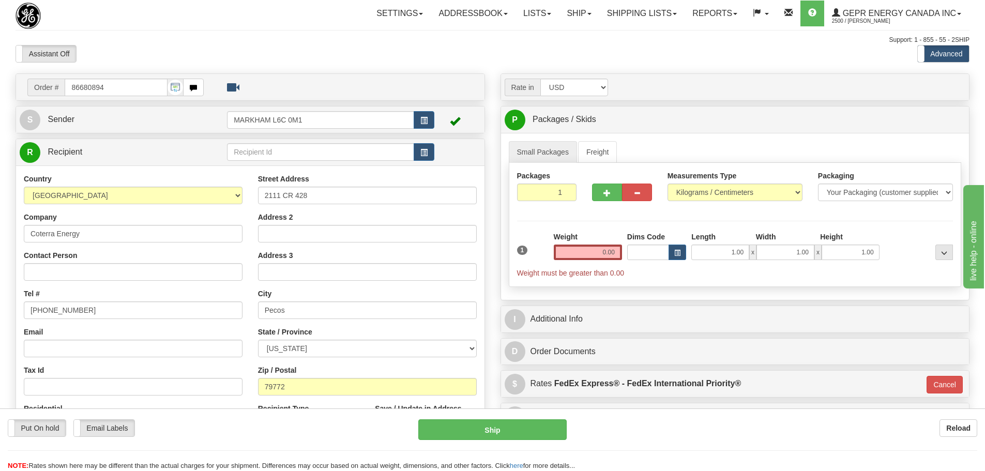
click at [90, 284] on div "Country AFGHANISTAN ALAND ISLANDS ALBANIA ALGERIA AMERICAN SAMOA ANDORRA ANGOLA…" at bounding box center [133, 308] width 234 height 268
click at [90, 277] on input "Contact Person" at bounding box center [133, 272] width 219 height 18
paste input "Daniel Cooper"
type input "Daniel Cooper"
drag, startPoint x: 97, startPoint y: 312, endPoint x: -34, endPoint y: 323, distance: 131.8
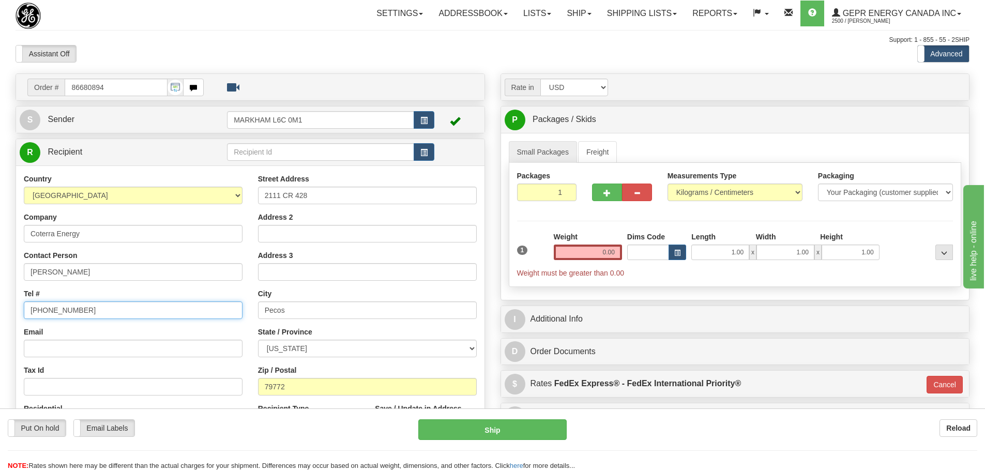
click at [0, 323] on html "Training Course Close Toggle navigation Settings Shipping Preferences New Sende…" at bounding box center [492, 235] width 985 height 471
paste input "918) 921-5853"
type input "(918) 921-5853"
click at [247, 288] on div "Country AFGHANISTAN ALAND ISLANDS ALBANIA ALGERIA AMERICAN SAMOA ANDORRA ANGOLA…" at bounding box center [133, 308] width 234 height 268
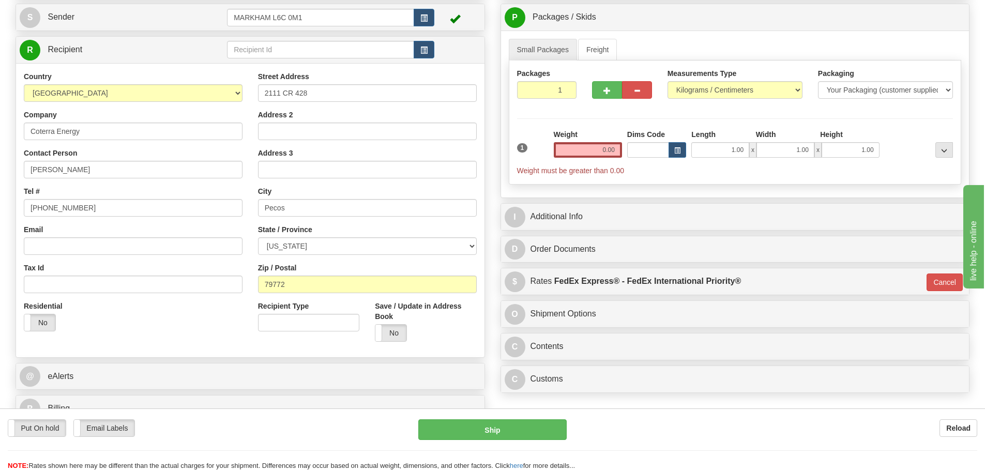
scroll to position [103, 0]
click at [600, 158] on div "Weight 0.00" at bounding box center [587, 146] width 73 height 36
click at [600, 156] on input "0.00" at bounding box center [588, 149] width 68 height 16
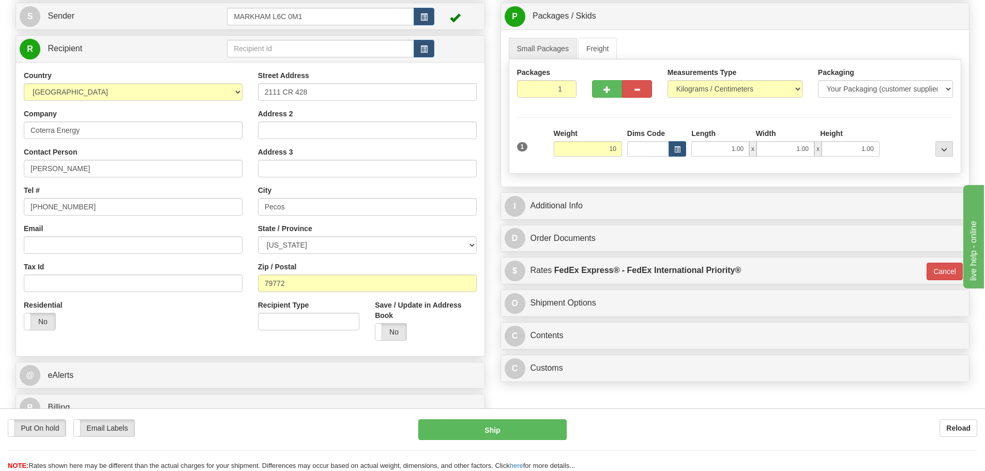
type input "10.00"
type input "01"
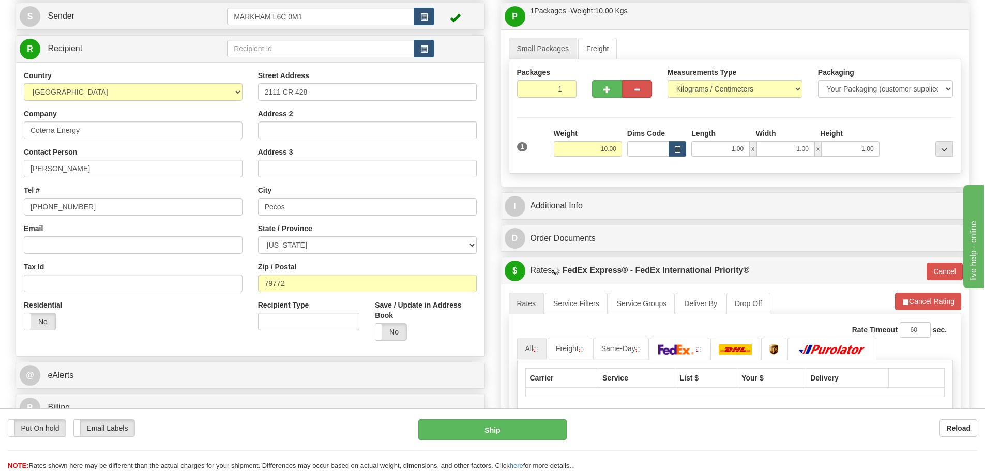
click at [494, 169] on div "Rate in Account Currency ARN AWG AUD AUS BHD BBD BFR BMD BRC BRL GBP UKL BND BG…" at bounding box center [735, 277] width 485 height 614
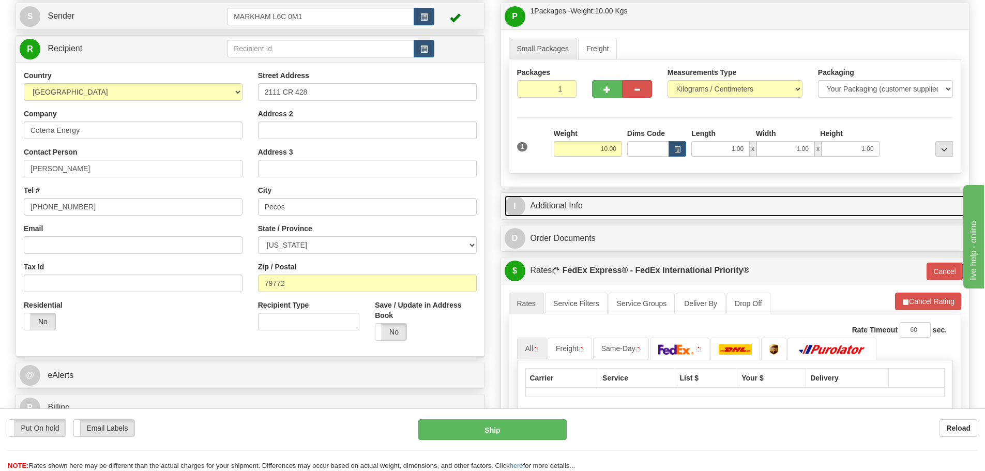
click at [567, 195] on link "I Additional Info" at bounding box center [735, 205] width 461 height 21
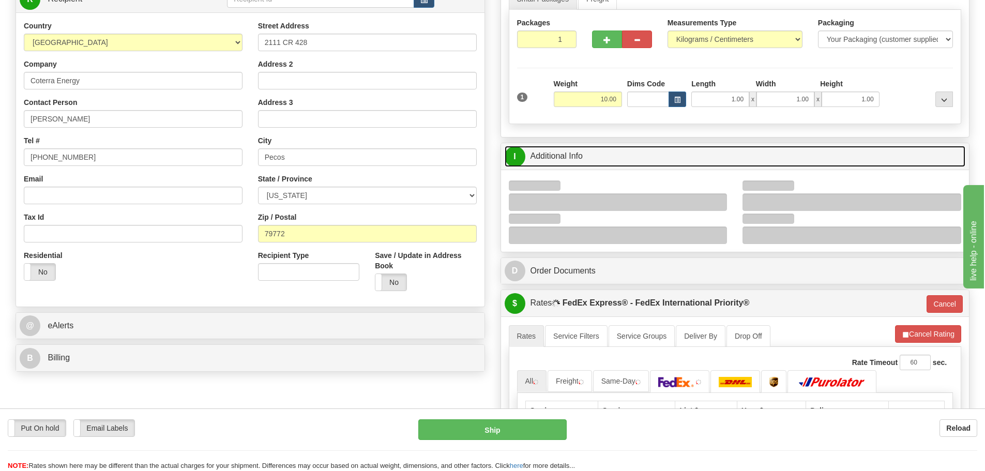
scroll to position [155, 0]
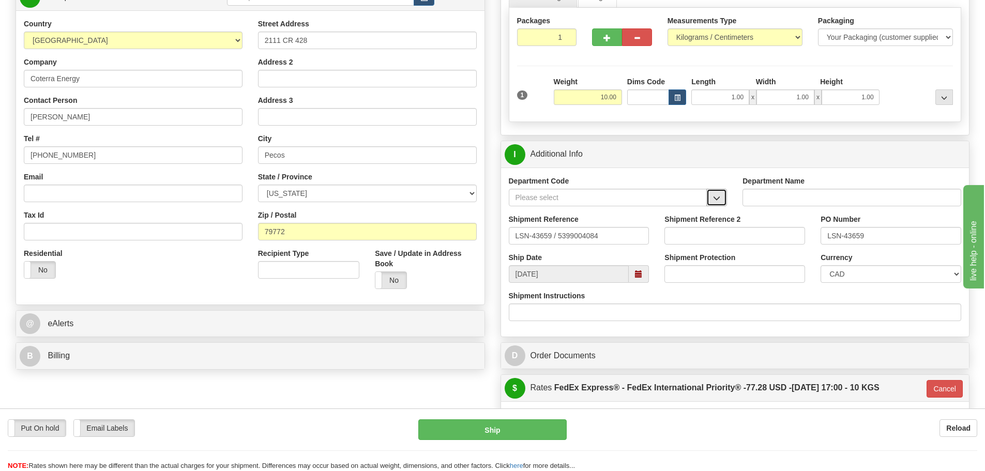
click at [717, 198] on span "button" at bounding box center [716, 198] width 7 height 7
click at [680, 208] on div "SER" at bounding box center [605, 213] width 188 height 11
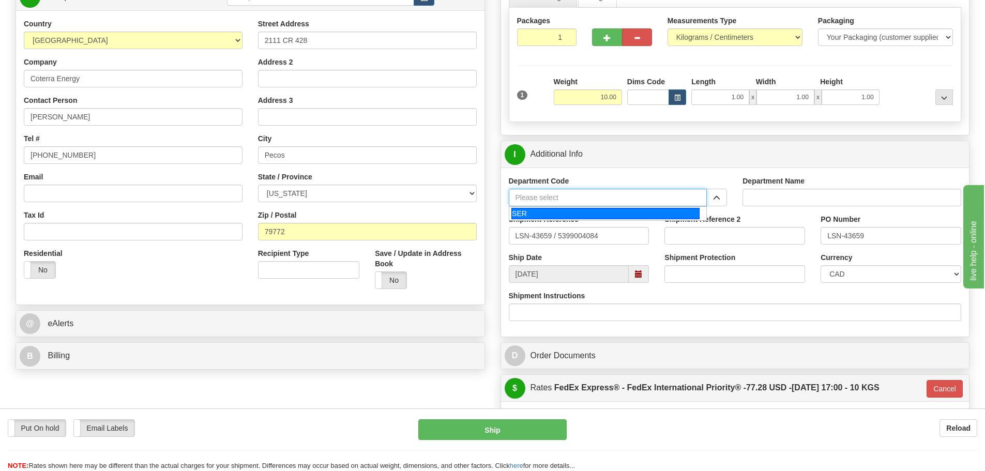
type input "SER"
type input "SERVICE DEPARTMENT"
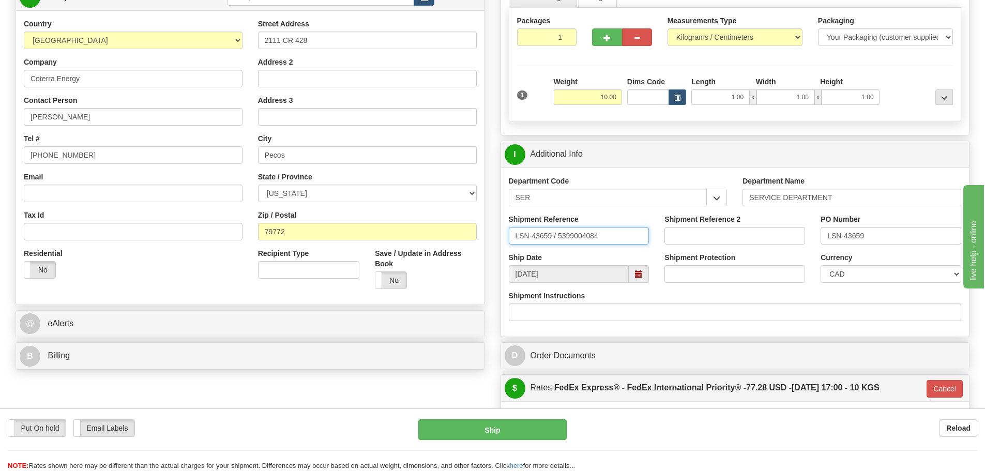
click at [556, 241] on input "LSN-43659 / 5399004084" at bounding box center [579, 236] width 141 height 18
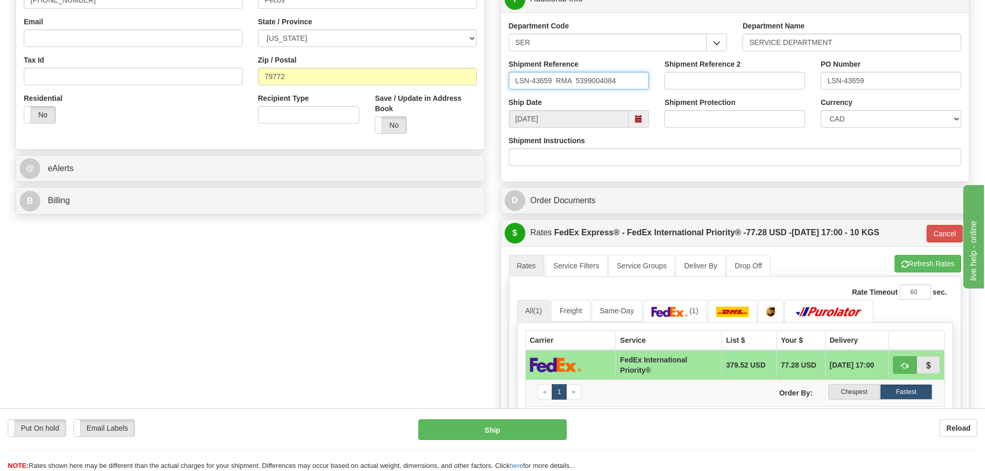
type input "LSN-43659 RMA 5399004084"
click at [865, 125] on select "CAD USD EUR ZAR [PERSON_NAME] ARN AUD AUS AWG BBD BFR BGN BHD BMD BND BRC BRL C…" at bounding box center [890, 119] width 141 height 18
select select "1"
click at [820, 110] on select "CAD USD EUR ZAR [PERSON_NAME] ARN AUD AUS AWG BBD BFR BGN BHD BMD BND BRC BRL C…" at bounding box center [890, 119] width 141 height 18
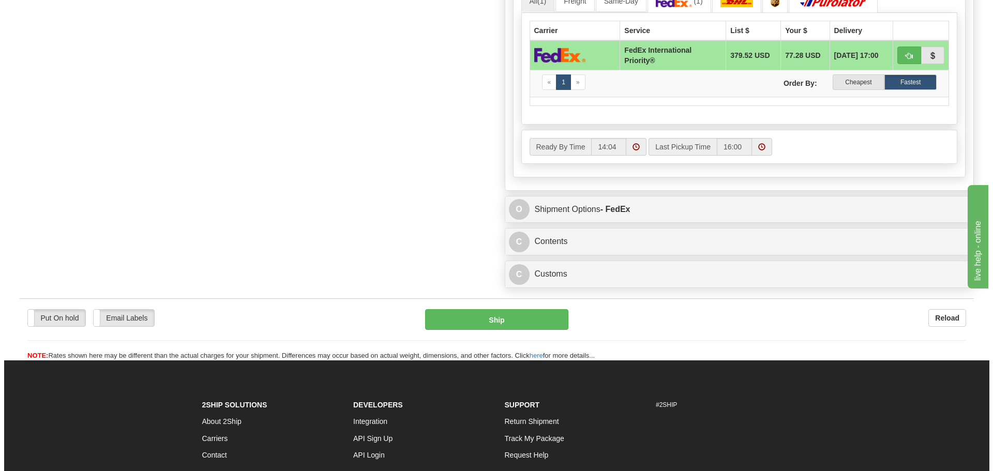
scroll to position [620, 0]
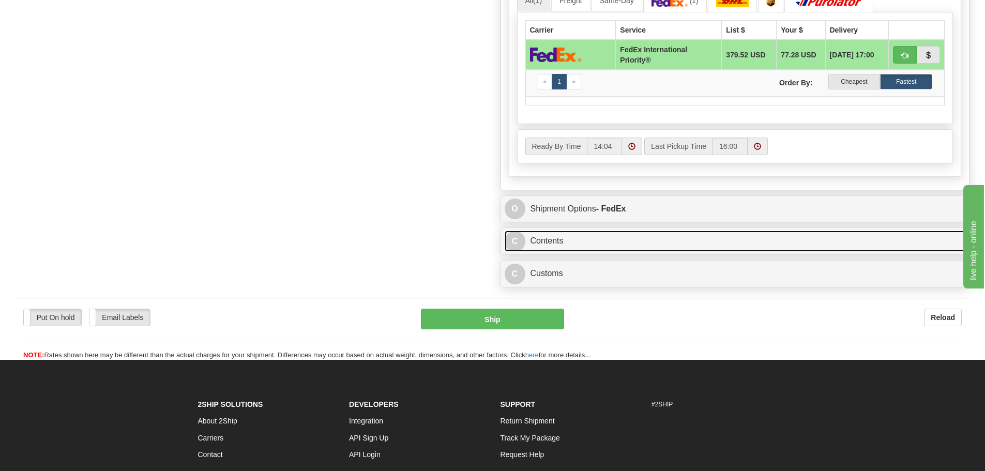
click at [568, 232] on link "C Contents" at bounding box center [735, 241] width 461 height 21
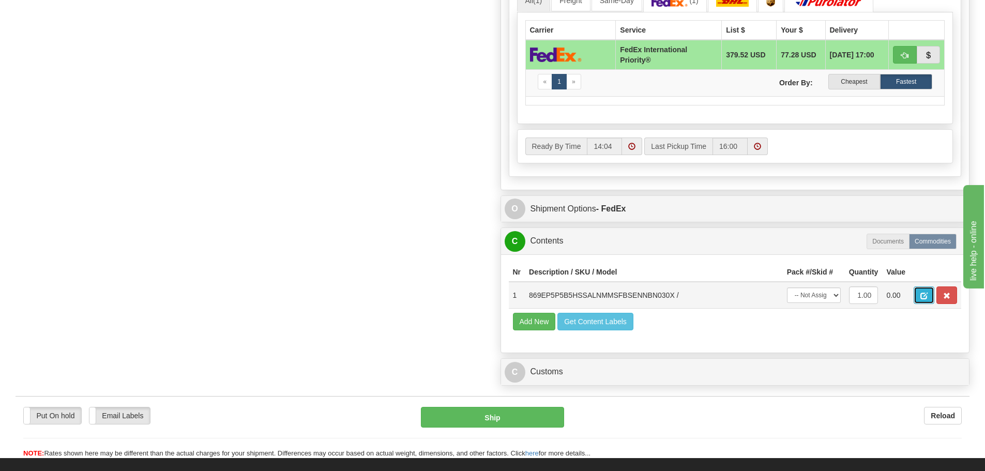
click at [917, 297] on button "button" at bounding box center [924, 295] width 21 height 18
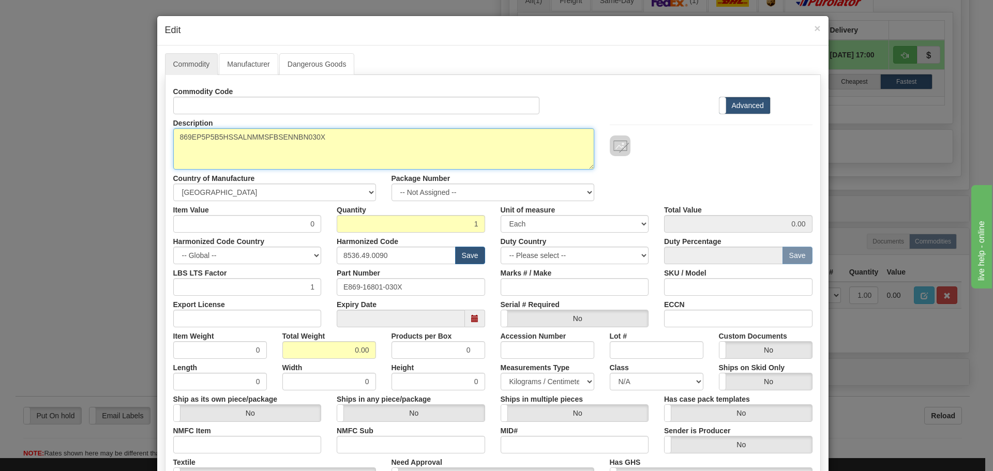
drag, startPoint x: 374, startPoint y: 146, endPoint x: 171, endPoint y: 154, distance: 202.8
click at [173, 154] on textarea "869EP5P5B5HSSALNMMSFBSENNBN030X" at bounding box center [383, 148] width 421 height 41
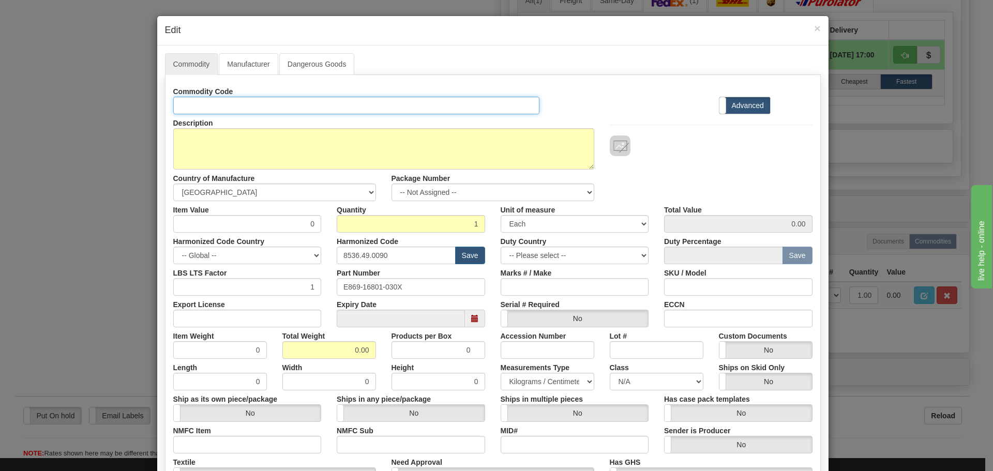
click at [235, 106] on input "Id" at bounding box center [356, 106] width 367 height 18
paste input "869EP5P5B5HSSALNMMSFBSENNBN030X"
type input "869EP5P5B5HSSALNMMSFBSENNBN030X"
drag, startPoint x: 410, startPoint y: 286, endPoint x: 275, endPoint y: 300, distance: 136.2
click at [275, 300] on div "Commodity Code 869EP5P5B5HSSALNMMSFBSENNBN030X Standard Advanced Description 86…" at bounding box center [492, 300] width 639 height 434
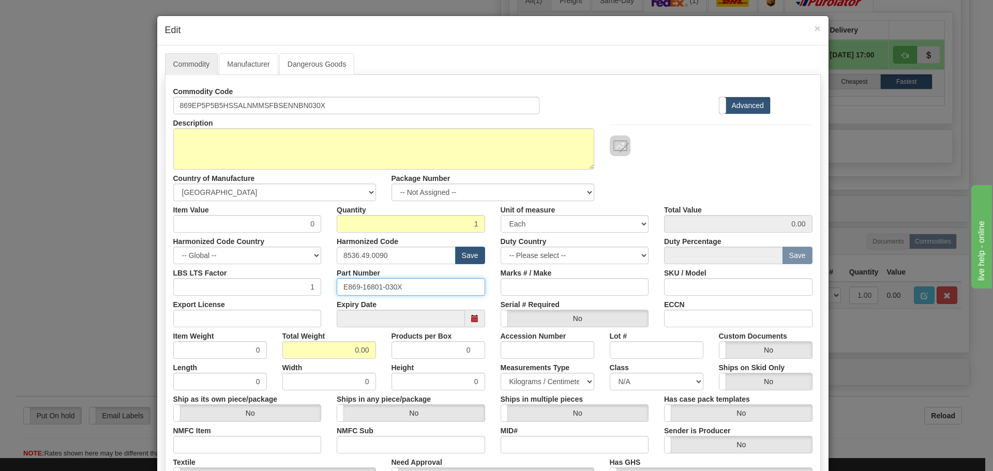
paste input "869EP5P5B5HSSALNMMSFBSENNBN"
type input "869EP5P5B5HSSALNMMSFBSENNBN030X"
drag, startPoint x: 370, startPoint y: 253, endPoint x: 298, endPoint y: 263, distance: 73.0
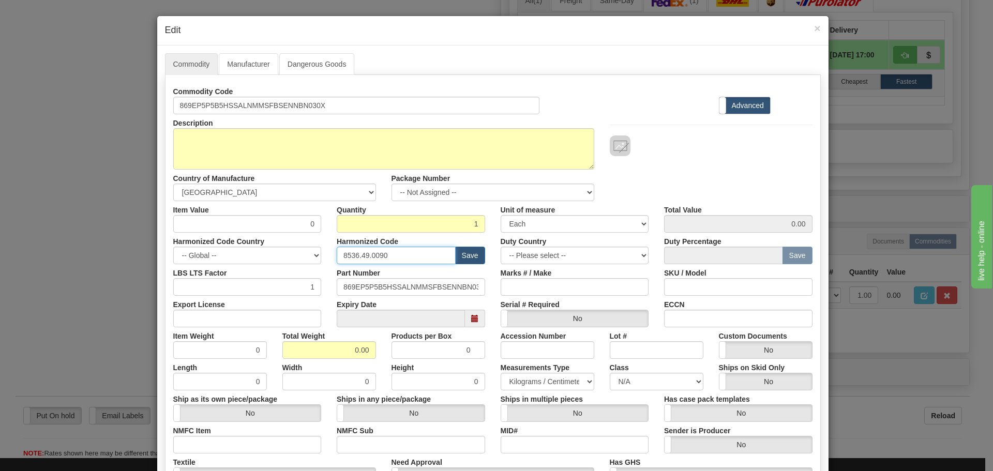
click at [298, 263] on div "Harmonized Code Country -- Global -- AFGHANISTAN ALAND ISLANDS ALBANIA ALGERIA …" at bounding box center [492, 249] width 655 height 32
click at [363, 256] on input "text" at bounding box center [396, 256] width 119 height 18
type input "8537.10.9070"
drag, startPoint x: 296, startPoint y: 227, endPoint x: 318, endPoint y: 231, distance: 23.0
click at [318, 231] on div "Item Value 0" at bounding box center [247, 217] width 164 height 32
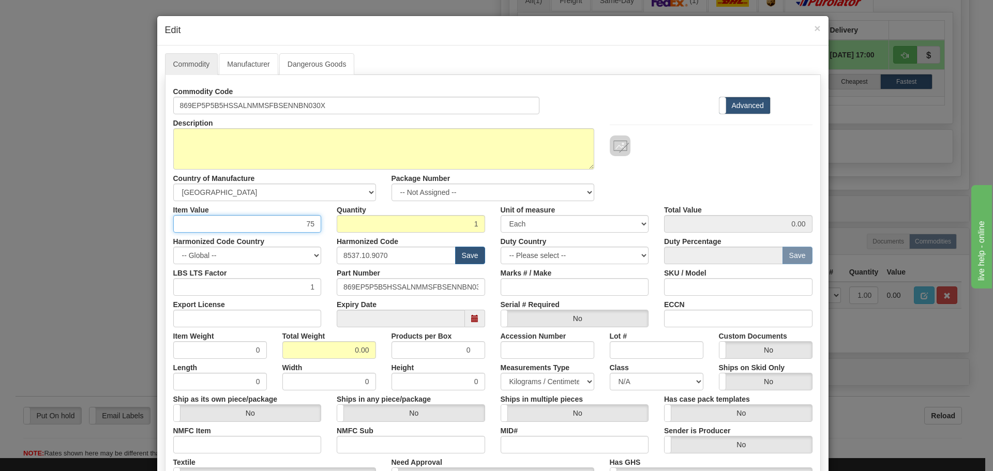
type input "75"
type input "75.00"
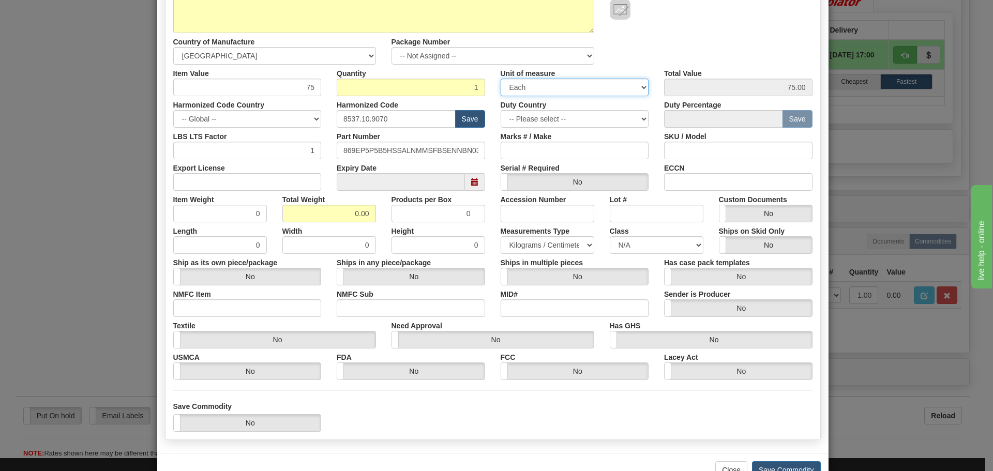
scroll to position [155, 0]
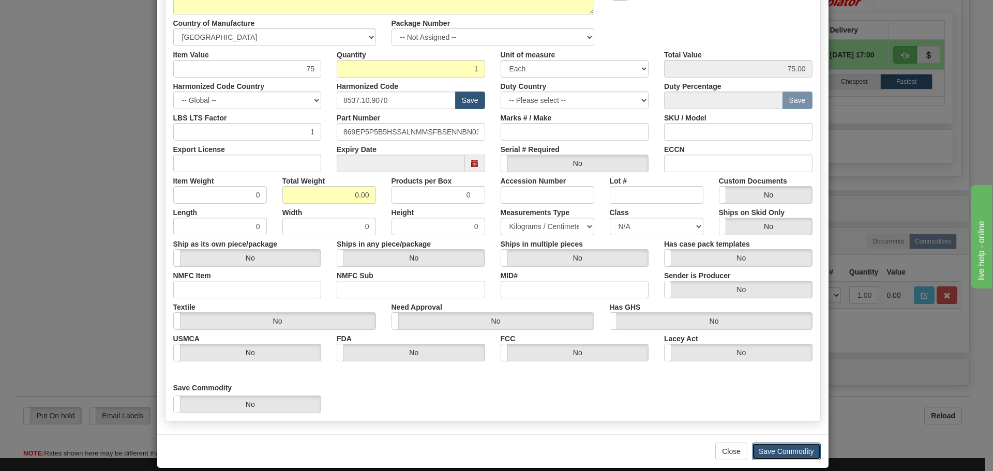
click at [763, 449] on button "Save Commodity" at bounding box center [786, 452] width 69 height 18
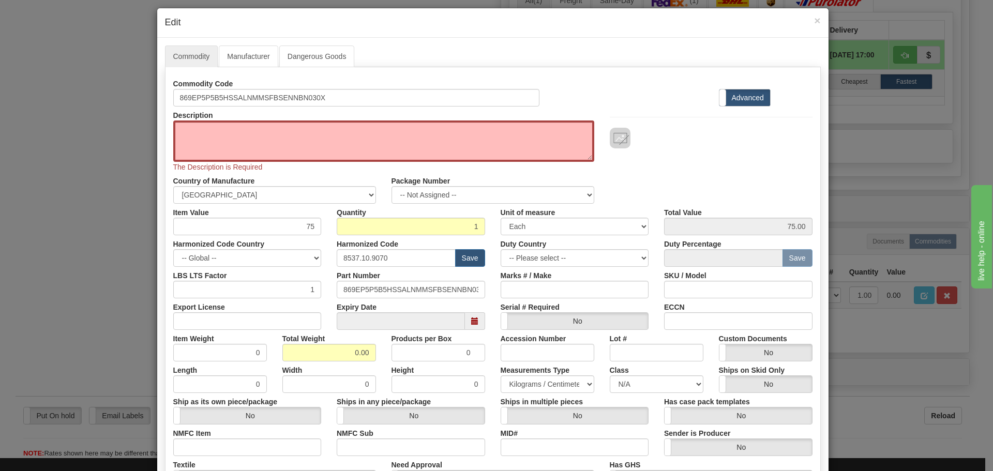
scroll to position [0, 0]
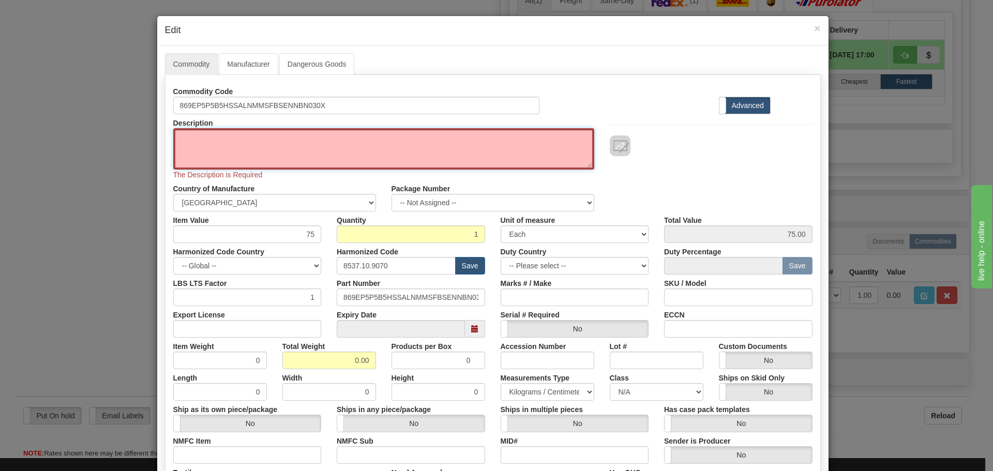
click at [359, 145] on textarea "869EP5P5B5HSSALNMMSFBSENNBN030X" at bounding box center [383, 148] width 421 height 41
click at [219, 131] on textarea "869EP5P5B5HSSALNMMSFBSENNBN030X" at bounding box center [383, 148] width 421 height 41
paste textarea "869 Motor Protection Relay"
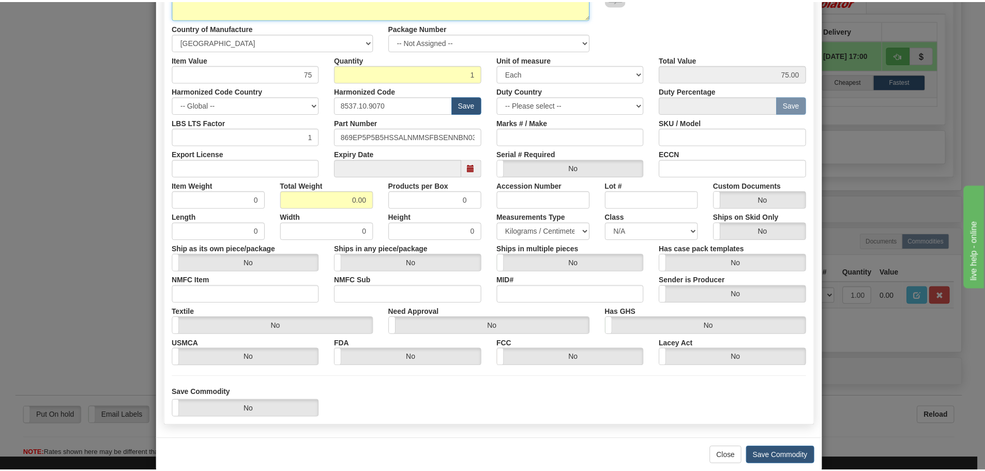
scroll to position [155, 0]
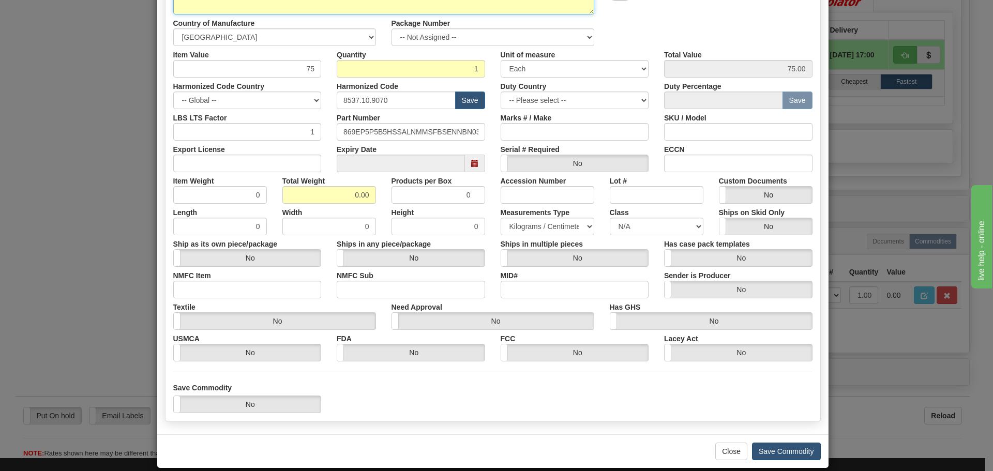
type textarea "869 Motor Protection Relay"
click at [801, 446] on button "Save Commodity" at bounding box center [786, 452] width 69 height 18
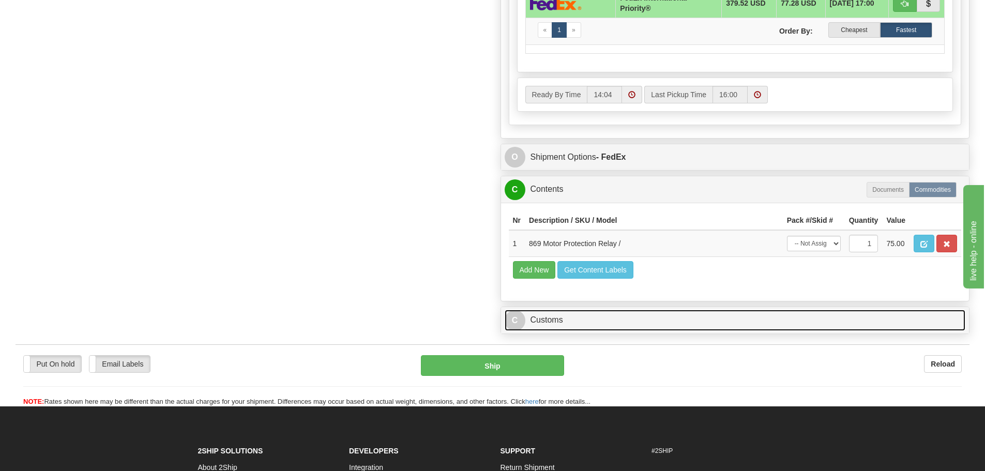
click at [651, 315] on link "C Customs" at bounding box center [735, 320] width 461 height 21
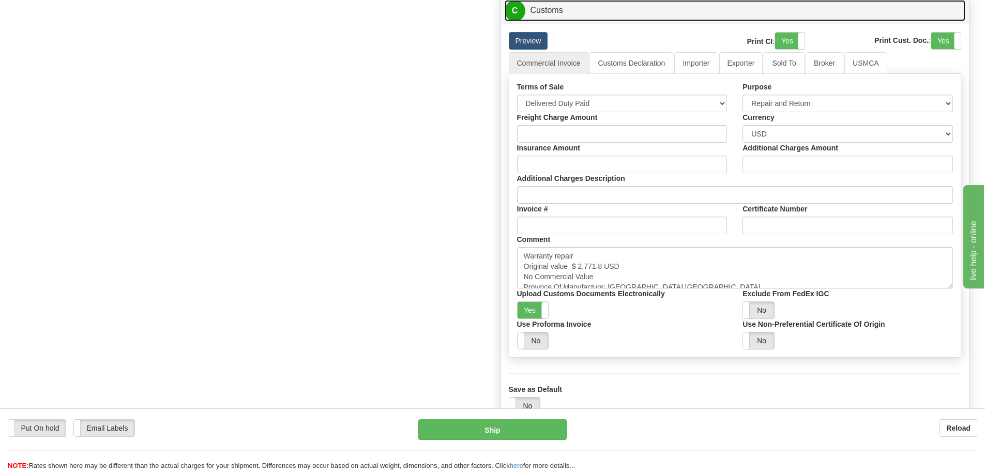
scroll to position [982, 0]
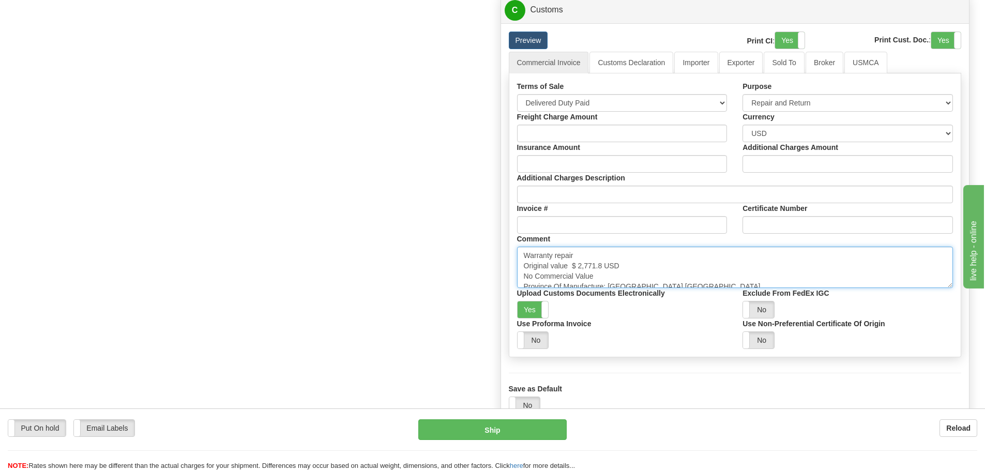
drag, startPoint x: 601, startPoint y: 266, endPoint x: 579, endPoint y: 261, distance: 22.2
click at [579, 261] on textarea "Warranty repair Original value $ 2,771.8 USD No Commercial Value Province Of Ma…" at bounding box center [735, 267] width 436 height 41
paste textarea "$ 8,248.11"
type textarea "Warranty repair Original value $ $ 8,248.11 USD No Commercial Value Province Of…"
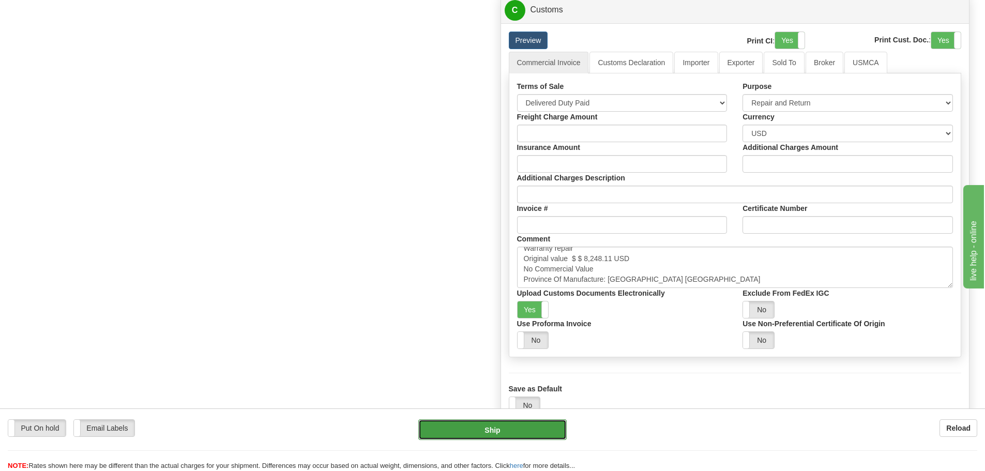
click at [558, 426] on button "Ship" at bounding box center [492, 429] width 148 height 21
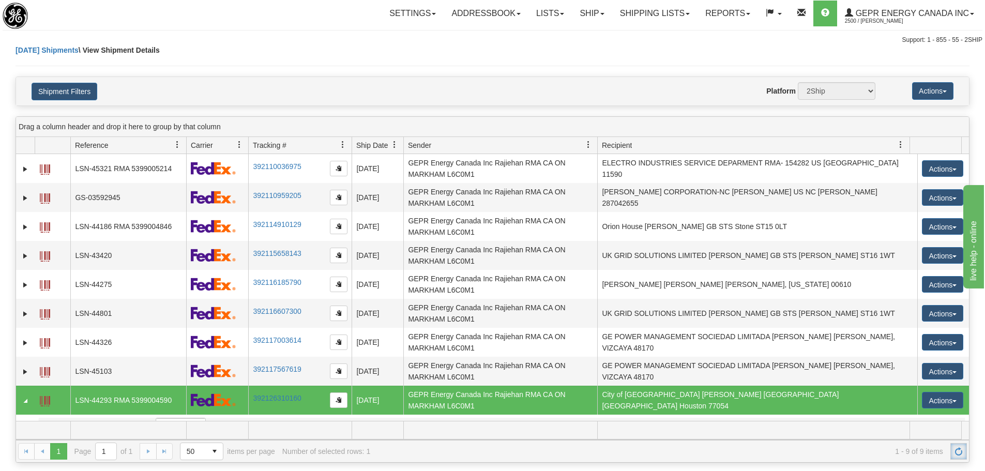
click at [961, 452] on span "Refresh" at bounding box center [958, 451] width 8 height 8
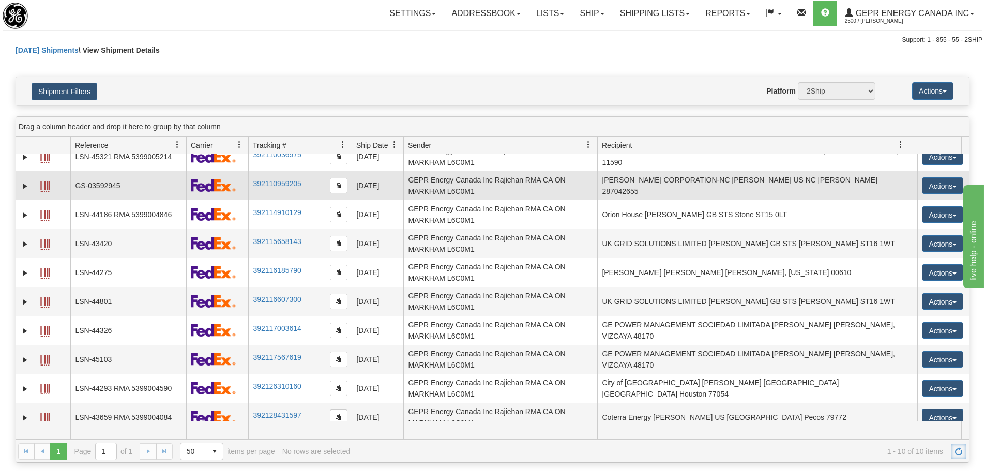
scroll to position [23, 0]
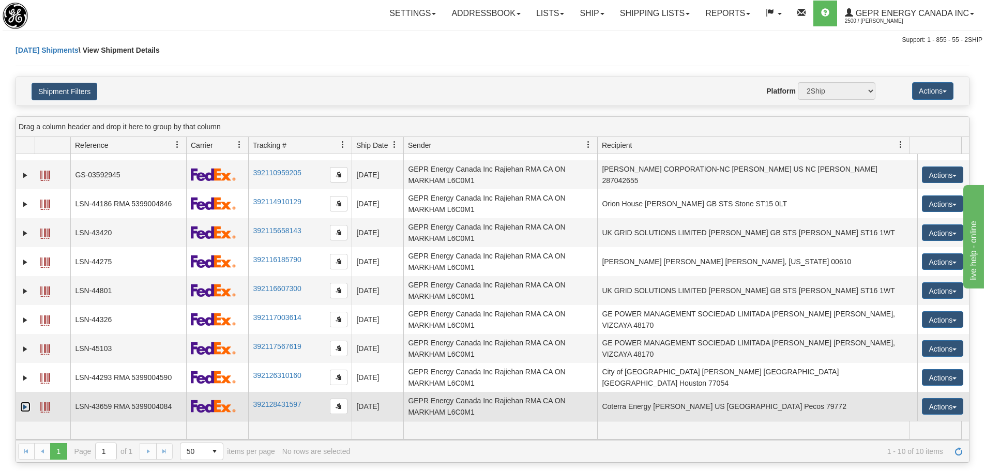
click at [26, 405] on link "Expand" at bounding box center [25, 407] width 10 height 10
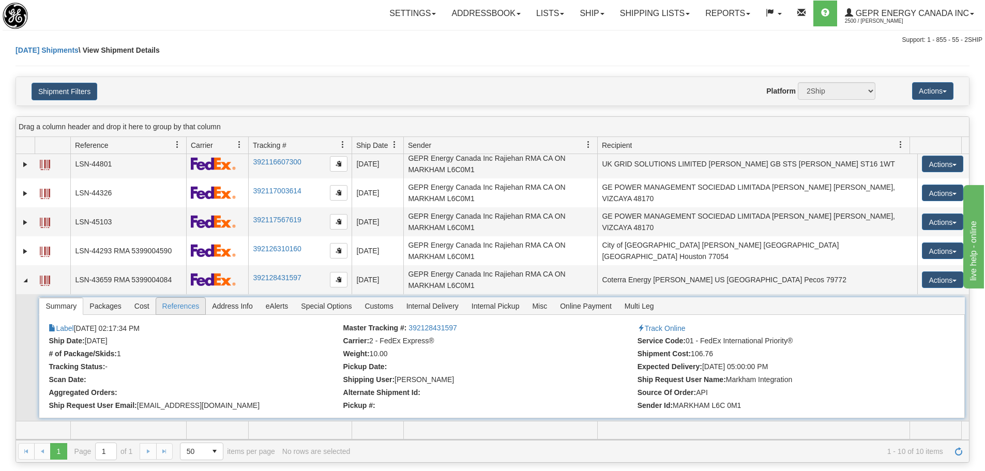
click at [165, 314] on span "References" at bounding box center [181, 306] width 50 height 17
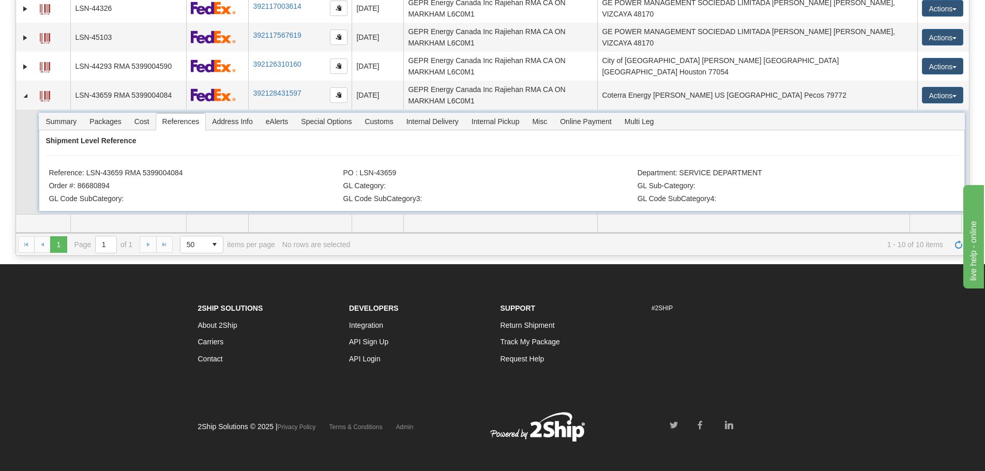
scroll to position [214, 0]
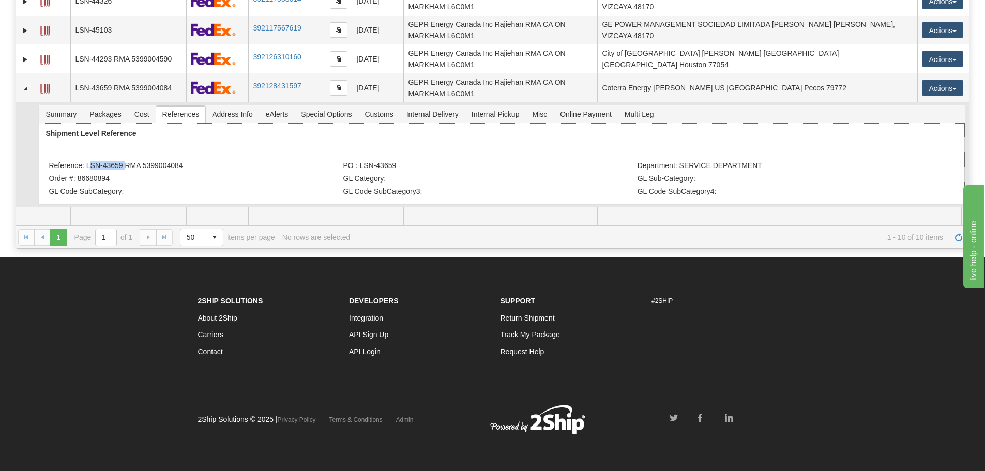
drag, startPoint x: 124, startPoint y: 168, endPoint x: 87, endPoint y: 163, distance: 36.5
click at [87, 163] on li "Reference: LSN-43659 RMA 5399004084" at bounding box center [195, 166] width 292 height 10
copy li "LSN-43659"
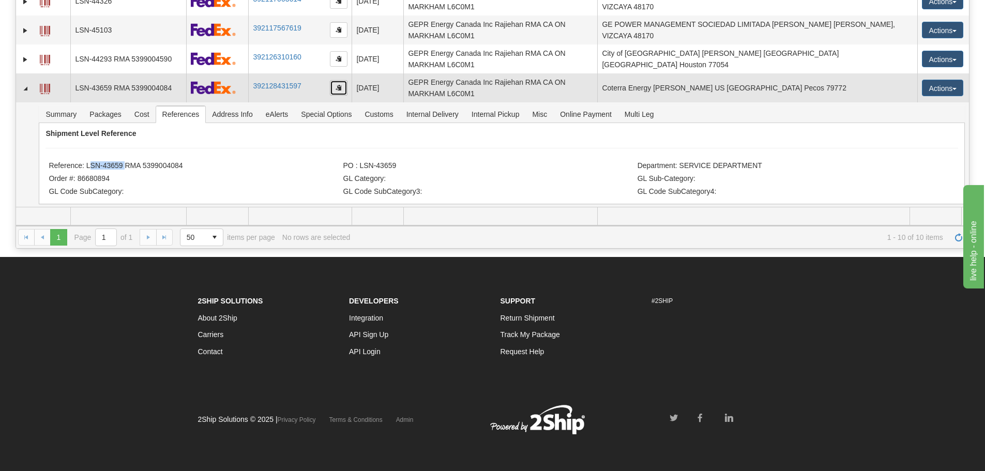
click at [337, 93] on button "button" at bounding box center [339, 88] width 18 height 16
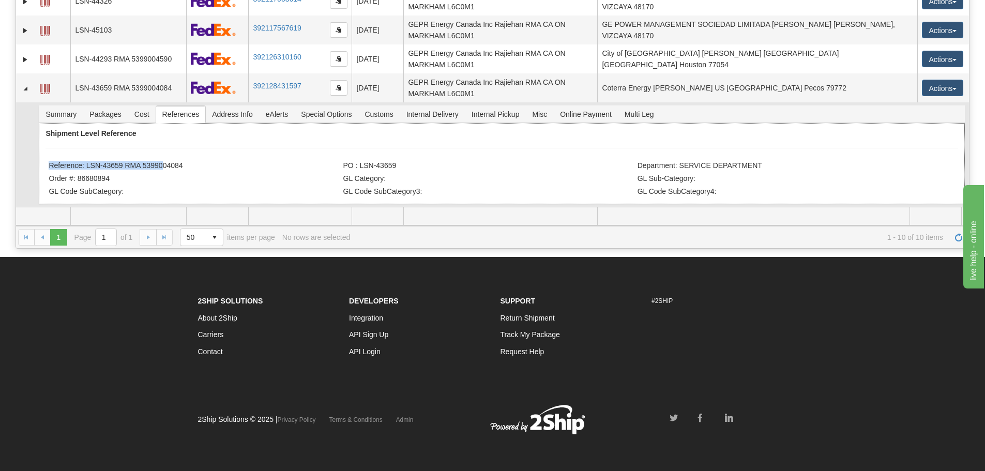
drag, startPoint x: 189, startPoint y: 157, endPoint x: 160, endPoint y: 164, distance: 30.0
click at [160, 164] on div "Shipment Level Reference Reference: LSN-43659 RMA 5399004084 PO : LSN-43659 Dep…" at bounding box center [501, 163] width 925 height 81
click at [184, 163] on li "Reference: LSN-43659 RMA 5399004084" at bounding box center [195, 166] width 292 height 10
drag, startPoint x: 176, startPoint y: 167, endPoint x: 87, endPoint y: 168, distance: 88.9
click at [87, 168] on li "Reference: LSN-43659 RMA 5399004084" at bounding box center [195, 166] width 292 height 10
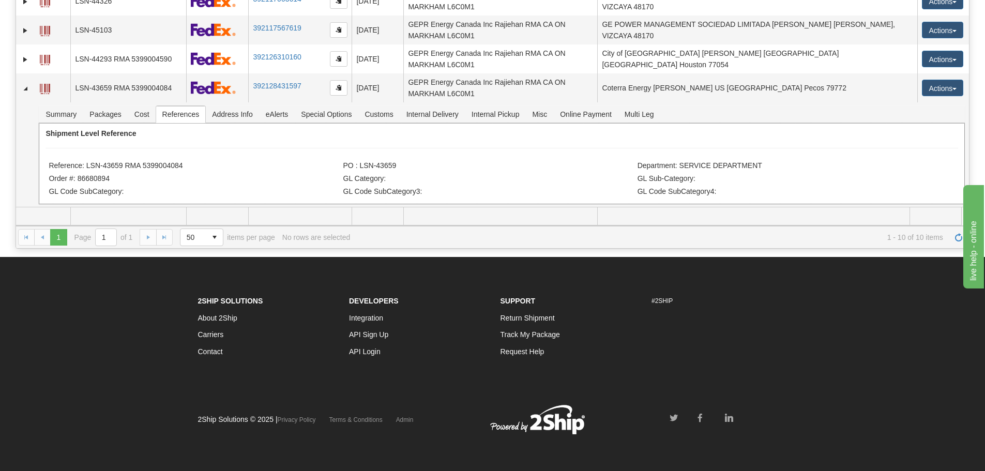
copy li "LSN-43659 RMA 5399004084"
